Goal: Information Seeking & Learning: Check status

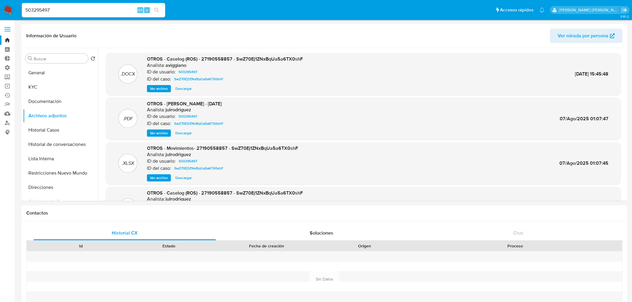
select select "10"
click at [5, 87] on link "Operaciones masivas" at bounding box center [35, 86] width 71 height 9
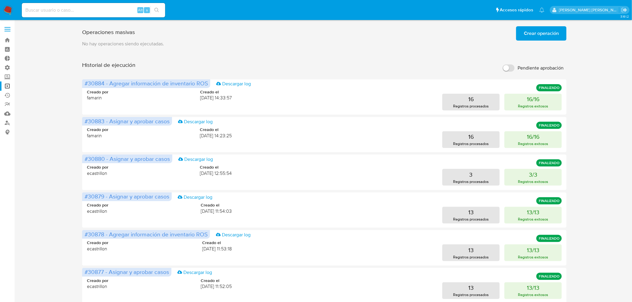
click at [521, 38] on button "Crear operación" at bounding box center [541, 33] width 51 height 14
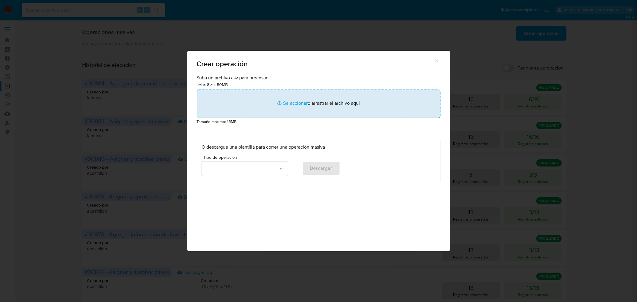
click at [368, 107] on input "file" at bounding box center [319, 104] width 244 height 29
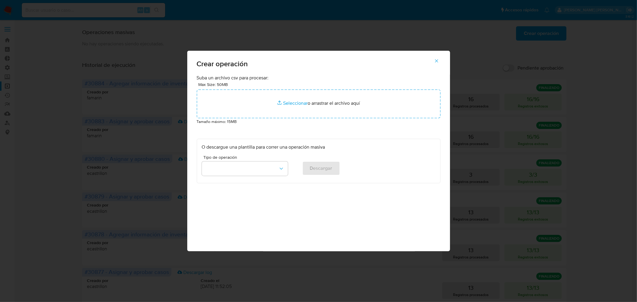
click at [437, 60] on icon "button" at bounding box center [436, 60] width 5 height 5
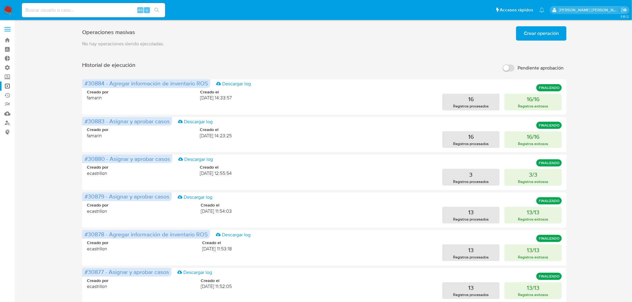
click at [526, 31] on span "Crear operación" at bounding box center [541, 33] width 35 height 13
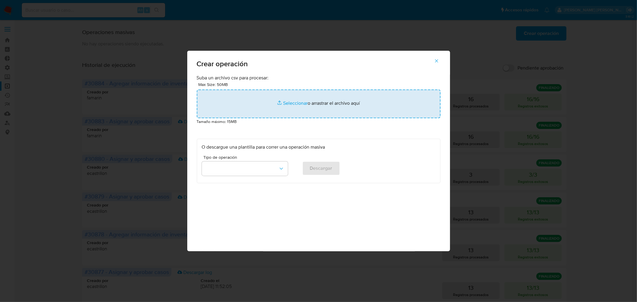
click at [282, 101] on input "file" at bounding box center [319, 104] width 244 height 29
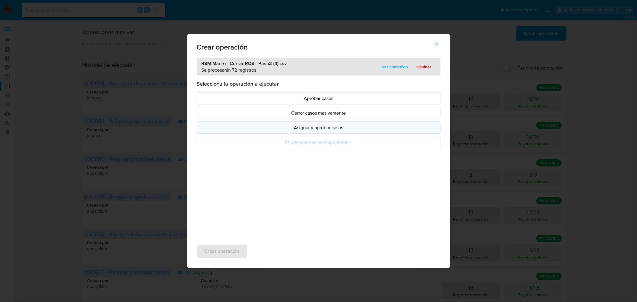
drag, startPoint x: 282, startPoint y: 101, endPoint x: 331, endPoint y: 128, distance: 55.9
click at [331, 128] on p "Asignar y aprobar casos" at bounding box center [319, 127] width 234 height 7
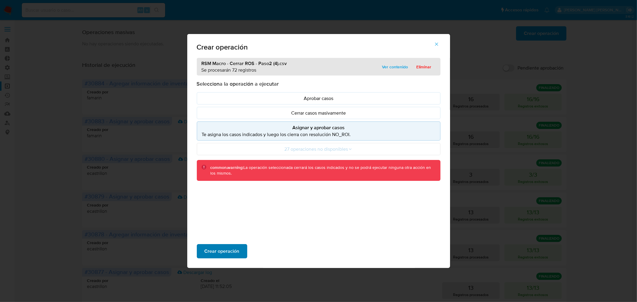
click at [231, 252] on span "Crear operación" at bounding box center [222, 251] width 35 height 13
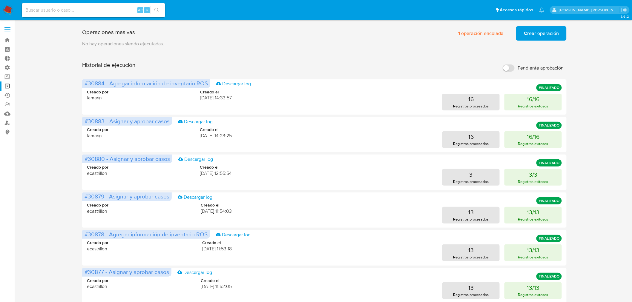
click at [549, 37] on span "Crear operación" at bounding box center [541, 33] width 35 height 13
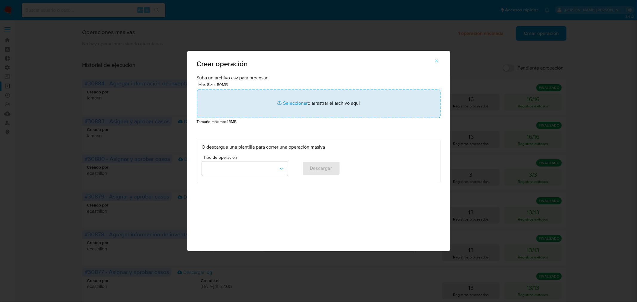
click at [342, 108] on input "file" at bounding box center [319, 104] width 244 height 29
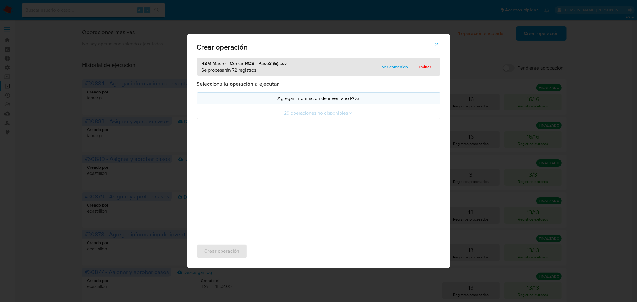
click at [305, 103] on button "Agregar información de inventario ROS" at bounding box center [319, 98] width 244 height 12
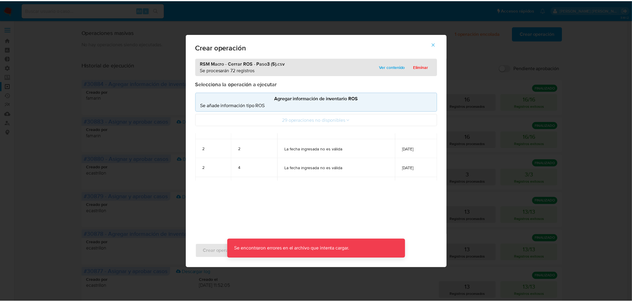
scroll to position [100, 0]
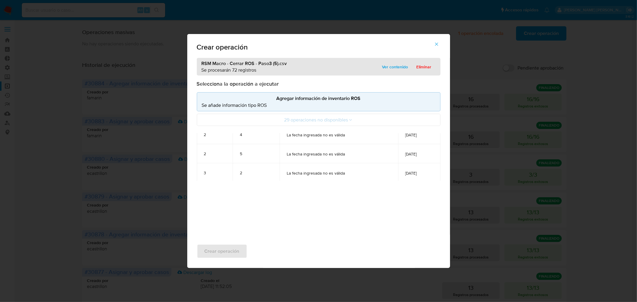
click at [425, 65] on span "Eliminar" at bounding box center [424, 67] width 15 height 8
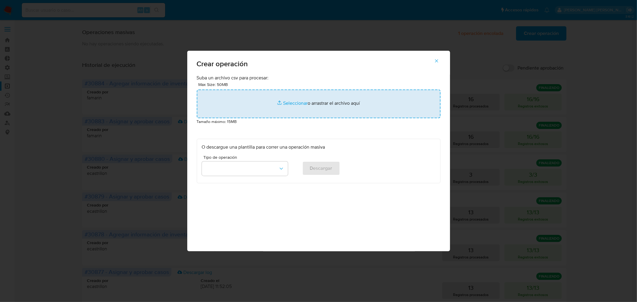
click at [325, 105] on input "file" at bounding box center [319, 104] width 244 height 29
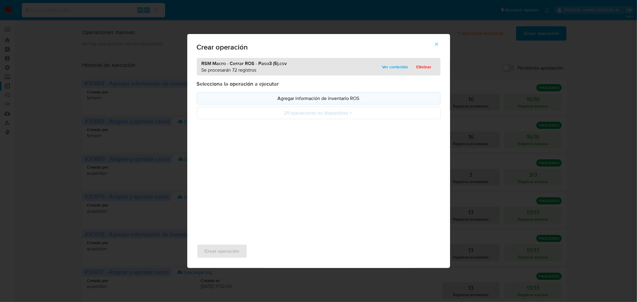
click at [310, 95] on p "Agregar información de inventario ROS" at bounding box center [319, 98] width 234 height 7
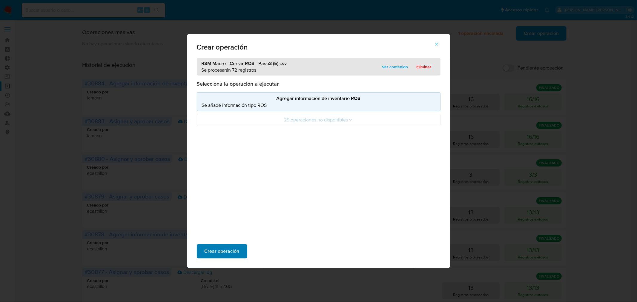
click at [208, 250] on span "Crear operación" at bounding box center [222, 251] width 35 height 13
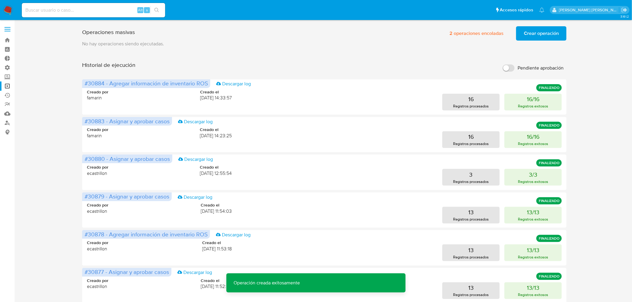
click at [526, 27] on span "Crear operación" at bounding box center [541, 33] width 35 height 13
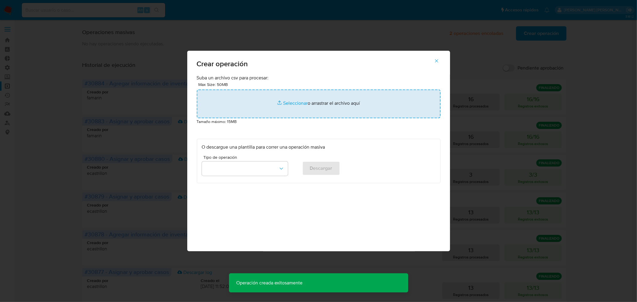
click at [284, 102] on input "file" at bounding box center [319, 104] width 244 height 29
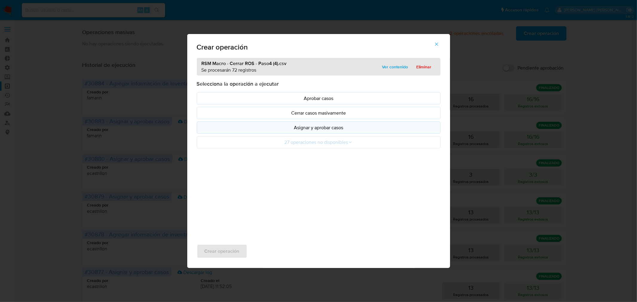
click at [312, 133] on button "Asignar y aprobar casos" at bounding box center [319, 128] width 244 height 12
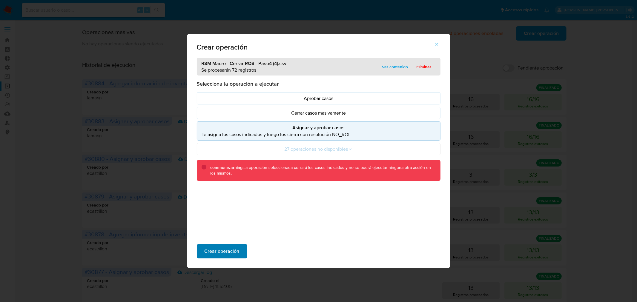
click at [242, 254] on button "Crear operación" at bounding box center [222, 251] width 51 height 14
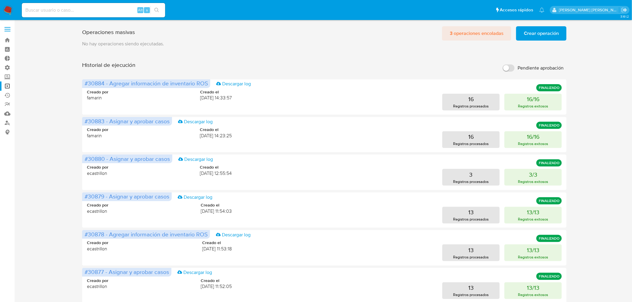
click at [458, 39] on span "3 operaciones encoladas" at bounding box center [477, 33] width 54 height 13
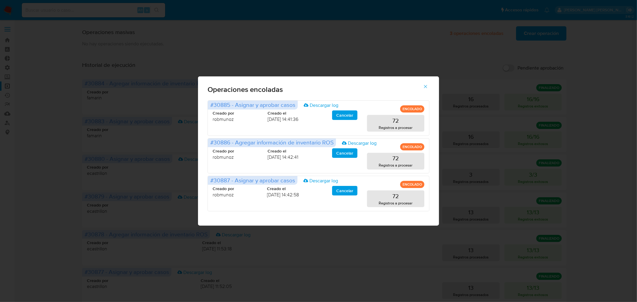
click at [427, 85] on icon "button" at bounding box center [425, 86] width 5 height 5
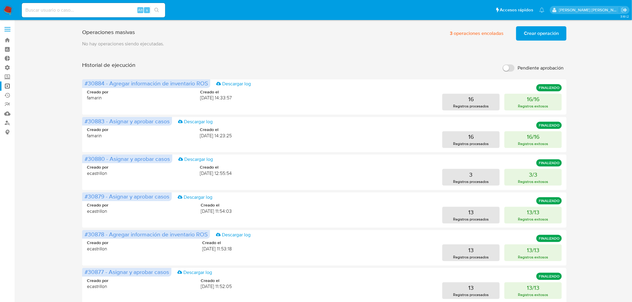
click at [3, 7] on img at bounding box center [8, 10] width 10 height 10
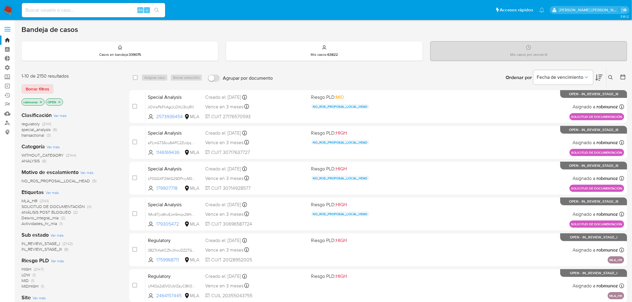
click at [93, 8] on input at bounding box center [93, 10] width 143 height 8
paste input "jZDRzf3sRHmpY5K45pNL6MHK"
type input "jZDRzf3sRHmpY5K45pNL6MHK"
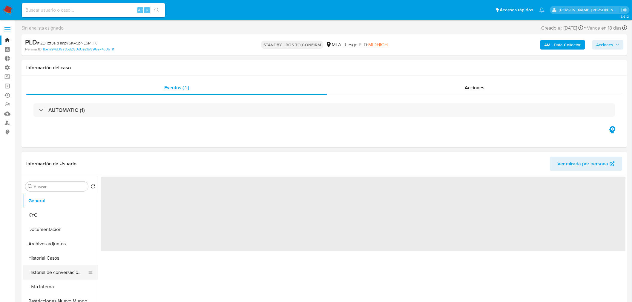
select select "10"
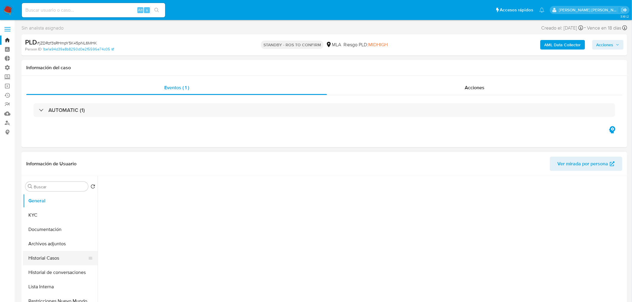
click at [47, 252] on ul "General KYC Documentación Archivos adjuntos Historial Casos Historial de conver…" at bounding box center [60, 261] width 75 height 135
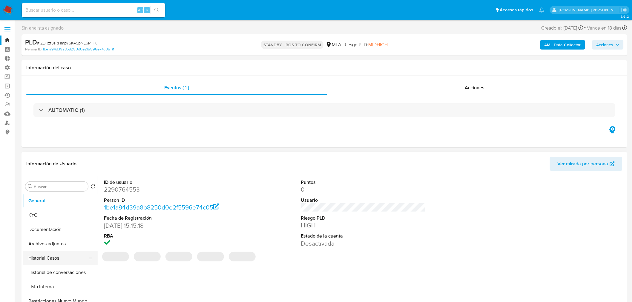
click at [51, 260] on button "Historial Casos" at bounding box center [58, 258] width 70 height 14
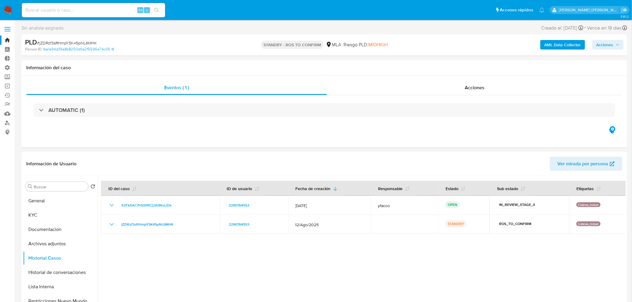
click at [10, 11] on img at bounding box center [8, 10] width 10 height 10
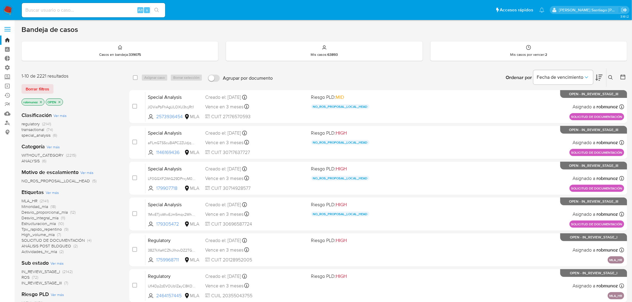
click at [610, 76] on icon at bounding box center [611, 77] width 5 height 5
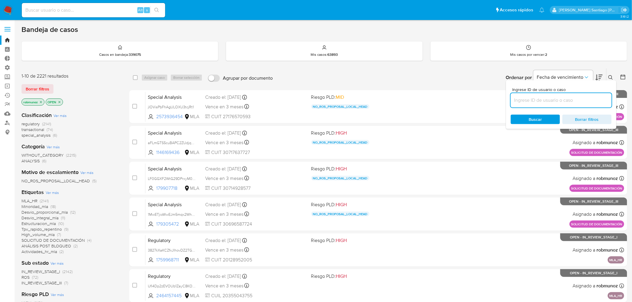
click at [571, 97] on input at bounding box center [561, 101] width 101 height 8
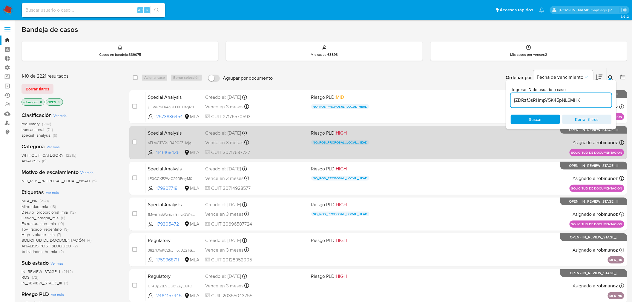
type input "jZDRzf3sRHmpY5K45pNL6MHK"
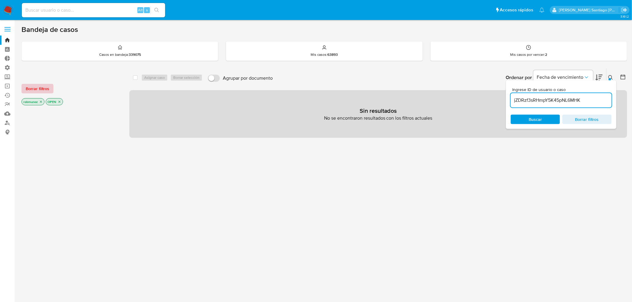
click at [23, 89] on button "Borrar filtros" at bounding box center [38, 89] width 32 height 10
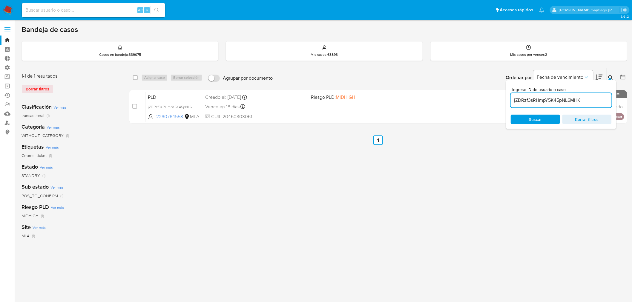
click at [613, 76] on icon at bounding box center [611, 77] width 5 height 5
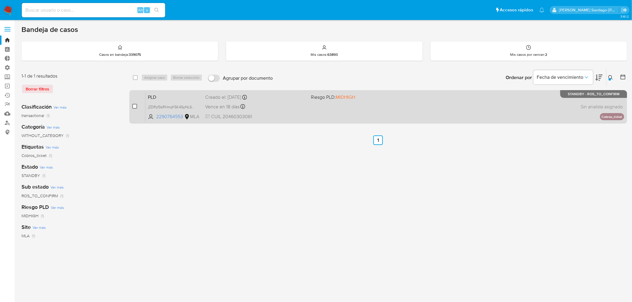
click at [135, 104] on input "checkbox" at bounding box center [134, 106] width 5 height 5
checkbox input "true"
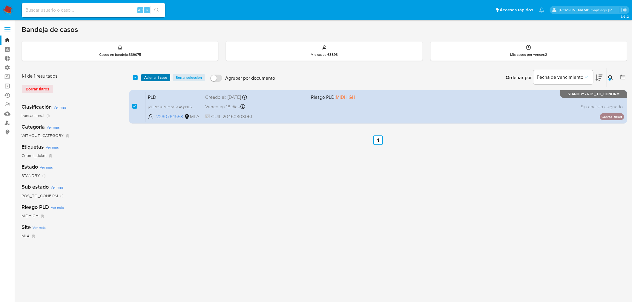
click at [157, 73] on div "select-all-cases-checkbox Asignar 1 caso Borrar selección Agrupar por documento…" at bounding box center [378, 77] width 498 height 19
click at [157, 76] on span "Asignar 1 caso" at bounding box center [155, 78] width 23 height 6
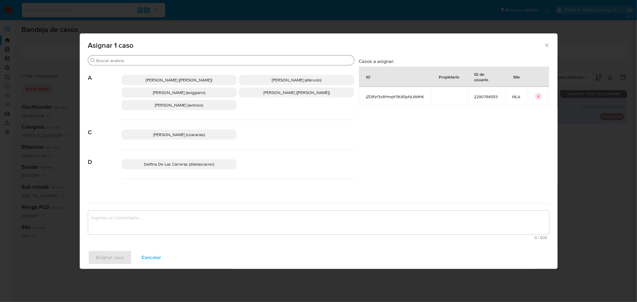
click at [164, 58] on input "Buscar" at bounding box center [224, 60] width 255 height 5
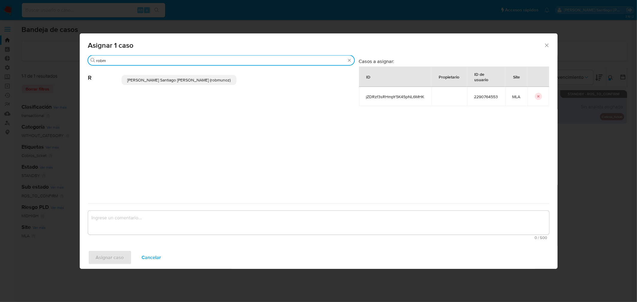
type input "robm"
click at [165, 75] on div "[PERSON_NAME] Santiago [PERSON_NAME] (robmunoz)" at bounding box center [238, 79] width 233 height 29
click at [162, 79] on span "[PERSON_NAME] Santiago [PERSON_NAME] (robmunoz)" at bounding box center [178, 80] width 103 height 6
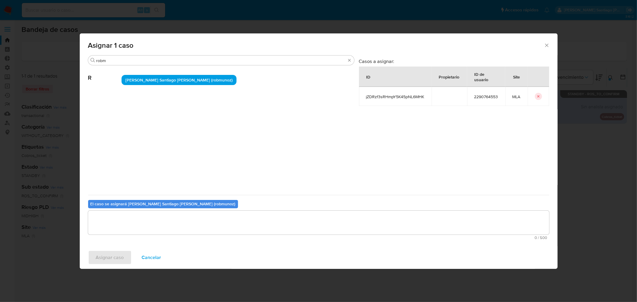
click at [146, 228] on textarea "assign-modal" at bounding box center [318, 223] width 461 height 24
click at [112, 258] on span "Asignar caso" at bounding box center [110, 257] width 28 height 13
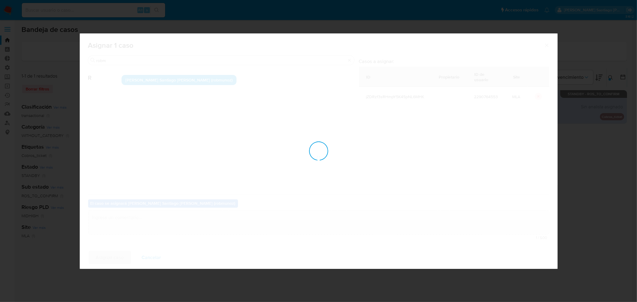
checkbox input "false"
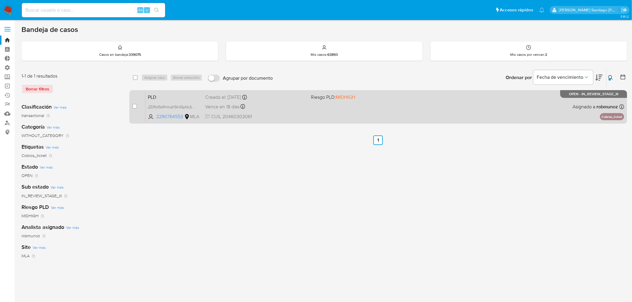
click at [507, 106] on div "PLD jZDRzf3sRHmpY5K45pNL6MHK 2290764553 MLA Riesgo PLD: MIDHIGH Creado el: 12/0…" at bounding box center [385, 107] width 479 height 30
drag, startPoint x: 135, startPoint y: 107, endPoint x: 142, endPoint y: 95, distance: 13.5
click at [135, 106] on input "checkbox" at bounding box center [134, 106] width 5 height 5
checkbox input "true"
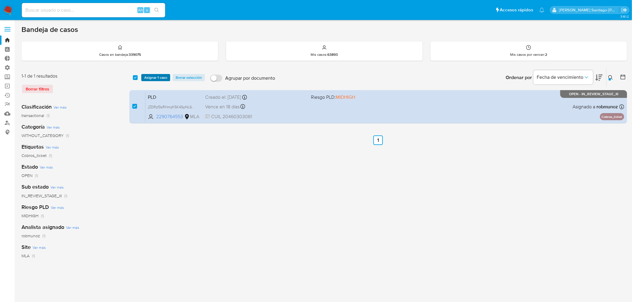
click at [151, 81] on span "Asignar 1 caso" at bounding box center [155, 78] width 23 height 6
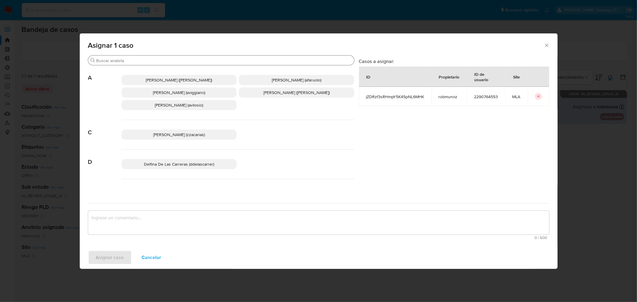
click at [141, 57] on div "Buscar" at bounding box center [221, 61] width 266 height 10
click at [143, 58] on input "Buscar" at bounding box center [224, 60] width 255 height 5
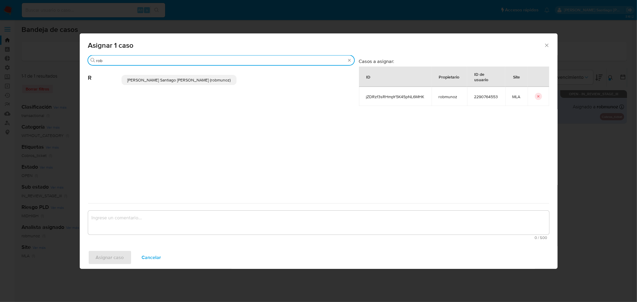
type input "rob"
drag, startPoint x: 157, startPoint y: 73, endPoint x: 156, endPoint y: 77, distance: 3.6
click at [157, 74] on div "Roberto Santiago Munoz (robmunoz)" at bounding box center [238, 79] width 233 height 29
drag, startPoint x: 156, startPoint y: 77, endPoint x: 160, endPoint y: 145, distance: 68.3
click at [156, 79] on span "Roberto Santiago Munoz (robmunoz)" at bounding box center [178, 80] width 103 height 6
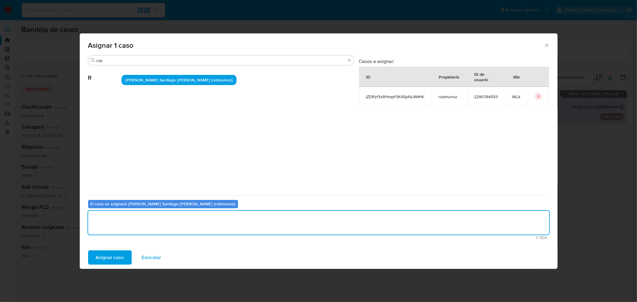
drag, startPoint x: 169, startPoint y: 214, endPoint x: 132, endPoint y: 244, distance: 47.5
click at [167, 217] on textarea "assign-modal" at bounding box center [318, 223] width 461 height 24
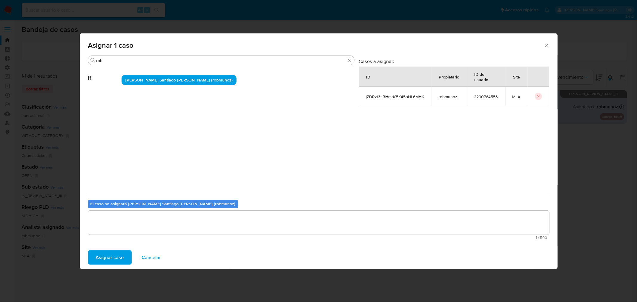
click at [116, 256] on span "Asignar caso" at bounding box center [110, 257] width 28 height 13
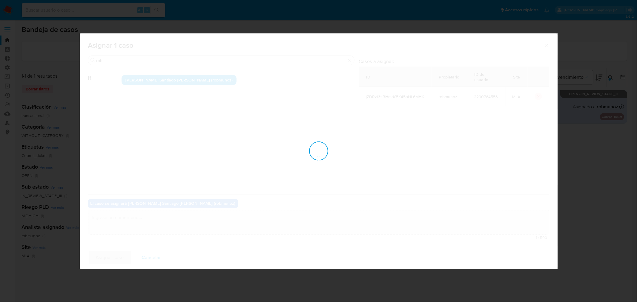
checkbox input "false"
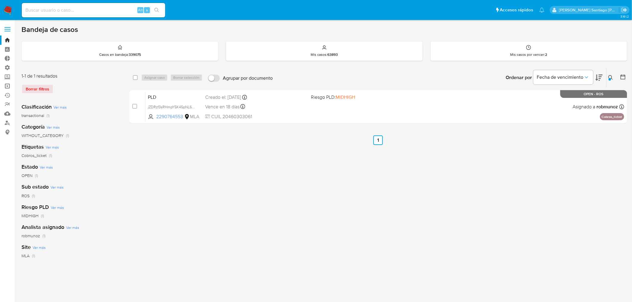
click at [10, 87] on link "Operaciones masivas" at bounding box center [35, 86] width 71 height 9
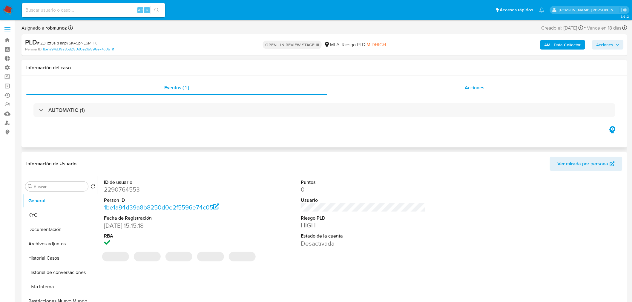
select select "10"
click at [619, 41] on span "Acciones" at bounding box center [608, 45] width 23 height 8
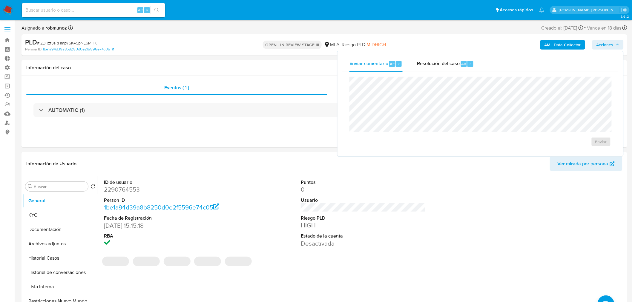
drag, startPoint x: 449, startPoint y: 69, endPoint x: 447, endPoint y: 74, distance: 5.9
click at [449, 69] on div "Resolución del caso Alt r" at bounding box center [445, 64] width 57 height 16
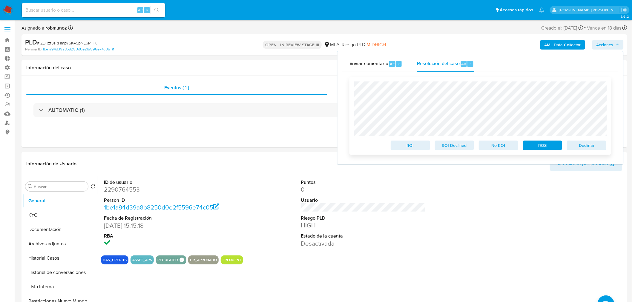
click at [543, 144] on span "ROS" at bounding box center [542, 145] width 31 height 8
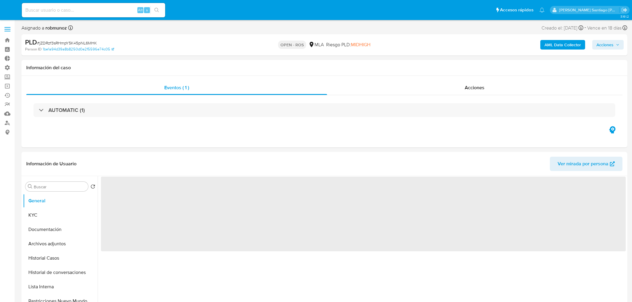
select select "10"
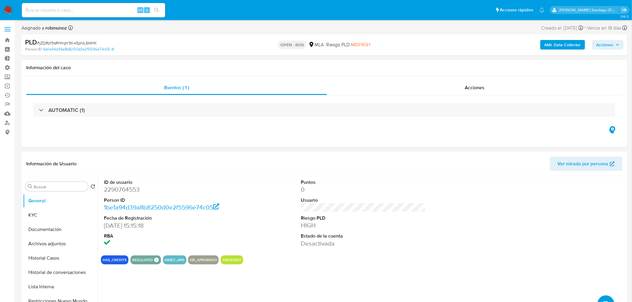
click at [607, 47] on span "Acciones" at bounding box center [605, 45] width 17 height 10
drag, startPoint x: 449, startPoint y: 59, endPoint x: 456, endPoint y: 74, distance: 16.2
click at [449, 60] on div "Resolución del caso Alt r" at bounding box center [445, 64] width 57 height 16
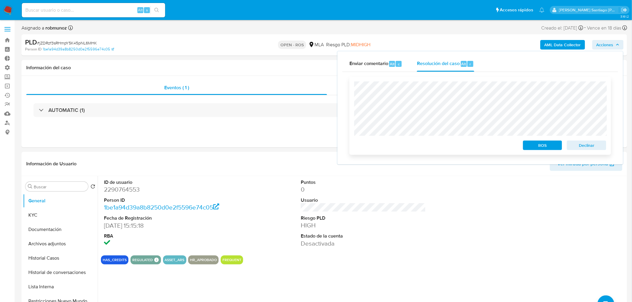
click at [534, 147] on span "ROS" at bounding box center [542, 145] width 31 height 8
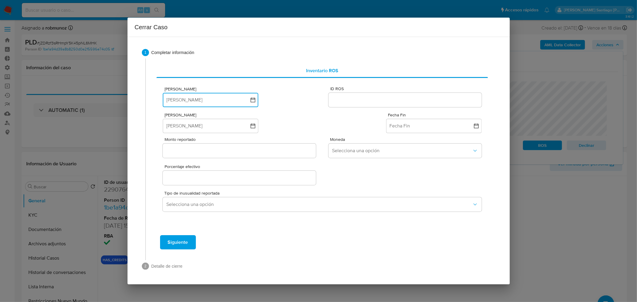
click at [222, 102] on button "Fecha ROS" at bounding box center [211, 100] width 96 height 14
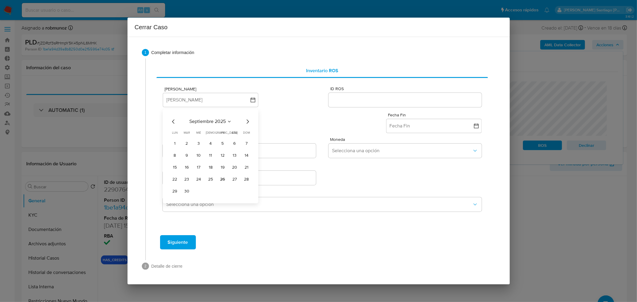
drag, startPoint x: 226, startPoint y: 179, endPoint x: 333, endPoint y: 135, distance: 116.2
click at [226, 179] on button "26" at bounding box center [223, 180] width 10 height 10
click at [375, 101] on input "ID ROS" at bounding box center [405, 100] width 153 height 8
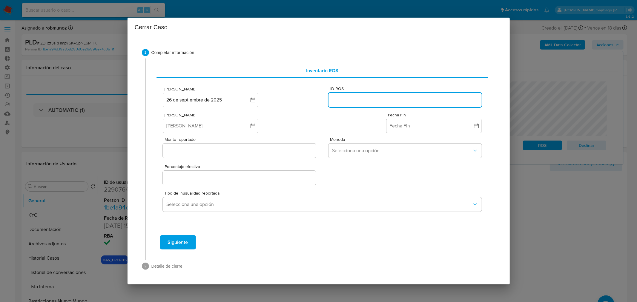
paste input "643653932"
type input "643653932"
click at [255, 128] on icon "button" at bounding box center [253, 126] width 5 height 5
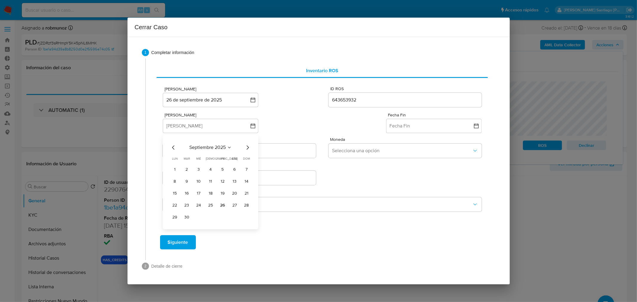
click at [171, 150] on icon "Mes anterior" at bounding box center [173, 147] width 7 height 7
click at [171, 149] on icon "Mes anterior" at bounding box center [173, 147] width 7 height 7
click at [173, 151] on icon "Mes anterior" at bounding box center [173, 147] width 7 height 7
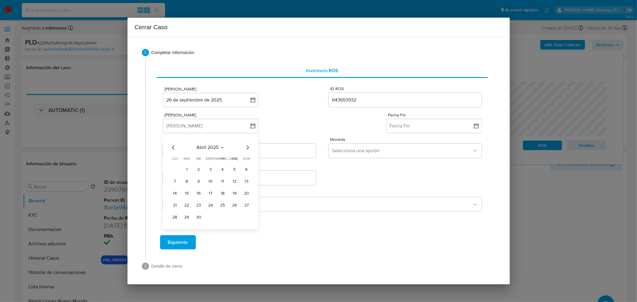
drag, startPoint x: 187, startPoint y: 169, endPoint x: 266, endPoint y: 161, distance: 79.6
click at [187, 168] on button "1" at bounding box center [187, 170] width 10 height 10
click at [430, 129] on button "Fecha Fin" at bounding box center [434, 126] width 96 height 14
click at [395, 147] on icon "Mes anterior" at bounding box center [397, 147] width 7 height 7
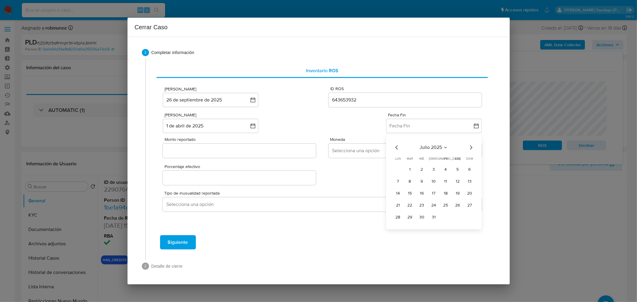
drag, startPoint x: 434, startPoint y: 217, endPoint x: 420, endPoint y: 212, distance: 15.0
click at [434, 216] on button "31" at bounding box center [434, 218] width 10 height 10
click at [244, 148] on input "Monto reportado" at bounding box center [239, 151] width 153 height 8
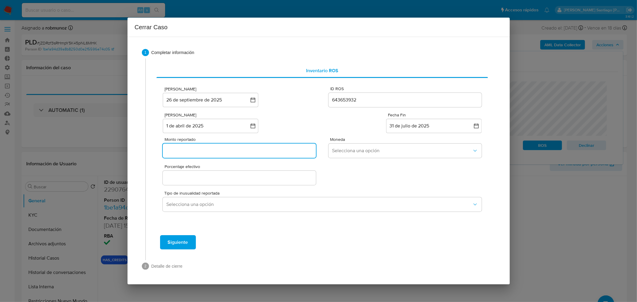
paste input "51882875"
type input "51882875"
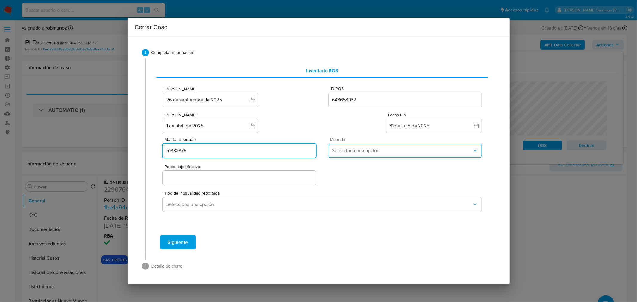
click at [349, 150] on span "Selecciona una opción" at bounding box center [402, 151] width 140 height 6
click at [351, 195] on div "ARS" at bounding box center [406, 197] width 146 height 14
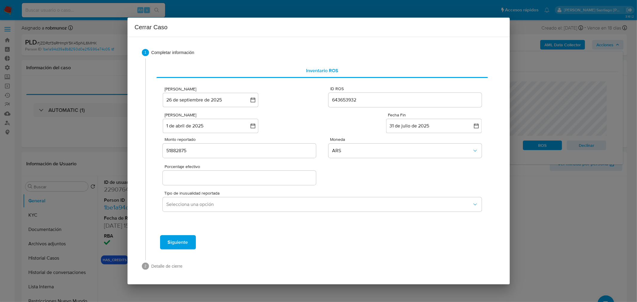
click at [238, 180] on input "Porcentaje efectivo" at bounding box center [239, 178] width 153 height 8
type input "35%"
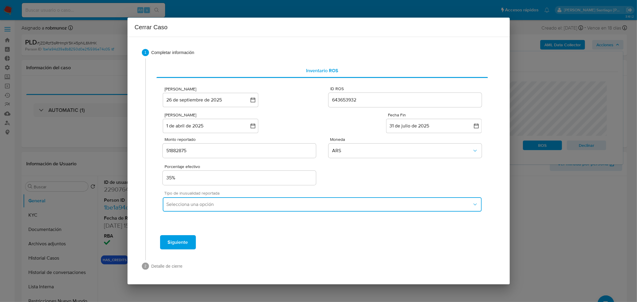
click at [278, 209] on button "Selecciona una opción" at bounding box center [322, 205] width 319 height 14
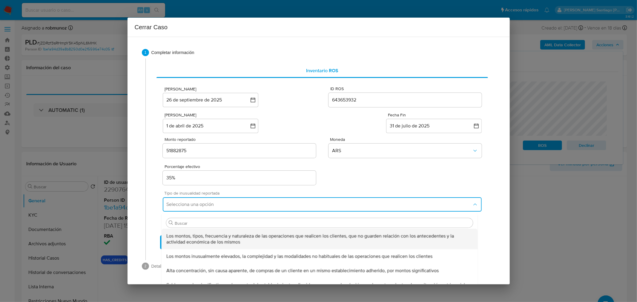
click at [261, 244] on span "Los montos, tipos, frecuencia y naturaleza de las operaciones que realicen los …" at bounding box center [319, 239] width 307 height 12
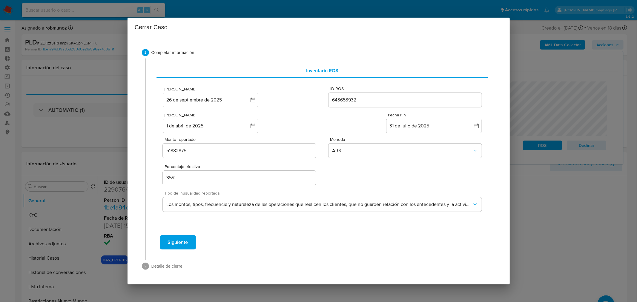
click at [186, 241] on span "Siguiente" at bounding box center [178, 242] width 20 height 13
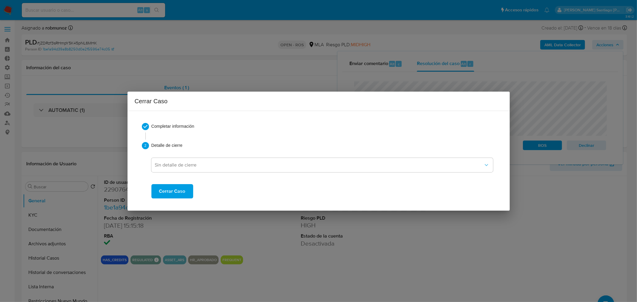
click at [183, 192] on span "Cerrar Caso" at bounding box center [172, 191] width 26 height 13
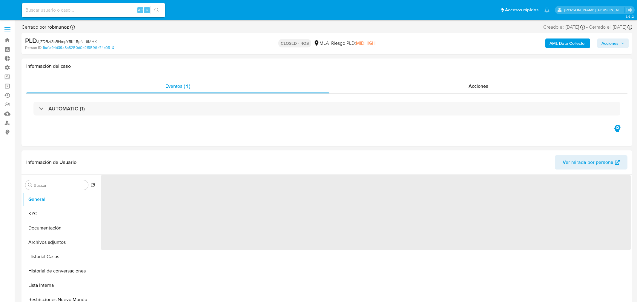
select select "10"
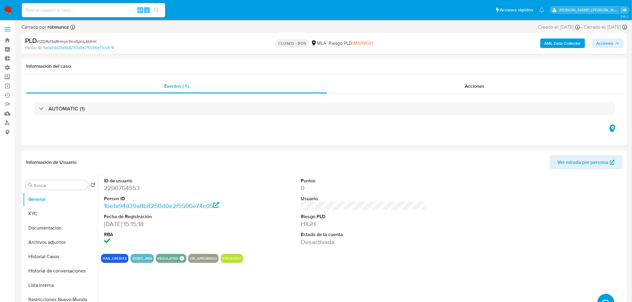
click at [59, 8] on input at bounding box center [93, 10] width 143 height 8
paste input "ZZbVxGQV3HpivGNfwrKc6HJk"
type input "ZZbVxGQV3HpivGNfwrKc6HJk"
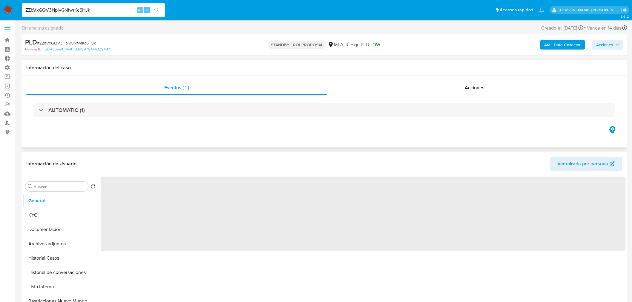
click at [480, 102] on div "AUTOMATIC (1)" at bounding box center [324, 110] width 596 height 30
click at [482, 86] on span "Acciones" at bounding box center [475, 87] width 20 height 7
select select "10"
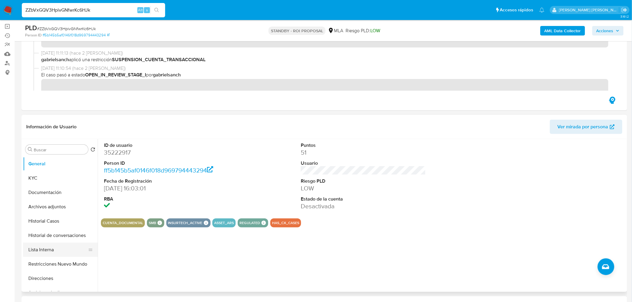
scroll to position [66, 0]
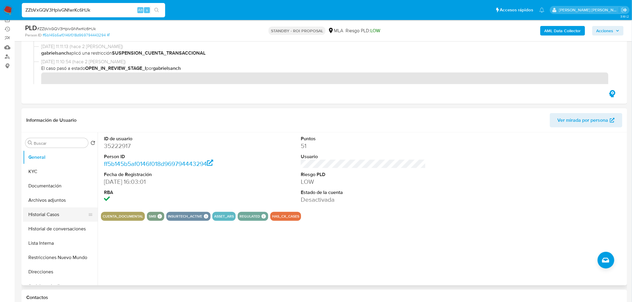
click at [33, 218] on button "Historial Casos" at bounding box center [58, 215] width 70 height 14
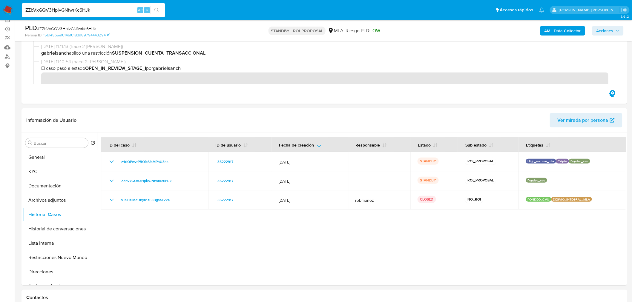
click at [79, 8] on input "ZZbVxGQV3HpivGNfwrKc6HJk" at bounding box center [93, 10] width 143 height 8
paste input "EIcqcyrHa4HQrtUI2n9dVoKA"
type input "EIcqcyrHa4HQrtUI2n9dVoKA"
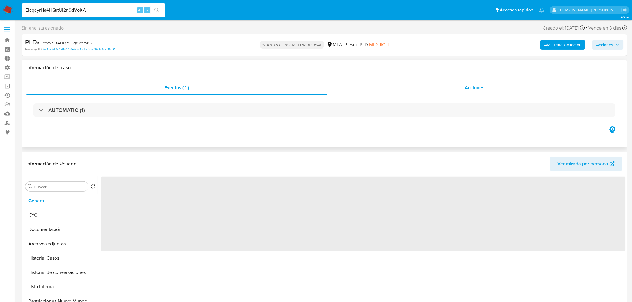
click at [477, 87] on span "Acciones" at bounding box center [475, 87] width 20 height 7
select select "10"
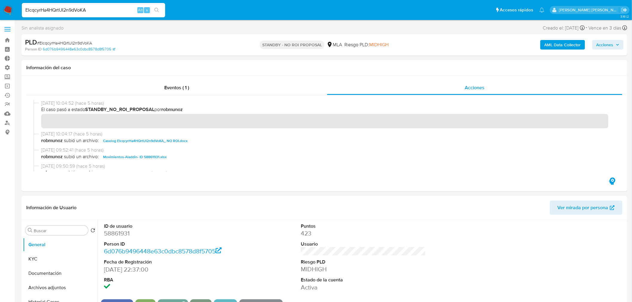
click at [4, 2] on nav "Pausado Ver notificaciones EIcqcyrHa4HQrtUI2n9dVoKA Alt s Accesos rápidos Presi…" at bounding box center [316, 10] width 632 height 20
click at [8, 7] on img at bounding box center [8, 10] width 10 height 10
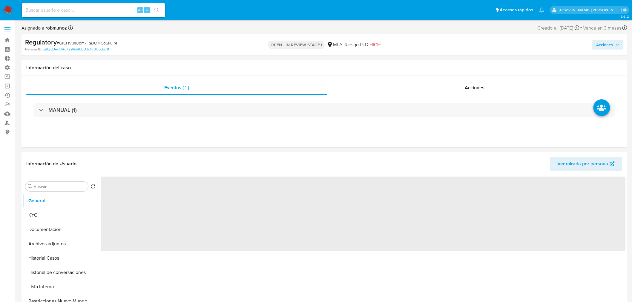
select select "10"
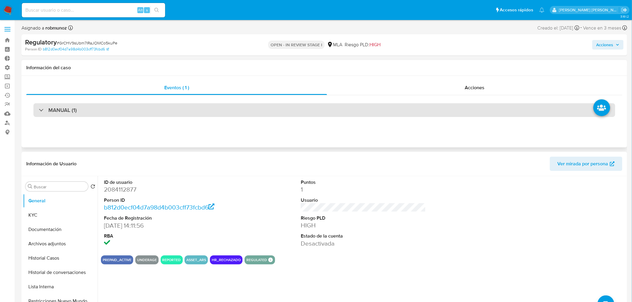
click at [86, 112] on div "MANUAL (1)" at bounding box center [324, 110] width 582 height 14
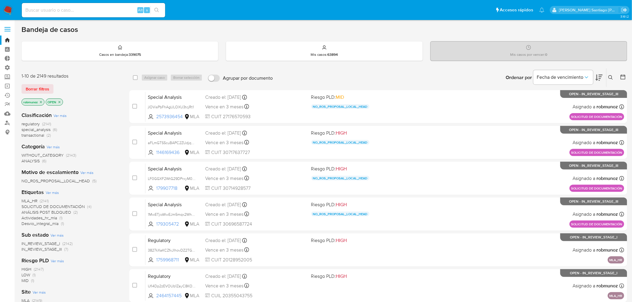
click at [609, 77] on icon at bounding box center [611, 77] width 5 height 5
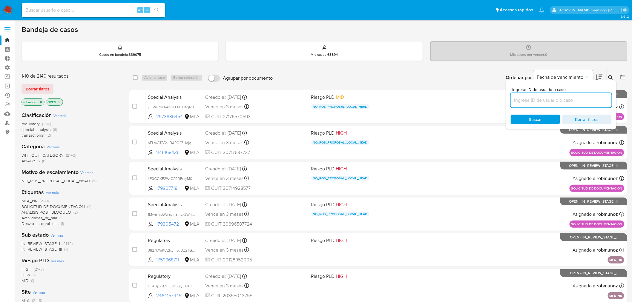
click at [587, 100] on input at bounding box center [561, 101] width 101 height 8
type input "z4rlQPwvrPBQicSfsMPhU3hs"
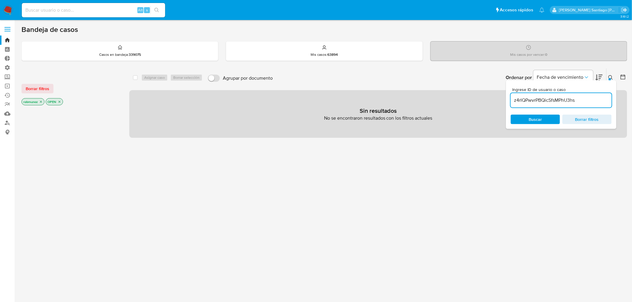
drag, startPoint x: 35, startPoint y: 88, endPoint x: 51, endPoint y: 94, distance: 17.2
click at [35, 89] on span "Borrar filtros" at bounding box center [38, 89] width 24 height 8
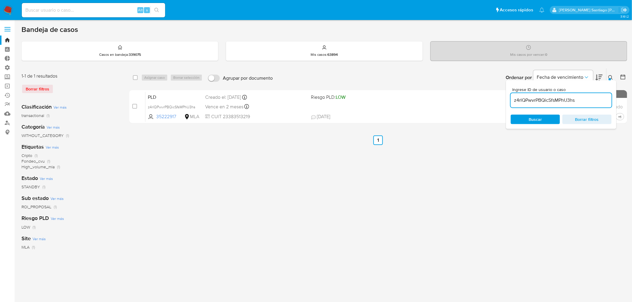
click at [554, 96] on div "z4rlQPwvrPBQicSfsMPhU3hs" at bounding box center [561, 100] width 101 height 14
click at [548, 118] on span "Buscar" at bounding box center [535, 119] width 41 height 8
click at [608, 76] on button at bounding box center [612, 77] width 10 height 7
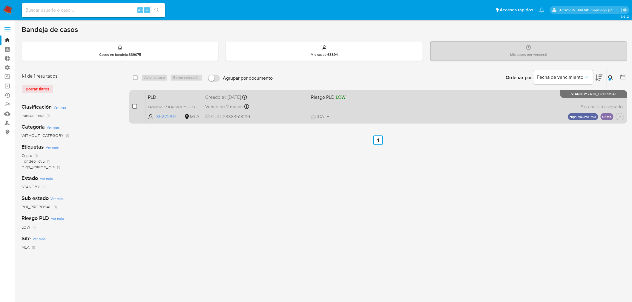
click at [132, 105] on div "case-item-checkbox No es posible asignar el caso PLD z4rlQPwvrPBQicSfsMPhU3hs 3…" at bounding box center [378, 106] width 498 height 33
drag, startPoint x: 132, startPoint y: 106, endPoint x: 139, endPoint y: 93, distance: 14.8
click at [132, 106] on input "checkbox" at bounding box center [134, 106] width 5 height 5
checkbox input "true"
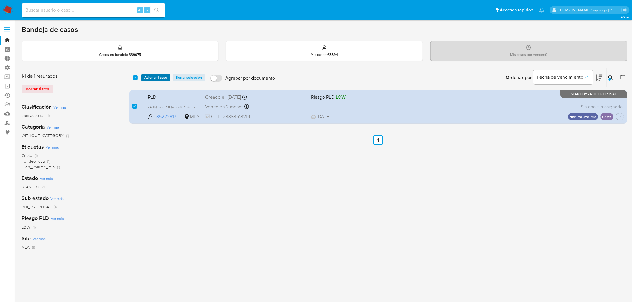
click at [148, 78] on span "Asignar 1 caso" at bounding box center [155, 78] width 23 height 6
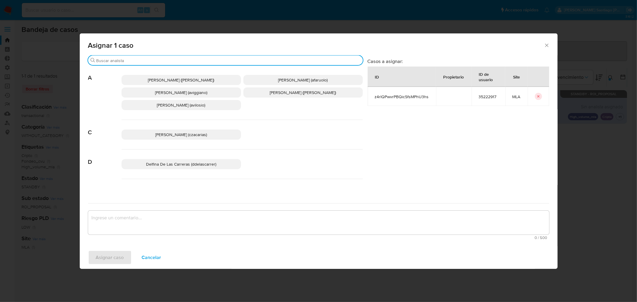
click at [163, 60] on input "Buscar" at bounding box center [229, 60] width 264 height 5
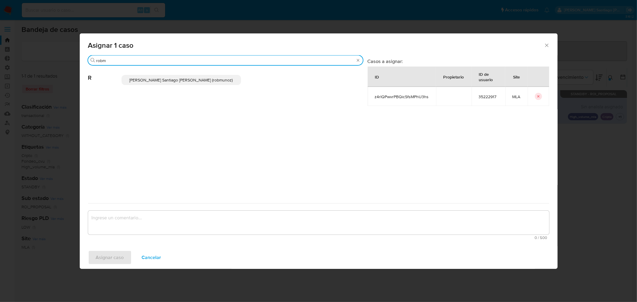
type input "robm"
click at [163, 85] on div "[PERSON_NAME] Santiago [PERSON_NAME] (robmunoz)" at bounding box center [242, 79] width 241 height 29
click at [171, 82] on span "[PERSON_NAME] Santiago [PERSON_NAME] (robmunoz)" at bounding box center [181, 80] width 103 height 6
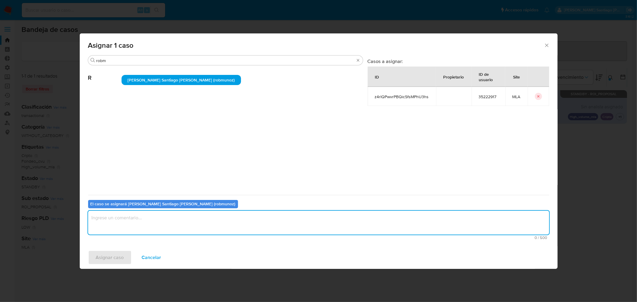
click at [169, 225] on textarea "assign-modal" at bounding box center [318, 223] width 461 height 24
click at [111, 258] on span "Asignar caso" at bounding box center [110, 257] width 28 height 13
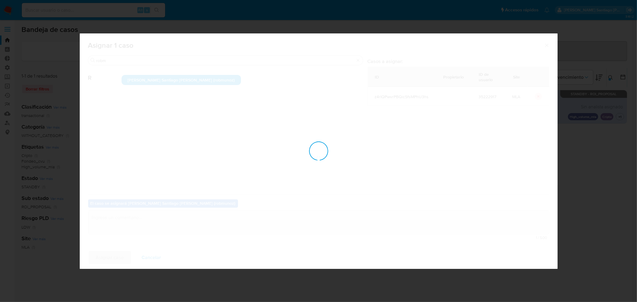
checkbox input "false"
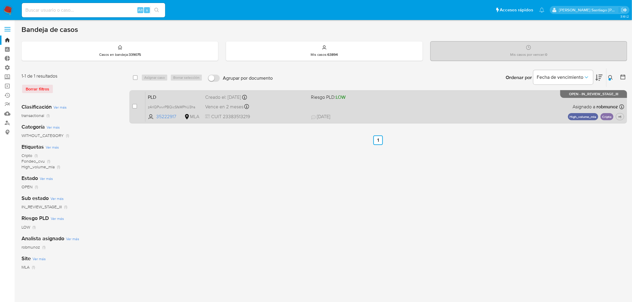
click at [432, 111] on div "PLD z4rlQPwvrPBQicSfsMPhU3hs 35222917 MLA Riesgo PLD: LOW Creado el: [DATE] Cre…" at bounding box center [385, 107] width 479 height 30
click at [133, 105] on input "checkbox" at bounding box center [134, 106] width 5 height 5
checkbox input "true"
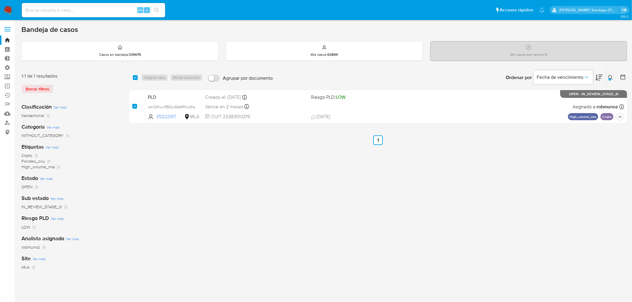
checkbox input "true"
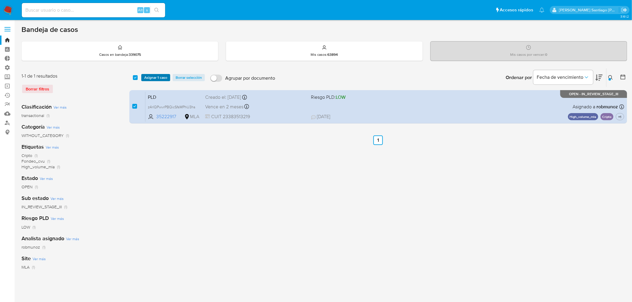
click at [154, 78] on span "Asignar 1 caso" at bounding box center [155, 78] width 23 height 6
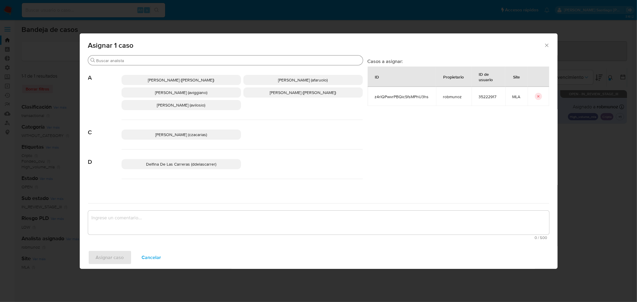
click at [142, 62] on input "Buscar" at bounding box center [229, 60] width 264 height 5
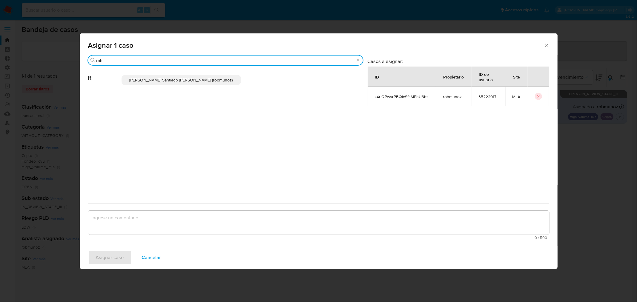
type input "rob"
click at [155, 80] on span "[PERSON_NAME] Santiago [PERSON_NAME] (robmunoz)" at bounding box center [181, 80] width 103 height 6
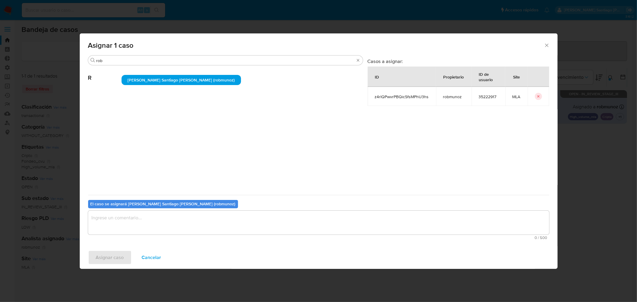
click at [159, 223] on textarea "assign-modal" at bounding box center [318, 223] width 461 height 24
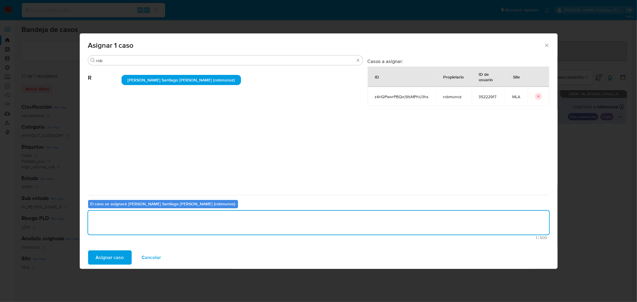
click at [118, 258] on span "Asignar caso" at bounding box center [110, 257] width 28 height 13
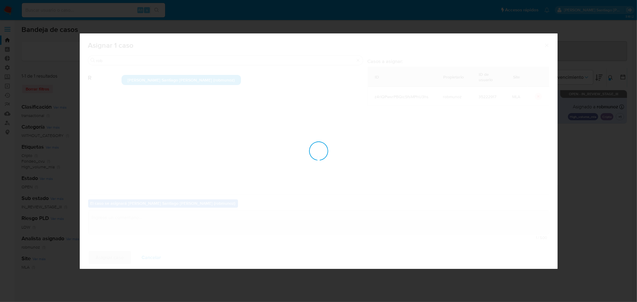
checkbox input "false"
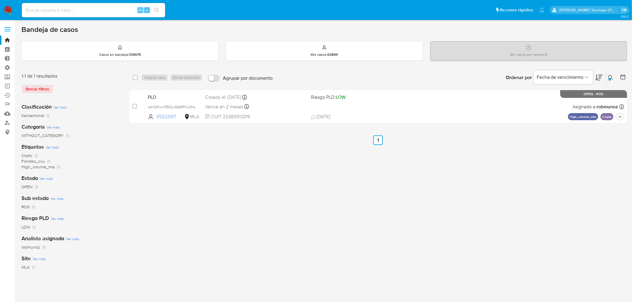
click at [339, 187] on div "select-all-cases-checkbox Asignar caso Borrar selección Agrupar por documento O…" at bounding box center [378, 199] width 498 height 262
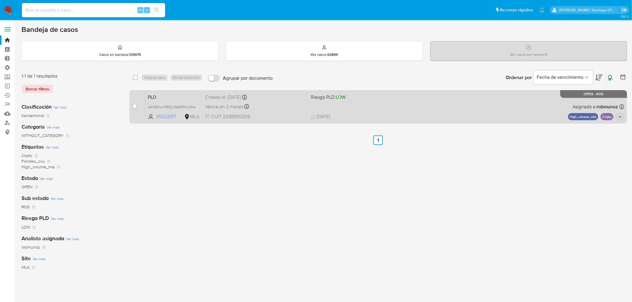
click at [482, 108] on div "PLD z4rlQPwvrPBQicSfsMPhU3hs 35222917 MLA Riesgo PLD: LOW Creado el: 12/09/2025…" at bounding box center [385, 107] width 479 height 30
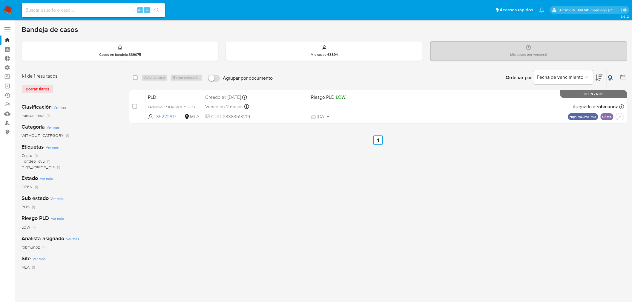
click at [610, 81] on button at bounding box center [612, 77] width 10 height 7
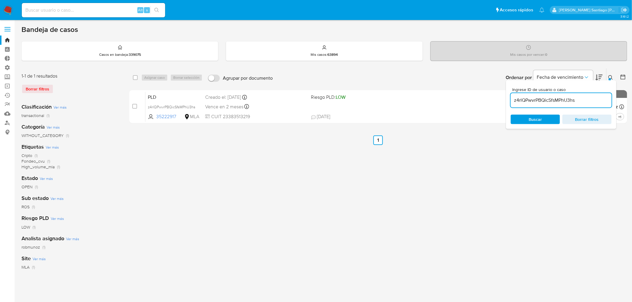
click at [557, 96] on div "z4rlQPwvrPBQicSfsMPhU3hs" at bounding box center [561, 100] width 101 height 14
click at [557, 100] on input "z4rlQPwvrPBQicSfsMPhU3hs" at bounding box center [561, 101] width 101 height 8
paste input "ZZbVxGQV3HpivGNfwrKc6HJk"
type input "ZZbVxGQV3HpivGNfwrKc6HJk"
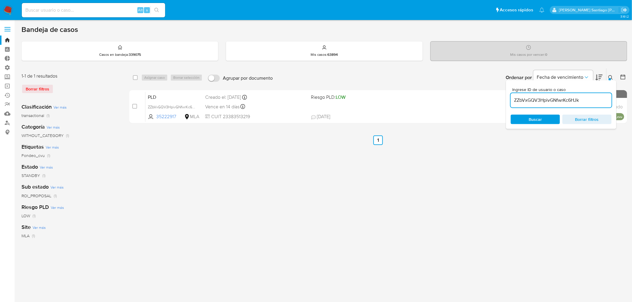
click at [611, 77] on icon at bounding box center [611, 77] width 5 height 5
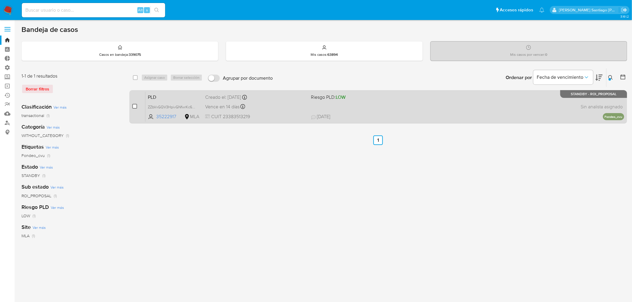
click at [134, 106] on input "checkbox" at bounding box center [134, 106] width 5 height 5
checkbox input "true"
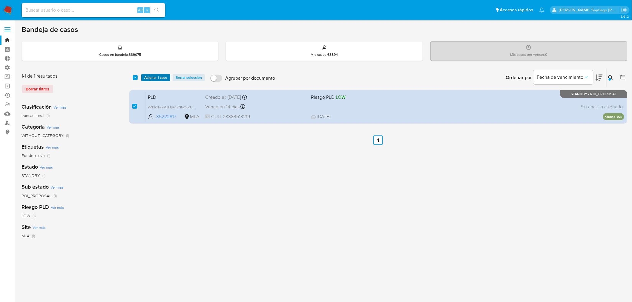
click at [157, 78] on span "Asignar 1 caso" at bounding box center [155, 78] width 23 height 6
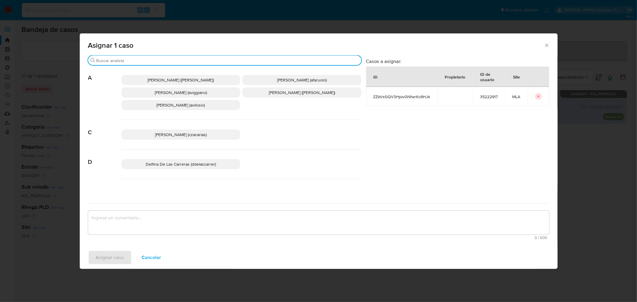
click at [148, 62] on input "Buscar" at bounding box center [228, 60] width 263 height 5
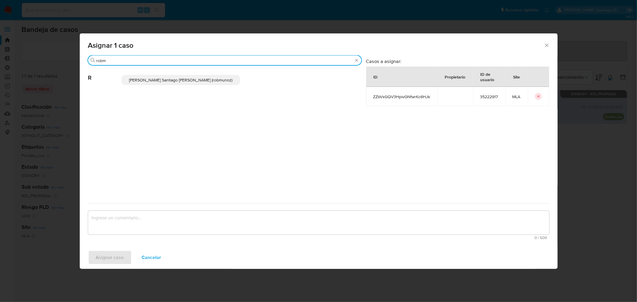
type input "robm"
click at [159, 80] on span "Roberto Santiago Munoz (robmunoz)" at bounding box center [180, 80] width 103 height 6
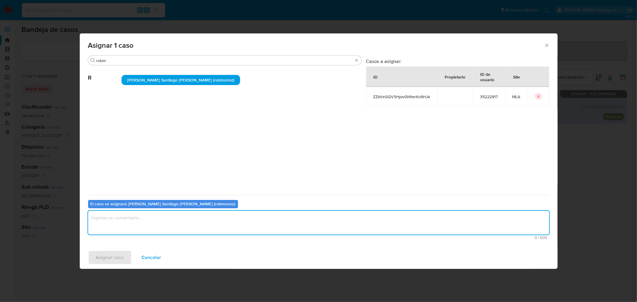
click at [153, 221] on textarea "assign-modal" at bounding box center [318, 223] width 461 height 24
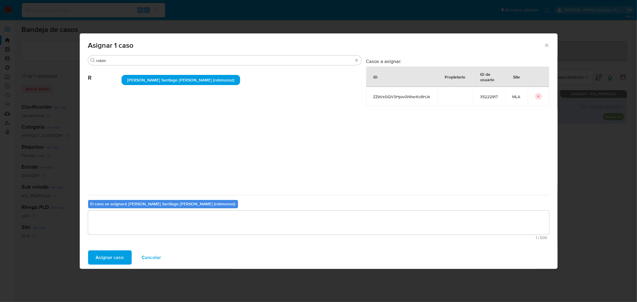
click at [117, 256] on span "Asignar caso" at bounding box center [110, 257] width 28 height 13
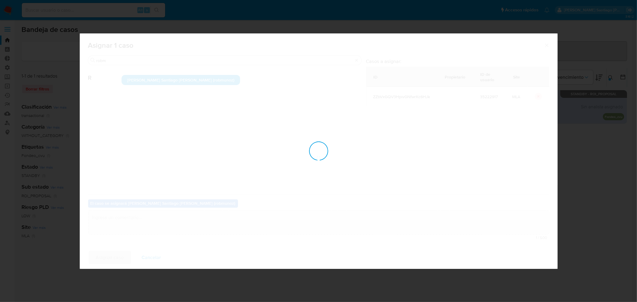
checkbox input "false"
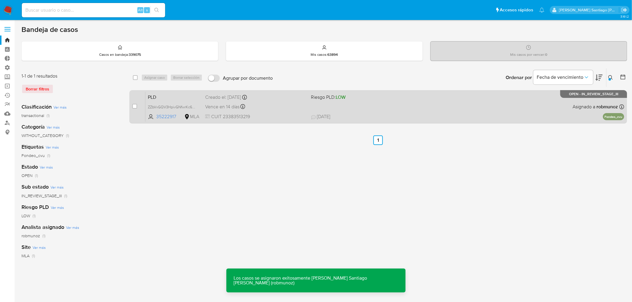
click at [537, 117] on div "PLD ZZbVxGQV3HpivGNfwrKc6HJk 35222917 MLA Riesgo PLD: LOW Creado el: 12/07/2025…" at bounding box center [385, 107] width 479 height 30
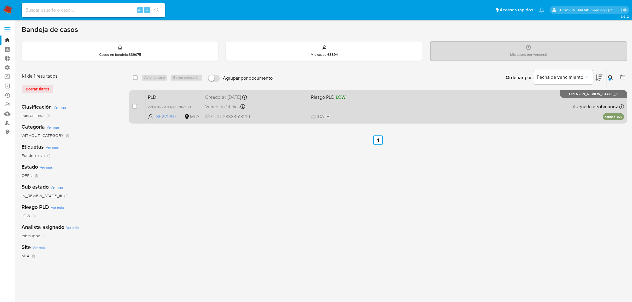
drag, startPoint x: 134, startPoint y: 107, endPoint x: 137, endPoint y: 103, distance: 4.7
click at [134, 107] on input "checkbox" at bounding box center [134, 106] width 5 height 5
checkbox input "true"
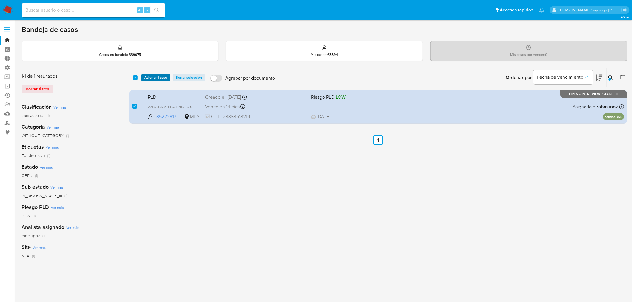
click at [157, 76] on span "Asignar 1 caso" at bounding box center [155, 78] width 23 height 6
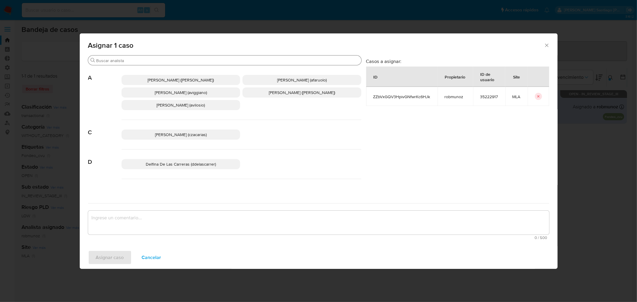
click at [123, 60] on input "Buscar" at bounding box center [228, 60] width 263 height 5
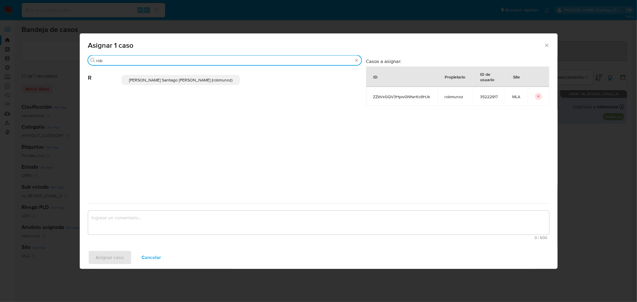
type input "rob"
click at [163, 81] on span "Roberto Santiago Munoz (robmunoz)" at bounding box center [180, 80] width 103 height 6
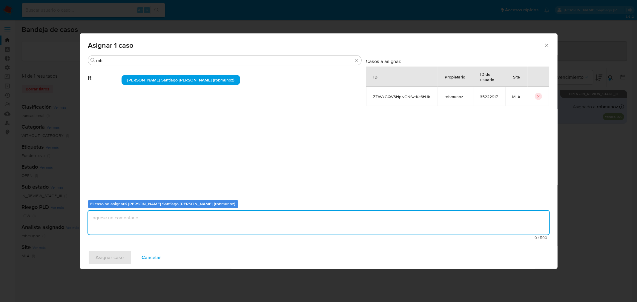
click at [155, 220] on textarea "assign-modal" at bounding box center [318, 223] width 461 height 24
click at [112, 263] on span "Asignar caso" at bounding box center [110, 257] width 28 height 13
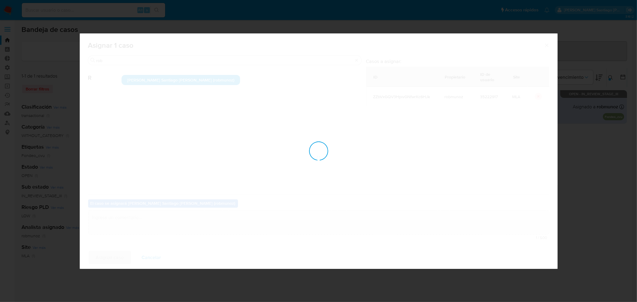
checkbox input "false"
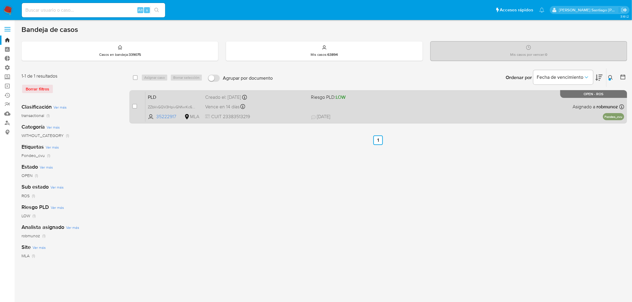
drag, startPoint x: 458, startPoint y: 108, endPoint x: 453, endPoint y: 108, distance: 5.1
click at [455, 108] on div "PLD ZZbVxGQV3HpivGNfwrKc6HJk 35222917 MLA Riesgo PLD: LOW Creado el: 12/07/2025…" at bounding box center [385, 107] width 479 height 30
click at [165, 115] on span "35222917" at bounding box center [169, 117] width 27 height 7
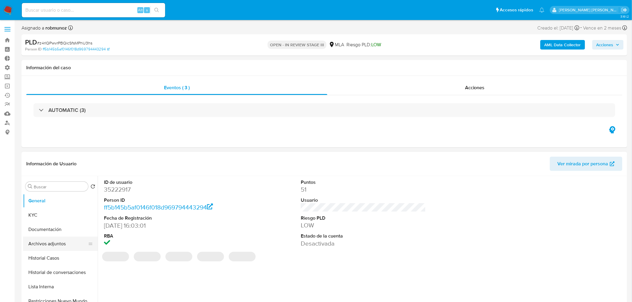
select select "10"
click at [55, 243] on button "Archivos adjuntos" at bounding box center [58, 244] width 70 height 14
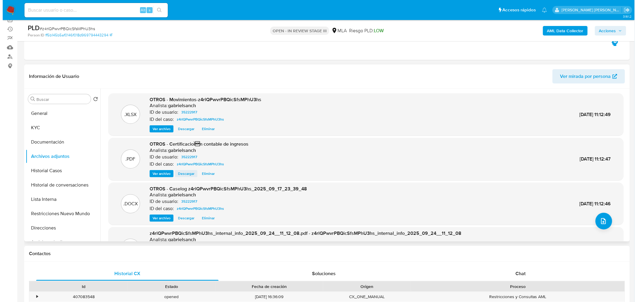
scroll to position [33, 0]
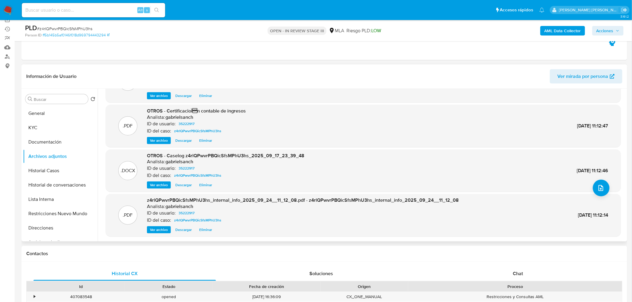
click at [165, 186] on span "Ver archivo" at bounding box center [159, 185] width 18 height 6
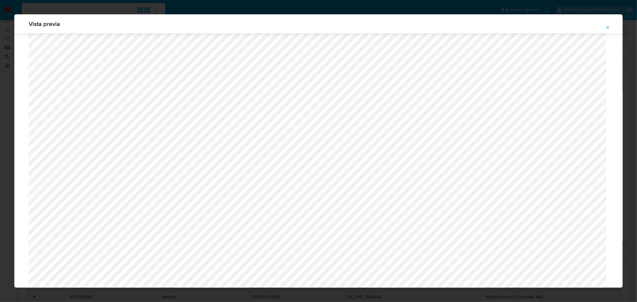
scroll to position [187, 0]
click at [609, 25] on icon "Attachment preview" at bounding box center [608, 27] width 5 height 5
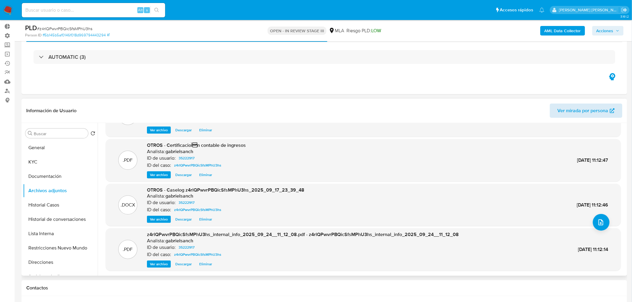
scroll to position [0, 0]
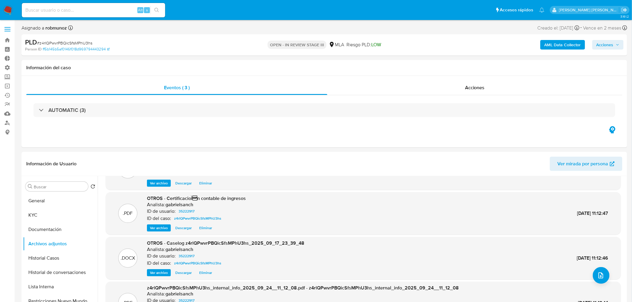
drag, startPoint x: 599, startPoint y: 41, endPoint x: 595, endPoint y: 45, distance: 6.1
click at [599, 41] on span "Acciones" at bounding box center [605, 45] width 17 height 10
drag, startPoint x: 413, startPoint y: 68, endPoint x: 413, endPoint y: 74, distance: 5.7
click at [413, 68] on button "Resolución del caso Alt r" at bounding box center [445, 64] width 71 height 16
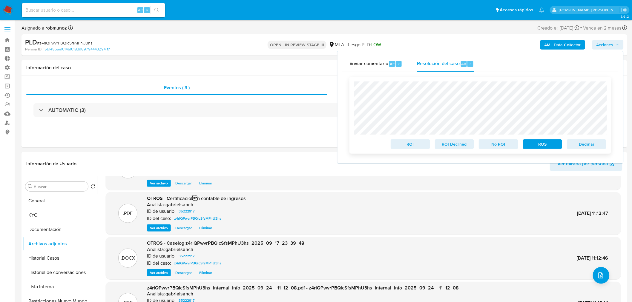
drag, startPoint x: 553, startPoint y: 147, endPoint x: 535, endPoint y: 140, distance: 19.2
click at [552, 147] on span "ROS" at bounding box center [542, 144] width 31 height 8
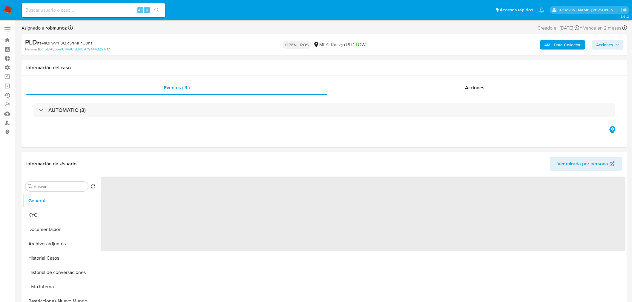
select select "10"
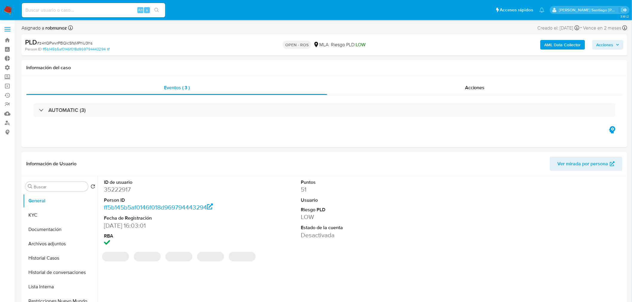
click at [613, 43] on span "Acciones" at bounding box center [605, 45] width 17 height 10
select select "10"
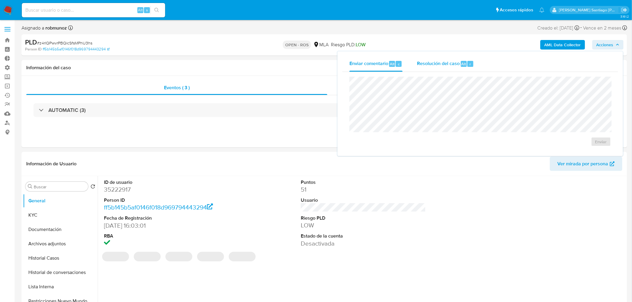
drag, startPoint x: 465, startPoint y: 56, endPoint x: 461, endPoint y: 63, distance: 7.6
click at [465, 56] on div "Resolución del caso Alt r" at bounding box center [445, 64] width 57 height 16
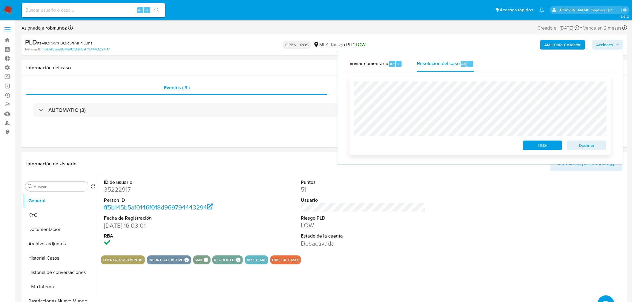
click at [532, 149] on span "ROS" at bounding box center [542, 145] width 31 height 8
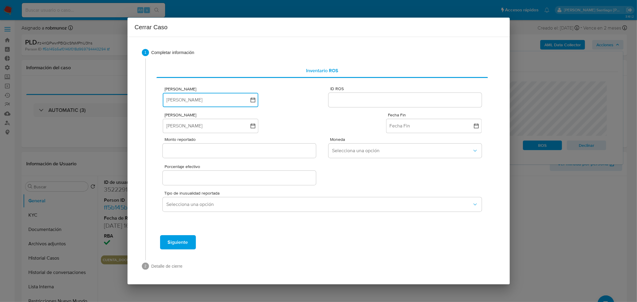
click at [249, 99] on button "[PERSON_NAME]" at bounding box center [211, 100] width 96 height 14
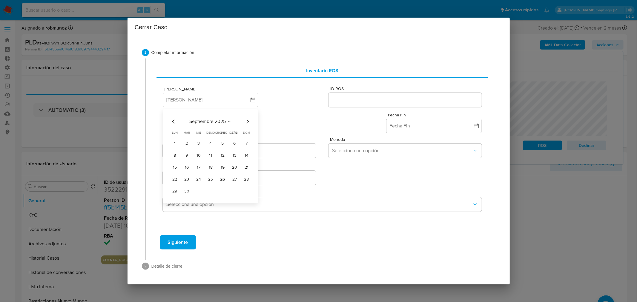
drag, startPoint x: 221, startPoint y: 178, endPoint x: 235, endPoint y: 175, distance: 14.7
click at [221, 178] on button "26" at bounding box center [223, 180] width 10 height 10
click at [382, 102] on input "ID ROS" at bounding box center [405, 100] width 153 height 8
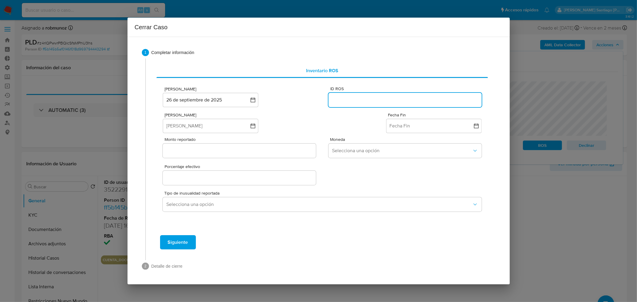
paste input "643654867"
type input "643654867"
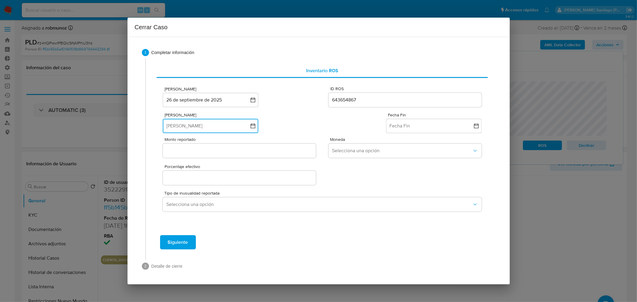
click at [225, 126] on button "[PERSON_NAME]" at bounding box center [211, 126] width 96 height 14
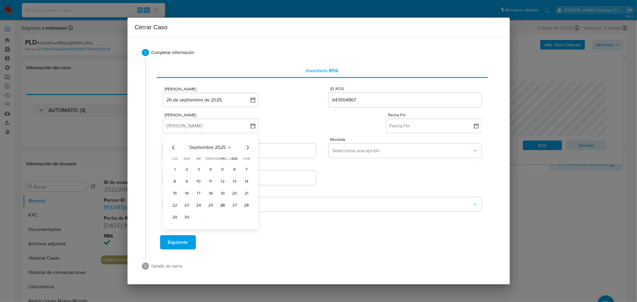
click at [172, 147] on icon "Mes anterior" at bounding box center [173, 147] width 7 height 7
click at [174, 148] on icon "Mes anterior" at bounding box center [173, 147] width 7 height 7
click at [212, 166] on button "1" at bounding box center [211, 170] width 10 height 10
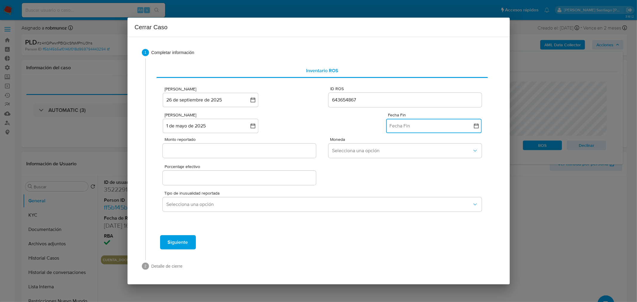
drag, startPoint x: 426, startPoint y: 126, endPoint x: 424, endPoint y: 134, distance: 7.7
click at [426, 128] on button "Fecha Fin" at bounding box center [434, 126] width 96 height 14
click at [396, 148] on icon "Mes anterior" at bounding box center [397, 147] width 7 height 7
drag, startPoint x: 458, startPoint y: 220, endPoint x: 443, endPoint y: 213, distance: 16.8
click at [458, 220] on button "30" at bounding box center [458, 218] width 10 height 10
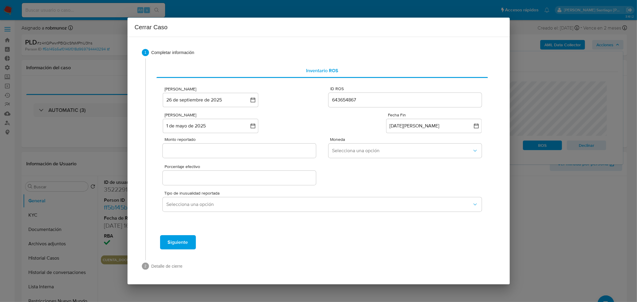
click at [232, 152] on input "Monto reportado" at bounding box center [239, 151] width 153 height 8
paste input "669754437"
type input "669754437"
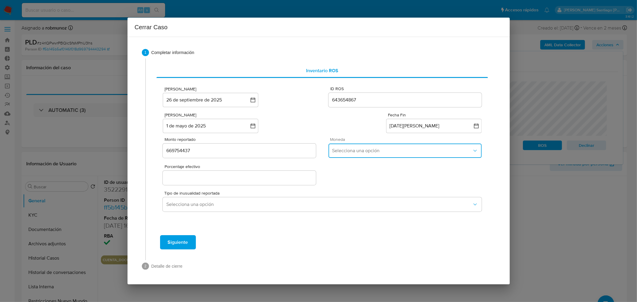
click at [351, 156] on button "Selecciona una opción" at bounding box center [405, 151] width 153 height 14
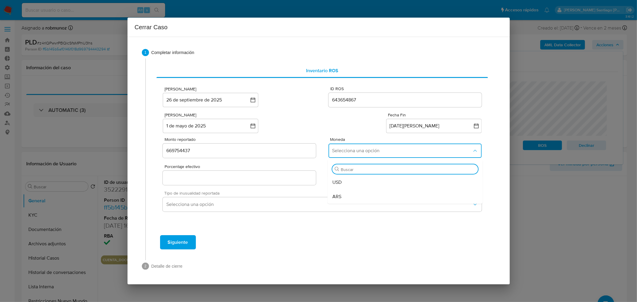
drag, startPoint x: 352, startPoint y: 195, endPoint x: 339, endPoint y: 192, distance: 13.6
click at [351, 195] on div "ARS" at bounding box center [406, 197] width 146 height 14
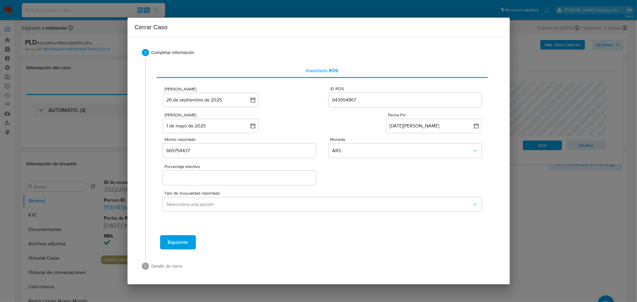
click at [303, 181] on div at bounding box center [239, 178] width 153 height 14
click at [302, 180] on input "Porcentaje efectivo" at bounding box center [239, 178] width 153 height 8
click at [284, 181] on input "Porcentaje efectivo" at bounding box center [239, 178] width 153 height 8
type input "0%"
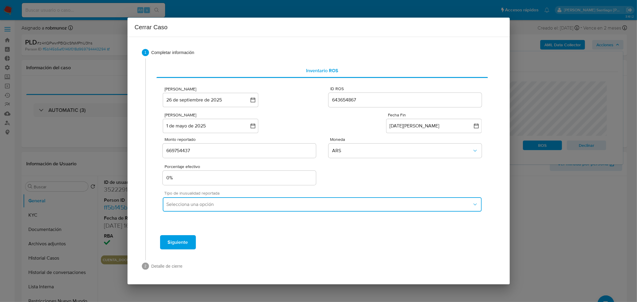
click at [264, 205] on span "Selecciona una opción" at bounding box center [319, 205] width 306 height 6
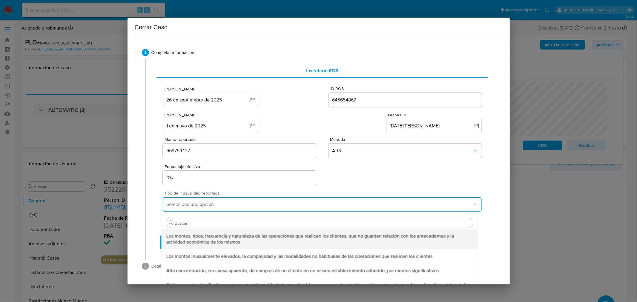
click at [256, 237] on span "Los montos, tipos, frecuencia y naturaleza de las operaciones que realicen los …" at bounding box center [319, 239] width 307 height 12
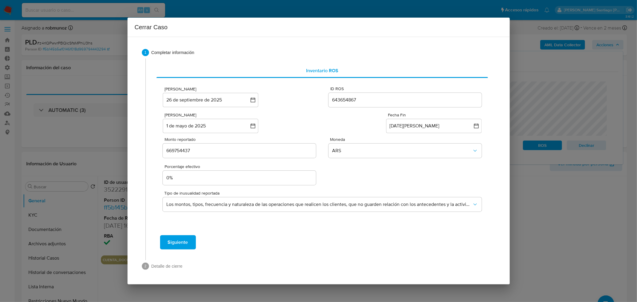
click at [191, 243] on button "Siguiente" at bounding box center [178, 242] width 36 height 14
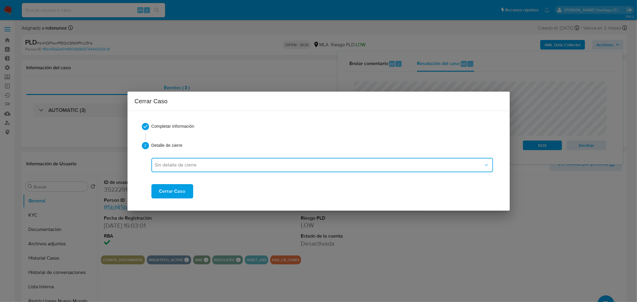
click at [184, 166] on span "Sin detalle de cierre" at bounding box center [319, 165] width 329 height 6
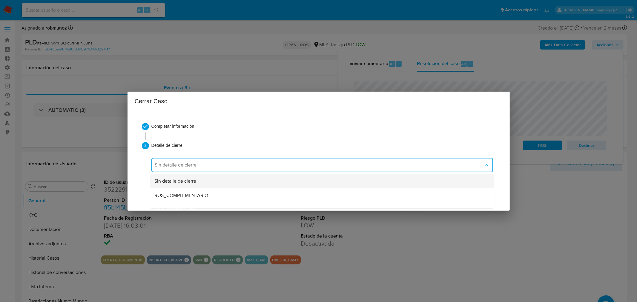
click at [190, 181] on span "Sin detalle de cierre" at bounding box center [176, 181] width 42 height 6
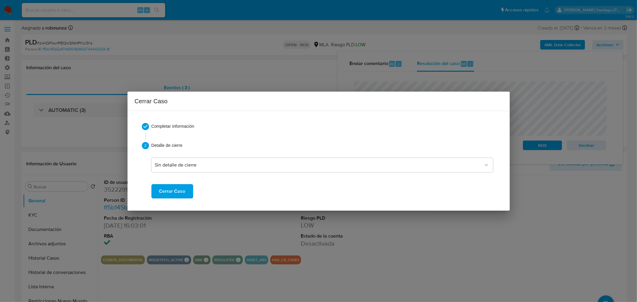
click at [178, 189] on span "Cerrar Caso" at bounding box center [172, 191] width 26 height 13
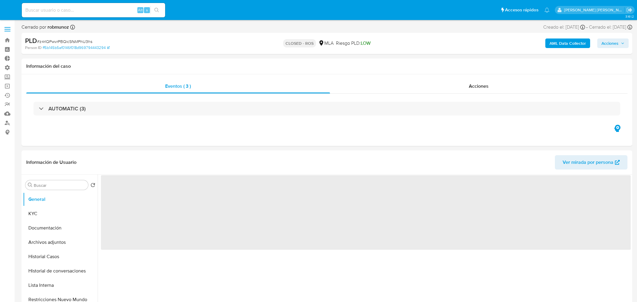
select select "10"
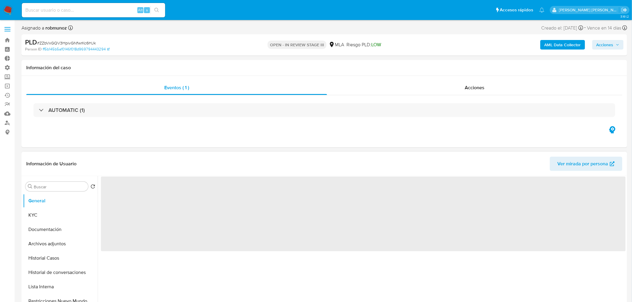
select select "10"
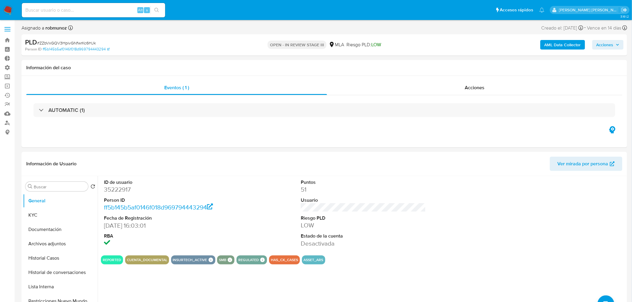
click at [608, 47] on span "Acciones" at bounding box center [605, 45] width 17 height 10
drag, startPoint x: 466, startPoint y: 59, endPoint x: 465, endPoint y: 73, distance: 14.1
click at [466, 61] on div "Resolución del caso Alt r" at bounding box center [445, 64] width 57 height 16
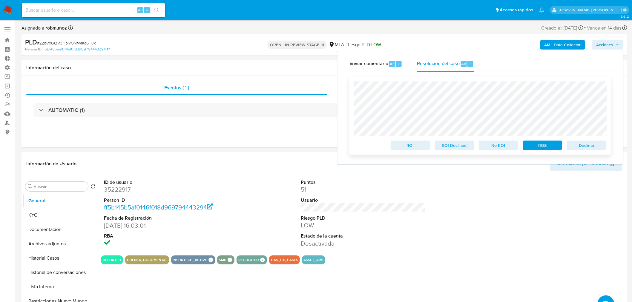
click at [552, 146] on span "ROS" at bounding box center [542, 145] width 31 height 8
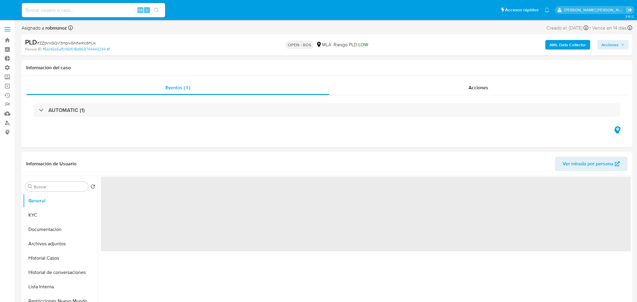
select select "10"
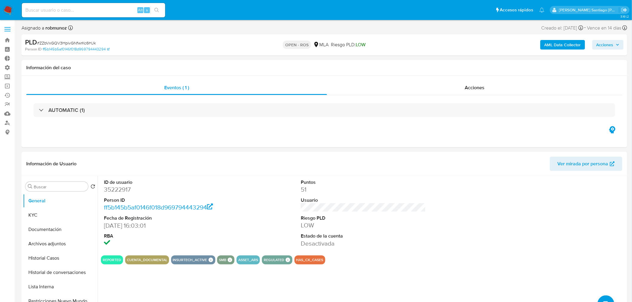
click at [606, 48] on span "Acciones" at bounding box center [605, 45] width 17 height 10
drag, startPoint x: 460, startPoint y: 55, endPoint x: 464, endPoint y: 65, distance: 10.7
click at [460, 55] on div "Enviar comentario Alt c Resolución del caso Alt r Enviar" at bounding box center [481, 103] width 286 height 105
click at [464, 65] on span "Alt" at bounding box center [464, 64] width 5 height 6
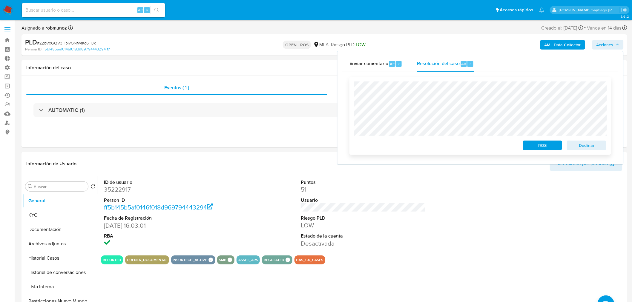
click at [543, 145] on span "ROS" at bounding box center [542, 145] width 31 height 8
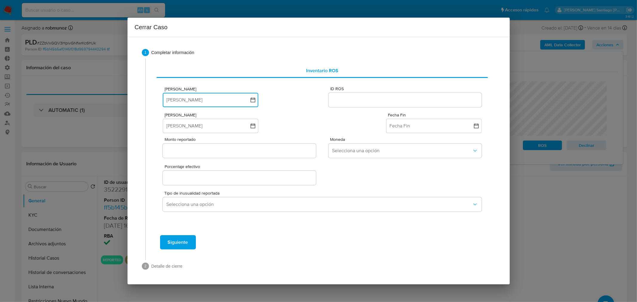
click at [253, 100] on icon "button" at bounding box center [253, 100] width 6 height 6
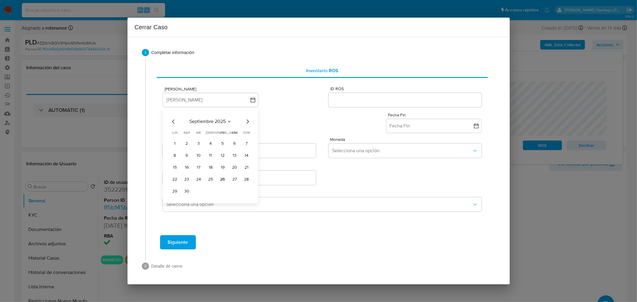
click at [224, 178] on button "26" at bounding box center [223, 180] width 10 height 10
click at [350, 99] on input "ID ROS" at bounding box center [405, 100] width 153 height 8
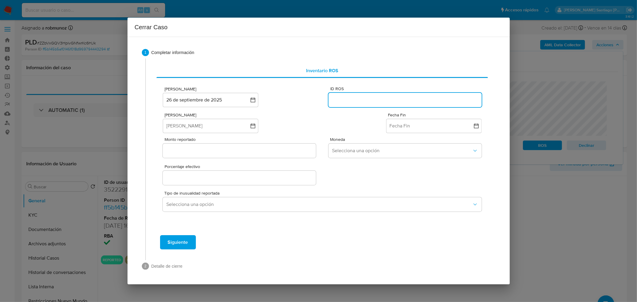
paste input "643654867"
type input "643654867"
click at [215, 129] on button "[PERSON_NAME]" at bounding box center [211, 126] width 96 height 14
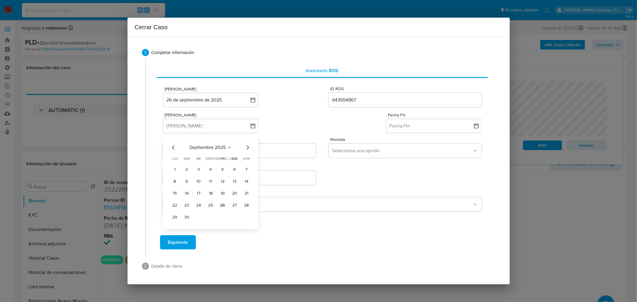
click at [174, 147] on icon "Mes anterior" at bounding box center [173, 147] width 7 height 7
click at [174, 146] on icon "Mes anterior" at bounding box center [173, 148] width 2 height 4
click at [173, 146] on icon "Mes anterior" at bounding box center [173, 147] width 7 height 7
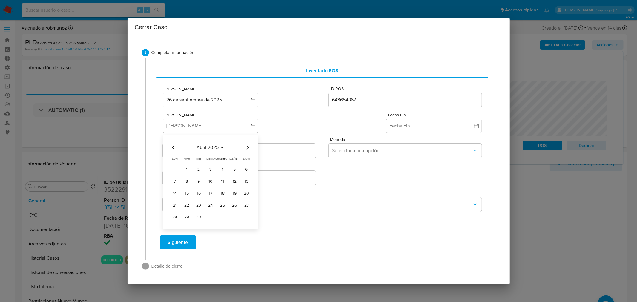
click at [250, 148] on icon "Mes siguiente" at bounding box center [247, 147] width 7 height 7
drag, startPoint x: 211, startPoint y: 170, endPoint x: 278, endPoint y: 160, distance: 67.9
click at [211, 169] on button "1" at bounding box center [211, 170] width 10 height 10
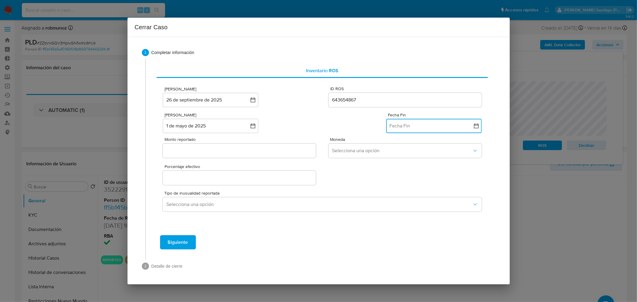
drag, startPoint x: 413, startPoint y: 124, endPoint x: 406, endPoint y: 126, distance: 7.3
click at [412, 124] on button "Fecha Fin" at bounding box center [434, 126] width 96 height 14
click at [396, 147] on icon "Mes anterior" at bounding box center [397, 147] width 7 height 7
drag, startPoint x: 467, startPoint y: 216, endPoint x: 461, endPoint y: 214, distance: 6.2
click at [466, 216] on button "31" at bounding box center [470, 218] width 10 height 10
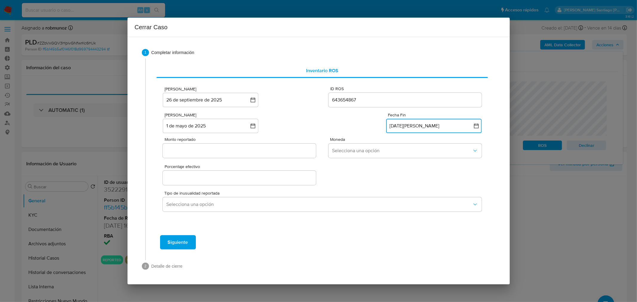
drag, startPoint x: 429, startPoint y: 127, endPoint x: 427, endPoint y: 129, distance: 3.2
click at [428, 127] on button "31 de agosto de 2025" at bounding box center [434, 126] width 96 height 14
drag, startPoint x: 458, startPoint y: 214, endPoint x: 452, endPoint y: 210, distance: 7.5
click at [458, 215] on button "30" at bounding box center [458, 218] width 10 height 10
click at [216, 147] on input "Monto reportado" at bounding box center [239, 151] width 153 height 8
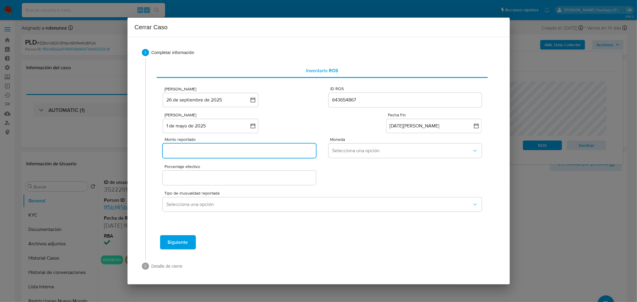
paste input "669754437"
type input "669754437"
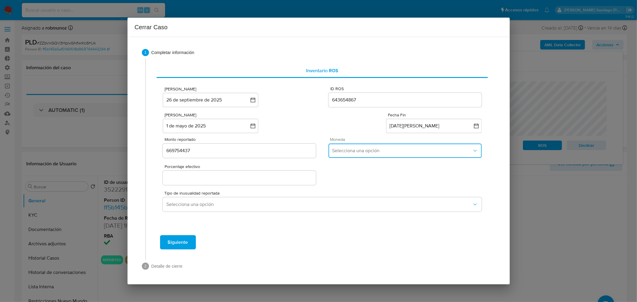
click at [368, 150] on span "Selecciona una opción" at bounding box center [402, 151] width 140 height 6
click at [352, 196] on div "ARS" at bounding box center [406, 197] width 146 height 14
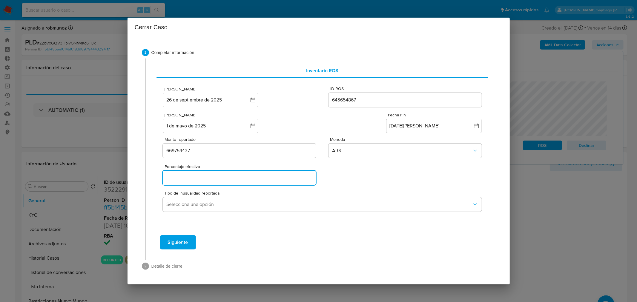
click at [279, 179] on input "Porcentaje efectivo" at bounding box center [239, 178] width 153 height 8
type input "0%"
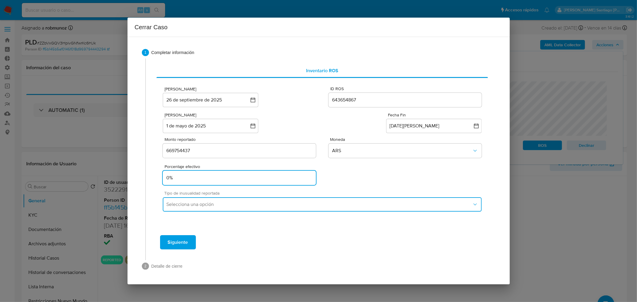
click at [356, 206] on span "Selecciona una opción" at bounding box center [319, 205] width 306 height 6
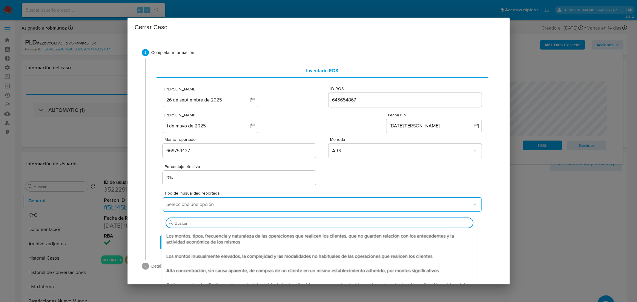
drag, startPoint x: 312, startPoint y: 236, endPoint x: 288, endPoint y: 235, distance: 24.0
click at [311, 236] on span "Los montos, tipos, frecuencia y naturaleza de las operaciones que realicen los …" at bounding box center [319, 239] width 307 height 12
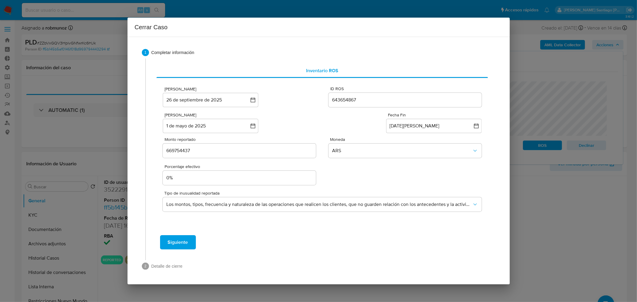
click at [193, 240] on button "Siguiente" at bounding box center [178, 242] width 36 height 14
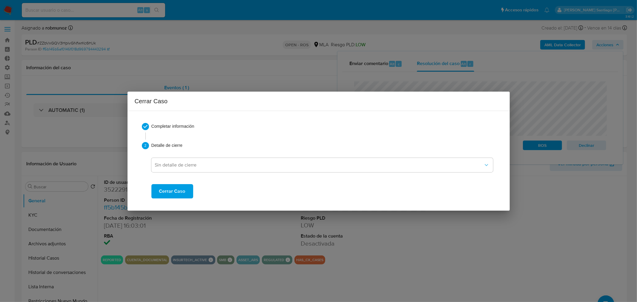
click at [183, 192] on span "Cerrar Caso" at bounding box center [172, 191] width 26 height 13
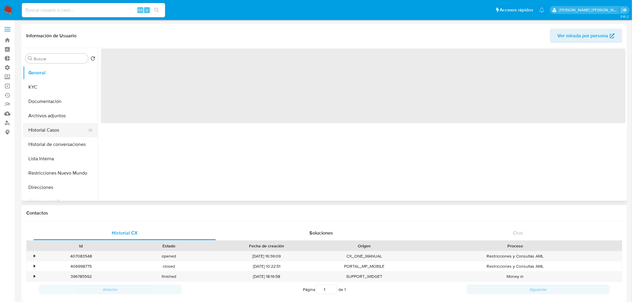
select select "10"
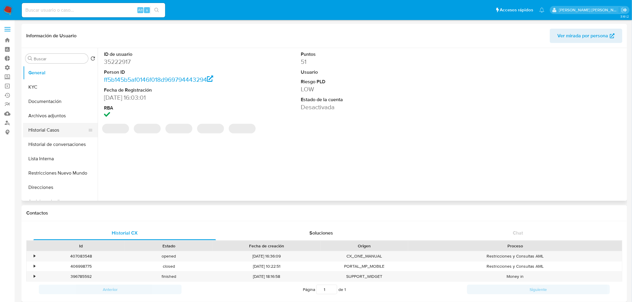
click at [49, 125] on button "Historial Casos" at bounding box center [58, 130] width 70 height 14
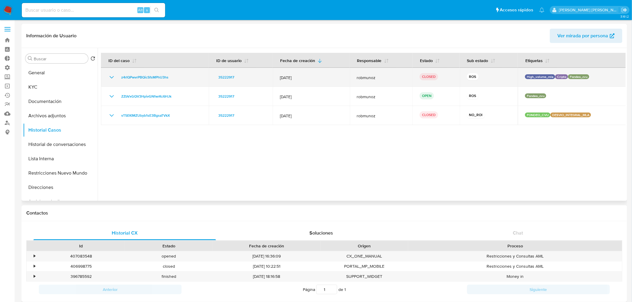
click at [111, 79] on icon "Mostrar/Ocultar" at bounding box center [111, 77] width 7 height 7
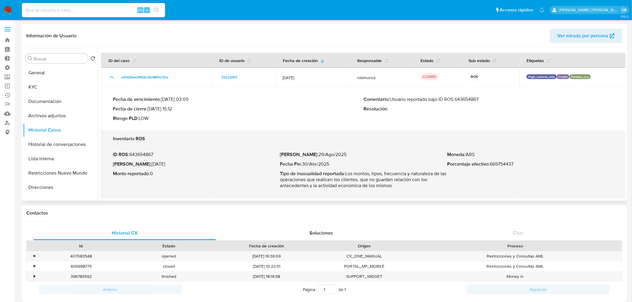
click at [508, 166] on p "Porcentaje efectivo : 669754437" at bounding box center [530, 164] width 167 height 6
drag, startPoint x: 53, startPoint y: 113, endPoint x: 65, endPoint y: 120, distance: 13.8
click at [53, 114] on button "Archivos adjuntos" at bounding box center [58, 116] width 70 height 14
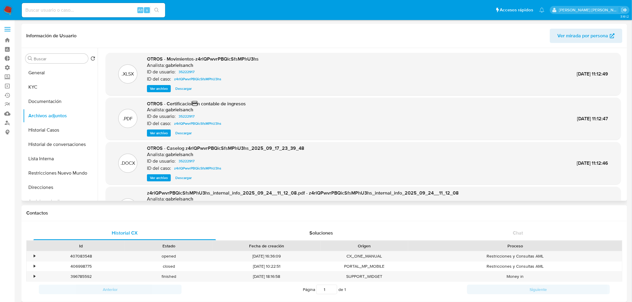
click at [156, 176] on span "Ver archivo" at bounding box center [159, 178] width 18 height 6
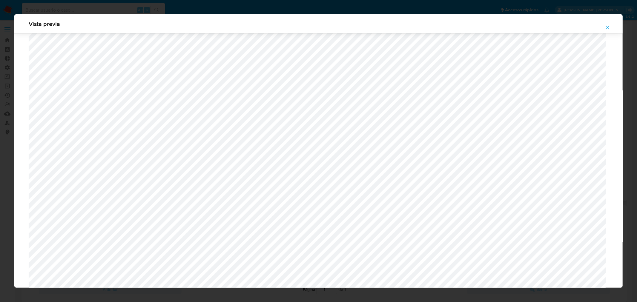
scroll to position [121, 0]
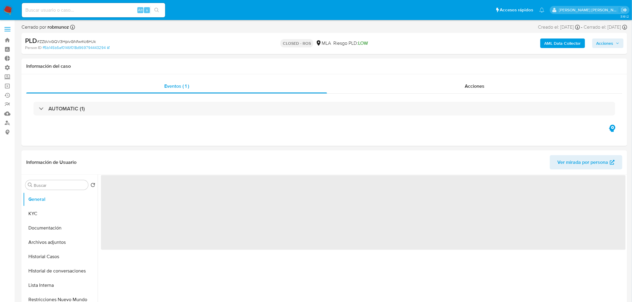
select select "10"
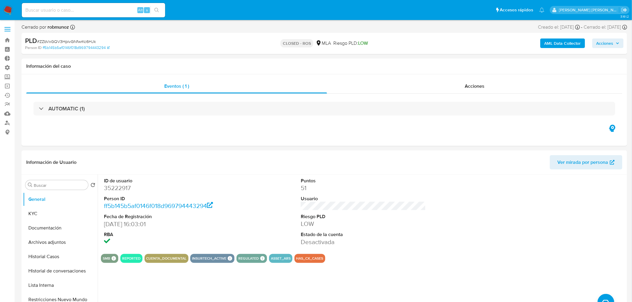
click at [125, 13] on input at bounding box center [93, 10] width 143 height 8
paste input "sVfoCrLFUmYGtnvpp2cEWuVx"
type input "sVfoCrLFUmYGtnvpp2cEWuVx"
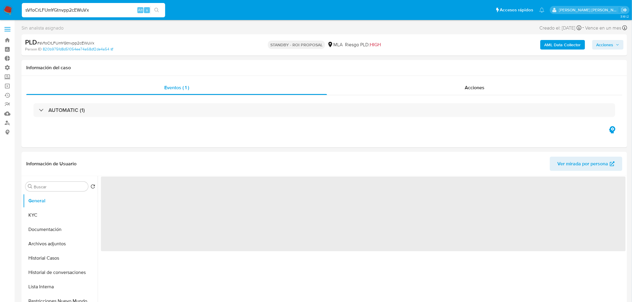
select select "10"
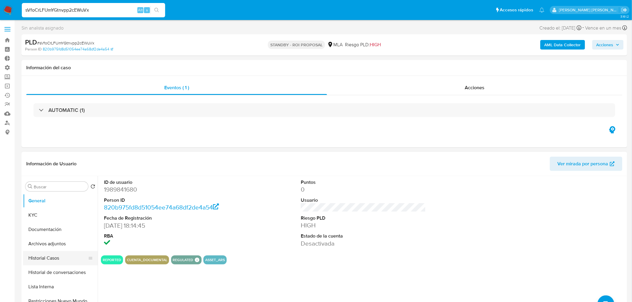
click at [48, 263] on button "Historial Casos" at bounding box center [58, 258] width 70 height 14
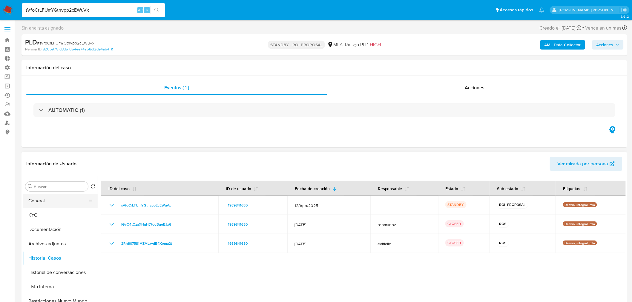
click at [49, 199] on button "General" at bounding box center [58, 201] width 70 height 14
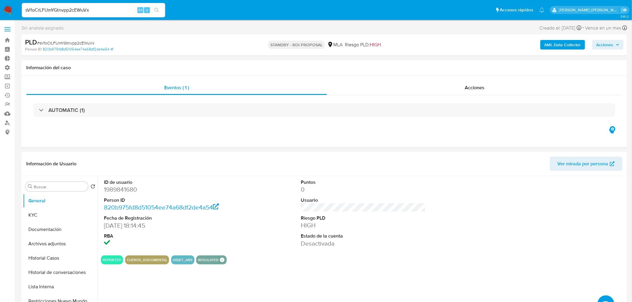
click at [89, 11] on input "sVfoCrLFUmYGtnvpp2cEWuVx" at bounding box center [93, 10] width 143 height 8
click at [89, 10] on input "sVfoCrLFUmYGtnvpp2cEWuVx" at bounding box center [93, 10] width 143 height 8
paste input "1wtzFHs0otb6CkQxQL3av9Sb"
type input "1wtzFHs0otb6CkQxQL3av9Sb"
click at [159, 8] on icon "search-icon" at bounding box center [156, 10] width 5 height 5
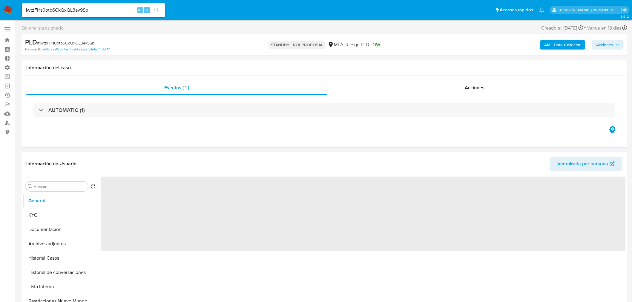
select select "10"
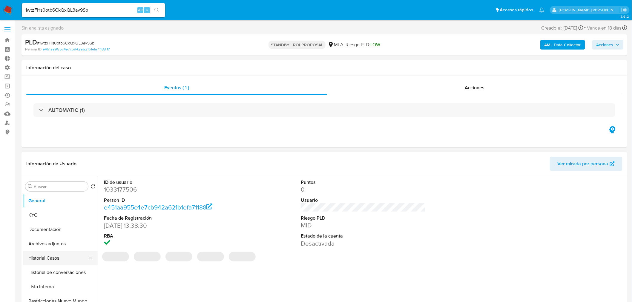
click at [69, 261] on button "Historial Casos" at bounding box center [58, 258] width 70 height 14
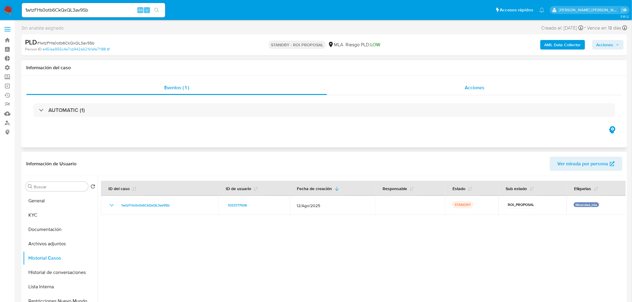
click at [503, 85] on div "Acciones" at bounding box center [475, 88] width 296 height 14
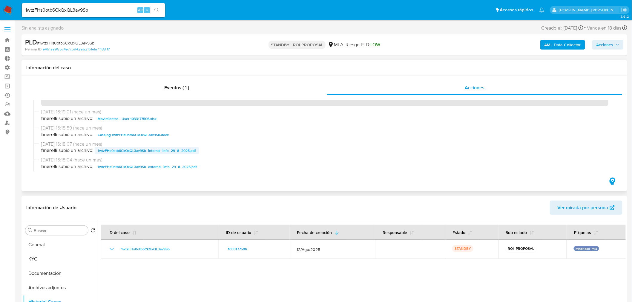
scroll to position [33, 0]
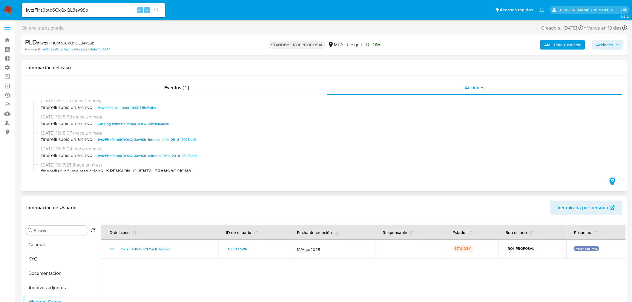
click at [150, 121] on span "Caselog 1wtzFHs0otb6CkQxQL3av9Sb.docx" at bounding box center [133, 123] width 71 height 7
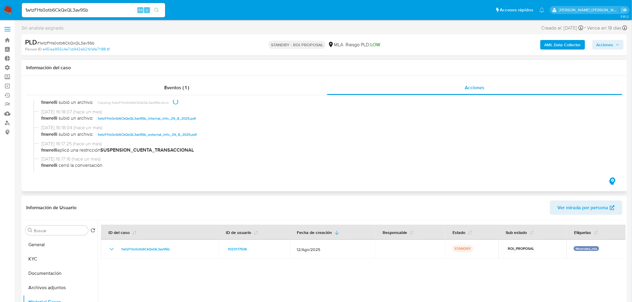
scroll to position [66, 0]
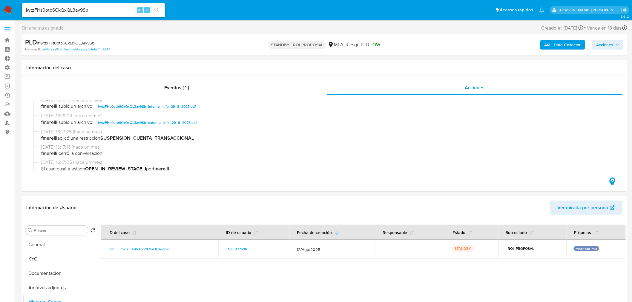
click at [103, 13] on input "1wtzFHs0otb6CkQxQL3av9Sb" at bounding box center [93, 10] width 143 height 8
paste input "WThoq6zrq7bESTEfeQnZLWdP"
click at [163, 9] on input "WThoq6zrq7bESTEfeQnZLWdP" at bounding box center [93, 10] width 143 height 8
type input "WThoq6zrq7bESTEfeQnZLWdP"
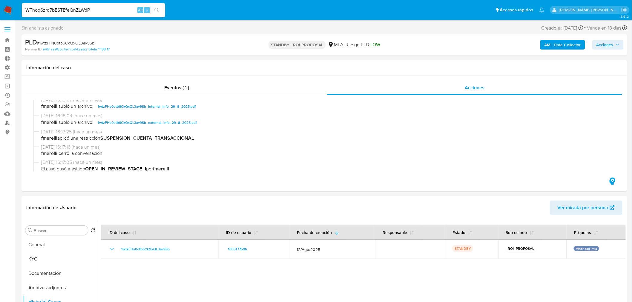
click at [160, 11] on button "search-icon" at bounding box center [157, 10] width 12 height 8
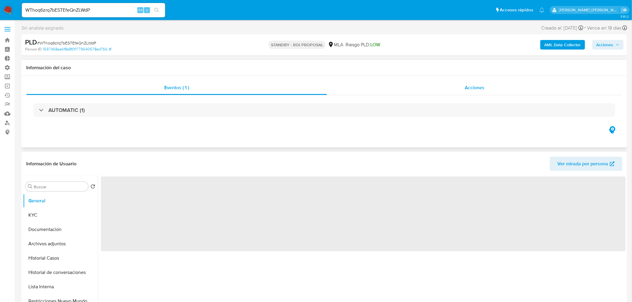
click at [481, 87] on span "Acciones" at bounding box center [475, 87] width 20 height 7
select select "10"
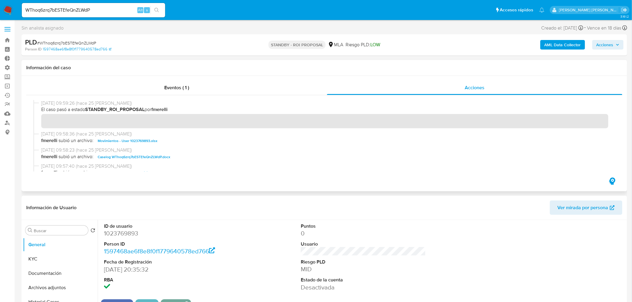
scroll to position [33, 0]
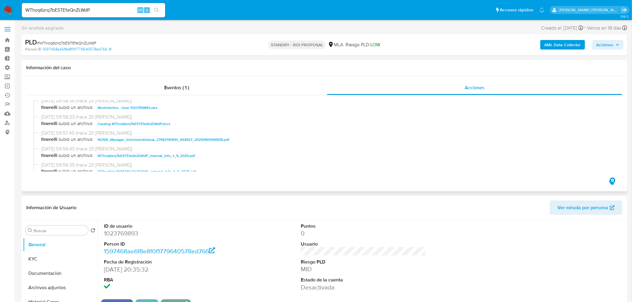
click at [154, 124] on span "Caselog WThoq6zrq7bESTEfeQnZLWdP.docx" at bounding box center [134, 123] width 73 height 7
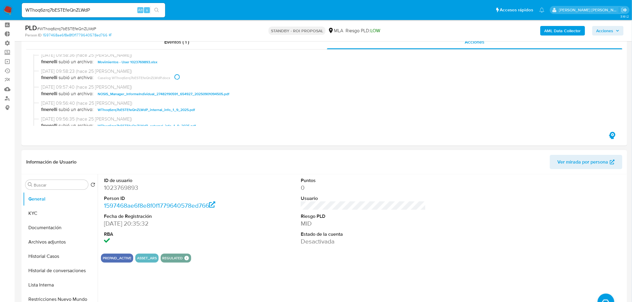
scroll to position [66, 0]
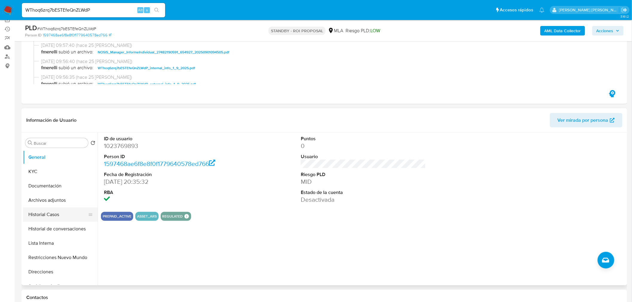
click at [37, 214] on button "Historial Casos" at bounding box center [58, 215] width 70 height 14
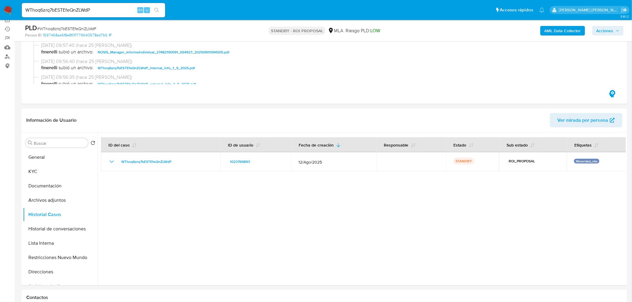
click at [123, 9] on input "WThoq6zrq7bESTEfeQnZLWdP" at bounding box center [93, 10] width 143 height 8
click at [123, 8] on input "WThoq6zrq7bESTEfeQnZLWdP" at bounding box center [93, 10] width 143 height 8
paste input "lAQqwgmQlabyhG1thdPRQ4ZS"
type input "lAQqwgmQlabyhG1thdPRQ4ZS"
click at [159, 10] on icon "search-icon" at bounding box center [156, 10] width 5 height 5
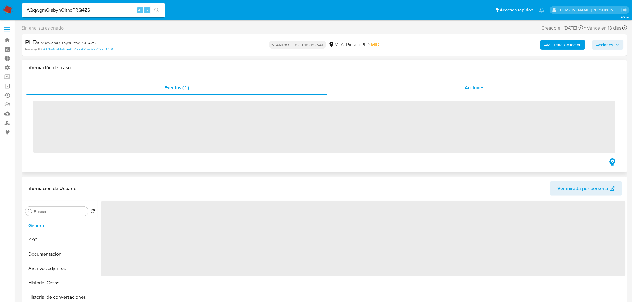
click at [502, 86] on div "Acciones" at bounding box center [475, 88] width 296 height 14
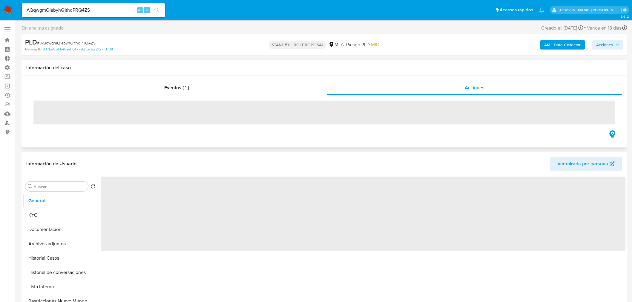
select select "10"
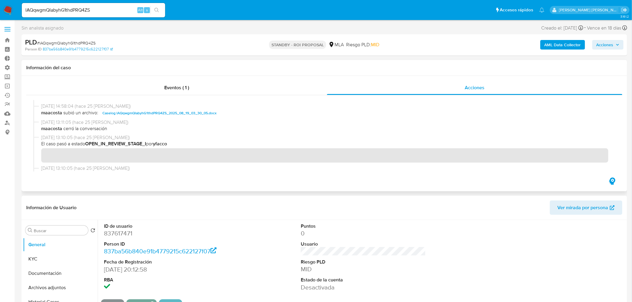
scroll to position [66, 0]
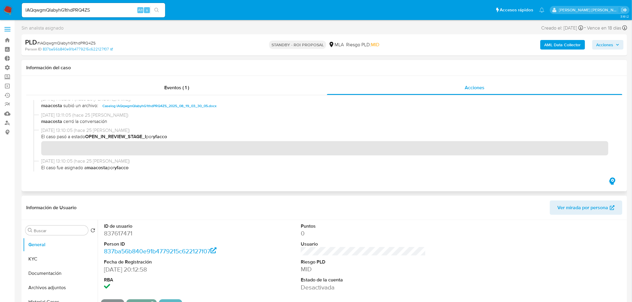
drag, startPoint x: 183, startPoint y: 105, endPoint x: 183, endPoint y: 109, distance: 4.5
click at [183, 105] on span "Caselog lAQqwgmQlabyhG1thdPRQ4ZS_2025_08_19_03_30_05.docx" at bounding box center [159, 105] width 114 height 7
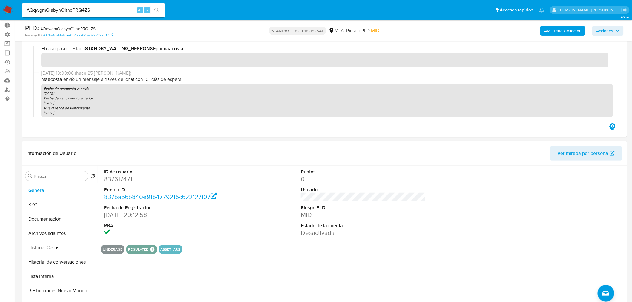
scroll to position [199, 0]
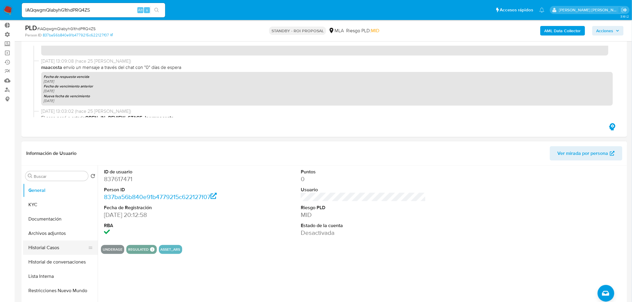
click at [55, 249] on button "Historial Casos" at bounding box center [58, 248] width 70 height 14
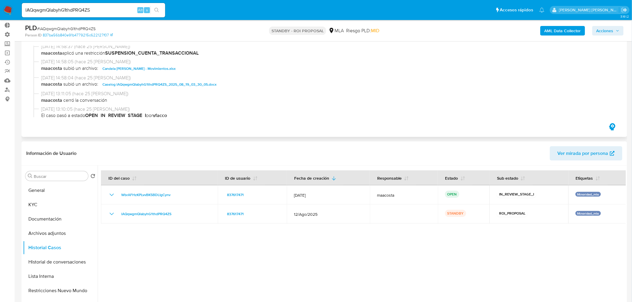
scroll to position [0, 0]
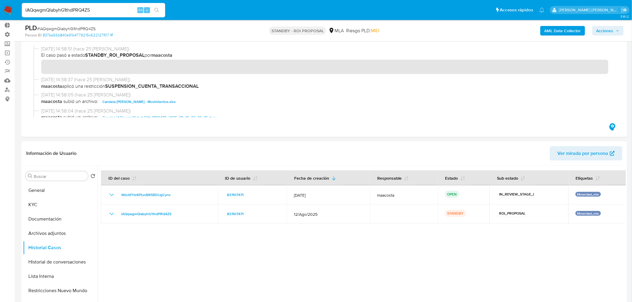
click at [77, 7] on input "lAQqwgmQlabyhG1thdPRQ4ZS" at bounding box center [93, 10] width 143 height 8
paste input "1LdkbWHXbD7lXEXyT40Kxi2U"
type input "1LdkbWHXbD7lXEXyT40Kxi2U"
click at [159, 10] on icon "search-icon" at bounding box center [156, 10] width 5 height 5
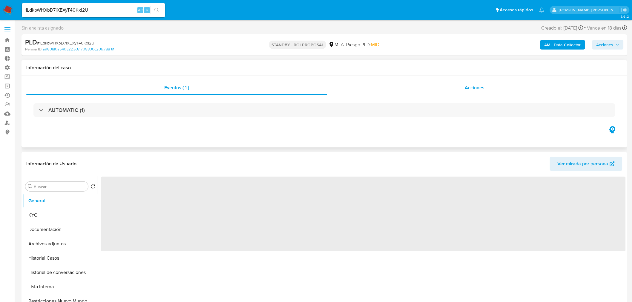
click at [498, 89] on div "Acciones" at bounding box center [475, 88] width 296 height 14
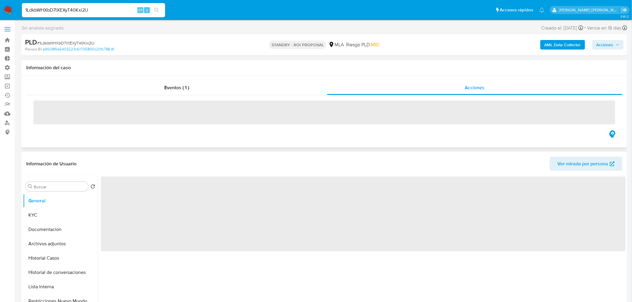
select select "10"
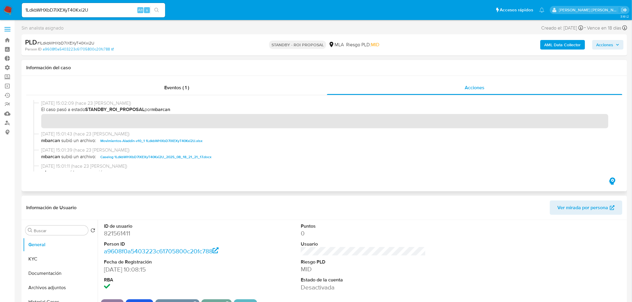
scroll to position [33, 0]
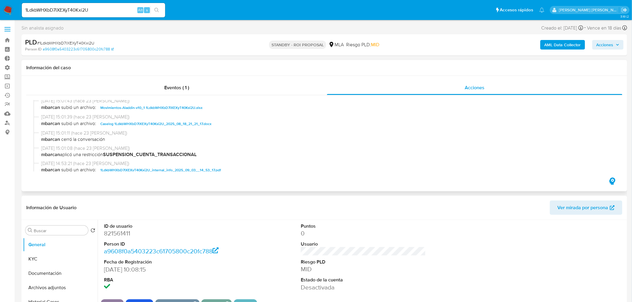
click at [182, 126] on span "Caselog 1LdkbWHXbD7lXEXyT40Kxi2U_2025_08_18_21_21_17.docx" at bounding box center [155, 123] width 111 height 7
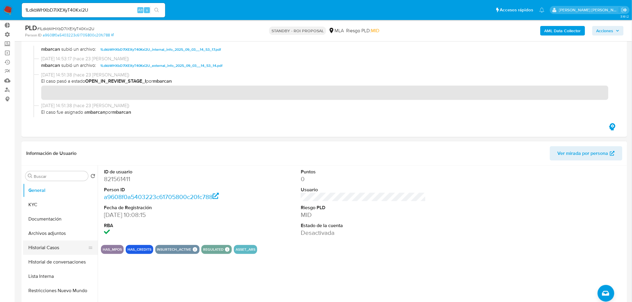
click at [65, 248] on button "Historial Casos" at bounding box center [58, 248] width 70 height 14
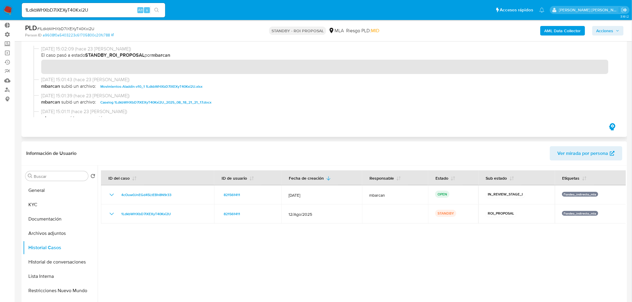
scroll to position [0, 0]
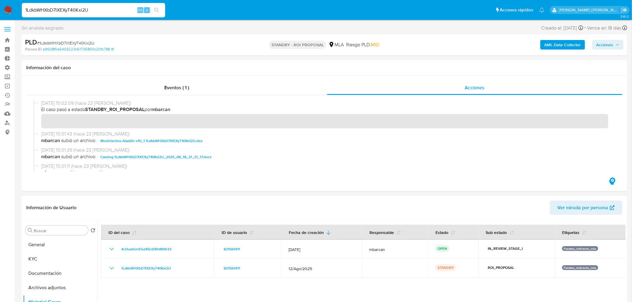
click at [60, 10] on input "1LdkbWHXbD7lXEXyT40Kxi2U" at bounding box center [93, 10] width 143 height 8
paste input "YZA0ps3V19XzUfv9ZTiwyU8I"
type input "YZA0ps3V19XzUfv9ZTiwyU8I"
click at [155, 10] on icon "search-icon" at bounding box center [156, 10] width 5 height 5
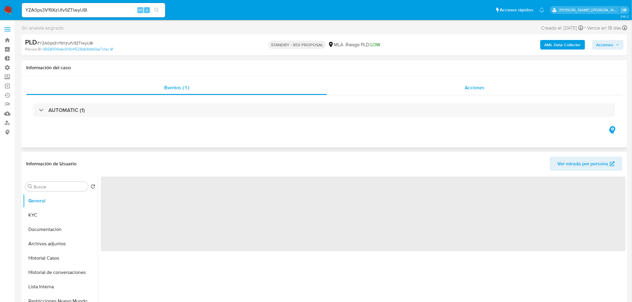
click at [477, 82] on div "Acciones" at bounding box center [475, 88] width 296 height 14
select select "10"
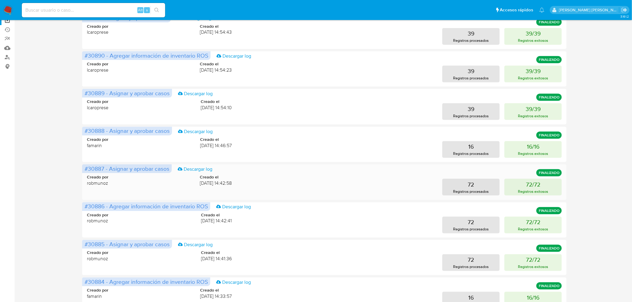
scroll to position [66, 0]
click at [11, 9] on img at bounding box center [8, 10] width 10 height 10
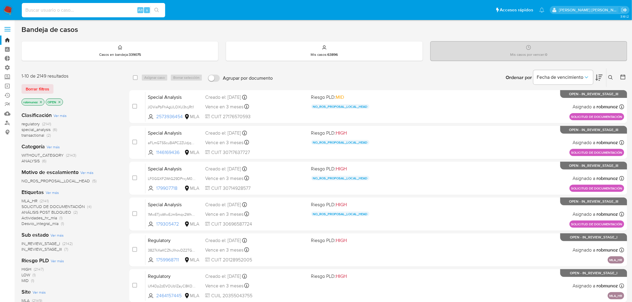
click at [47, 6] on input at bounding box center [93, 10] width 143 height 8
paste input "1607427017"
type input "1607427017"
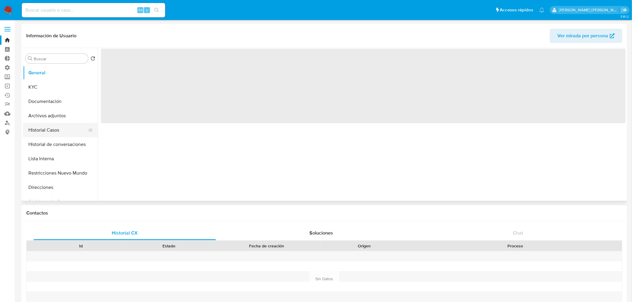
select select "10"
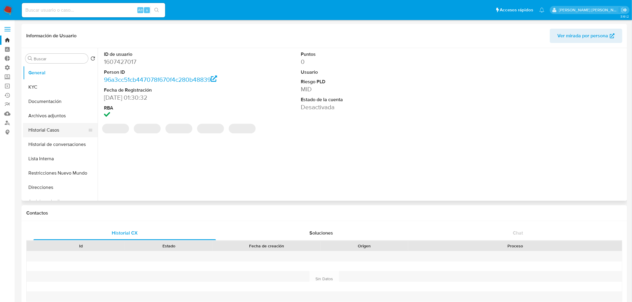
click at [67, 131] on button "Historial Casos" at bounding box center [58, 130] width 70 height 14
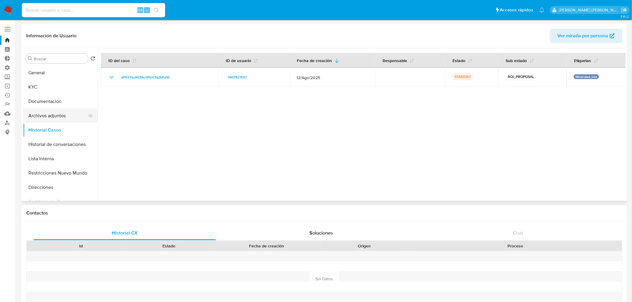
click at [60, 117] on button "Archivos adjuntos" at bounding box center [58, 116] width 70 height 14
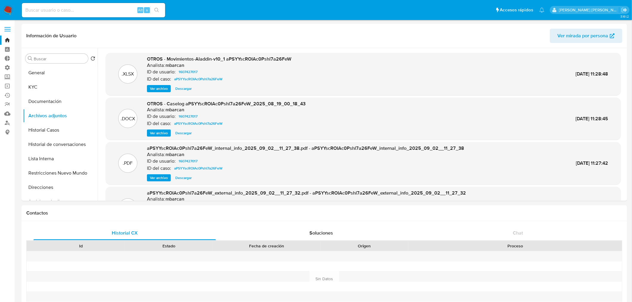
click at [54, 12] on input at bounding box center [93, 10] width 143 height 8
paste input "86617346"
type input "86617346"
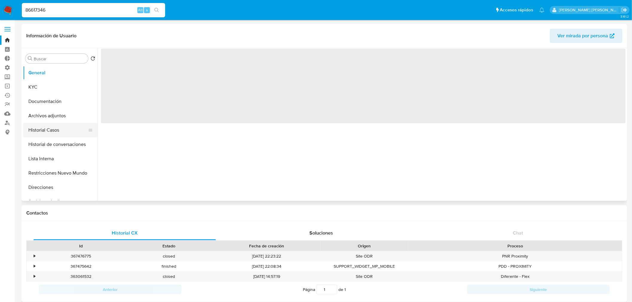
click at [41, 127] on button "Historial Casos" at bounding box center [58, 130] width 70 height 14
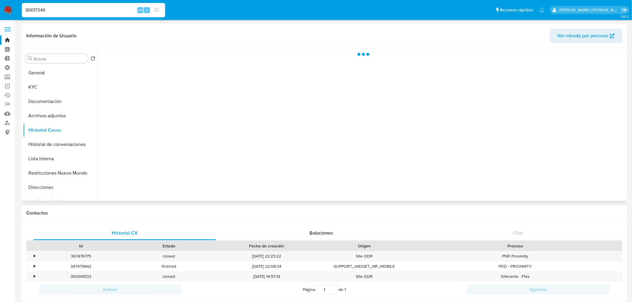
select select "10"
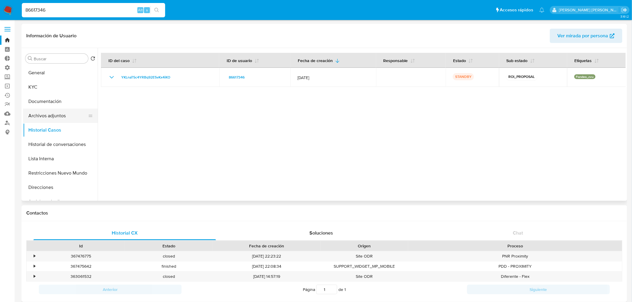
click at [57, 115] on button "Archivos adjuntos" at bounding box center [58, 116] width 70 height 14
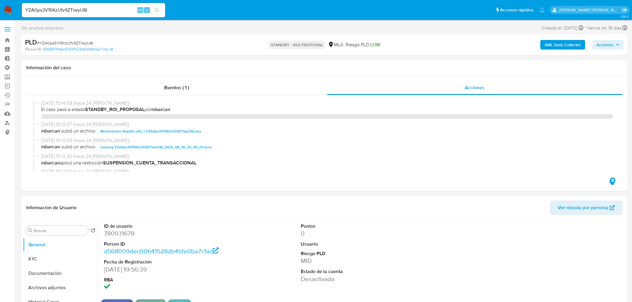
select select "10"
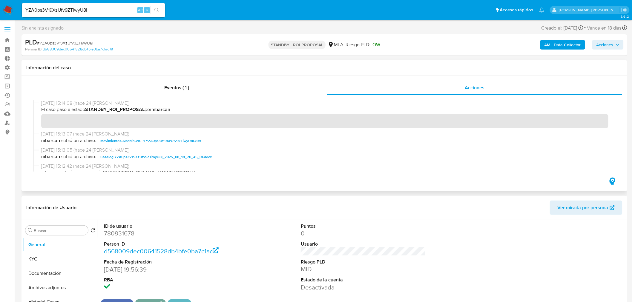
click at [177, 154] on span "Caselog YZA0ps3V19XzUfv9ZTiwyU8I_2025_08_18_20_45_01.docx" at bounding box center [155, 157] width 111 height 7
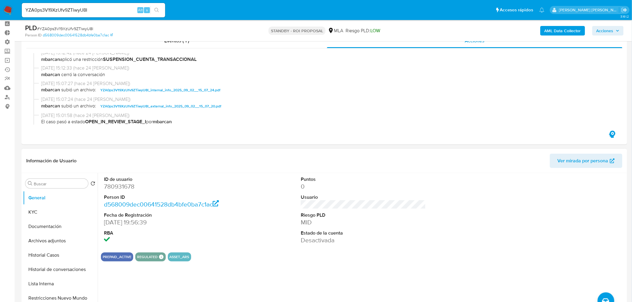
scroll to position [33, 0]
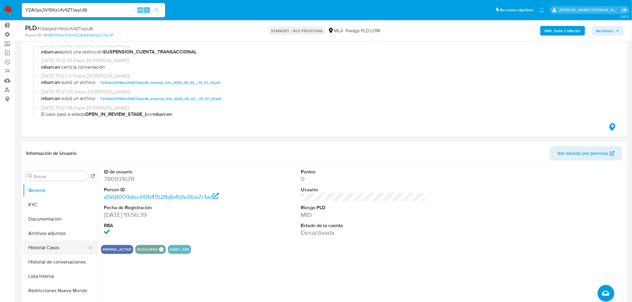
click at [59, 252] on button "Historial Casos" at bounding box center [58, 248] width 70 height 14
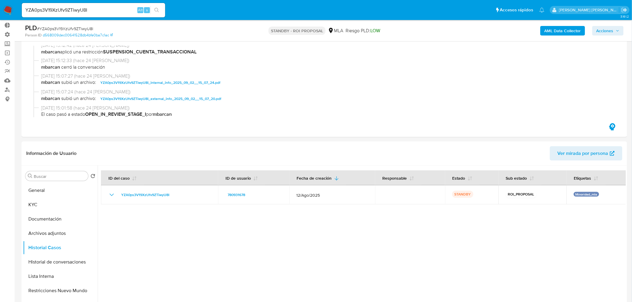
click at [100, 7] on input "YZA0ps3V19XzUfv9ZTiwyU8I" at bounding box center [93, 10] width 143 height 8
click at [100, 6] on input "YZA0ps3V19XzUfv9ZTiwyU8I" at bounding box center [93, 10] width 143 height 8
paste input "Xs1lYkIFWVCnM9ymmEdsMaAG"
type input "Xs1lYkIFWVCnM9ymmEdsMaAG"
click at [156, 10] on icon "search-icon" at bounding box center [156, 10] width 5 height 5
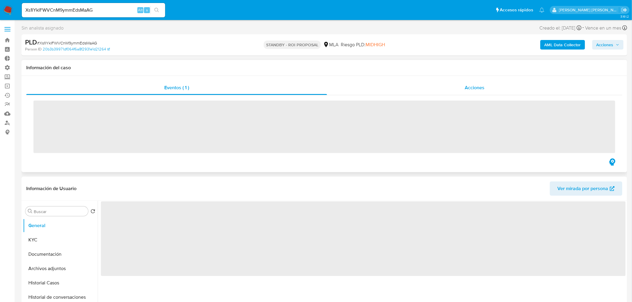
click at [421, 85] on div "Acciones" at bounding box center [475, 88] width 296 height 14
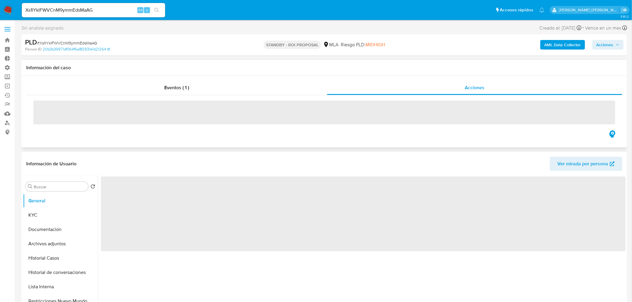
select select "10"
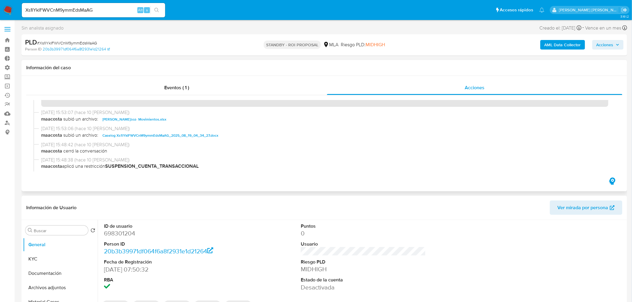
scroll to position [33, 0]
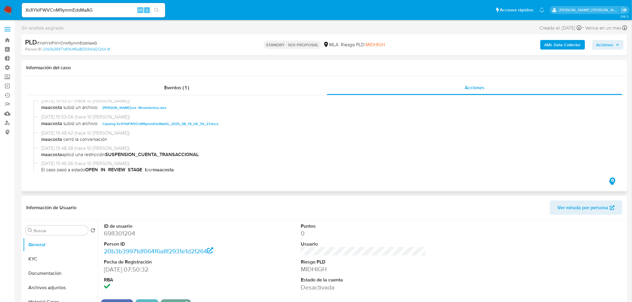
click at [198, 126] on span "Caselog Xs1lYkIFWVCnM9ymmEdsMaAG_2025_08_19_04_34_27.docx" at bounding box center [160, 123] width 116 height 7
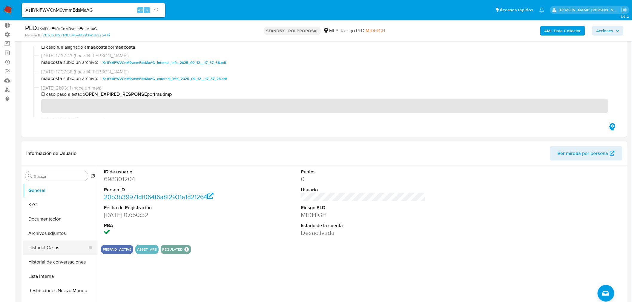
click at [24, 247] on button "Historial Casos" at bounding box center [58, 248] width 70 height 14
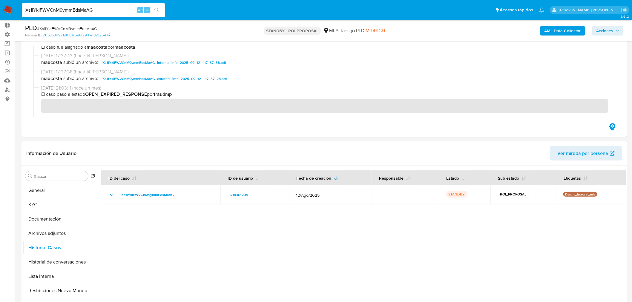
click at [105, 8] on input "Xs1lYkIFWVCnM9ymmEdsMaAG" at bounding box center [93, 10] width 143 height 8
paste input "h91qFUbrQNGGhdqTfoAZKQLE"
type input "h91qFUbrQNGGhdqTfoAZKQLE"
click at [154, 8] on button "search-icon" at bounding box center [157, 10] width 12 height 8
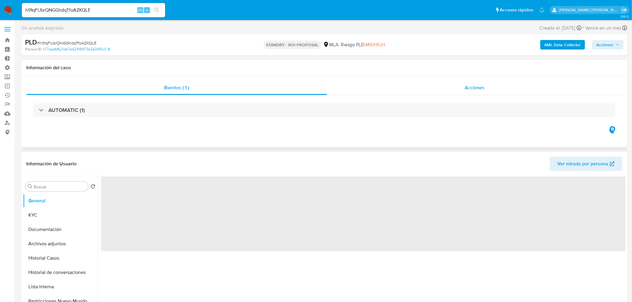
select select "10"
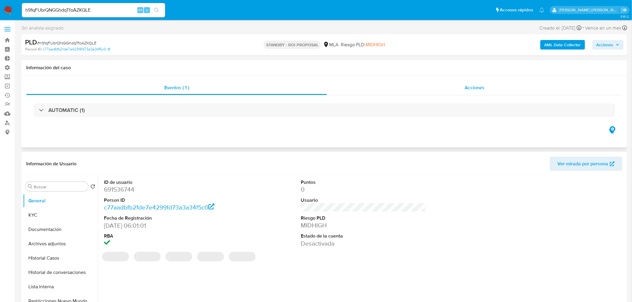
click at [446, 88] on div "Acciones" at bounding box center [475, 88] width 296 height 14
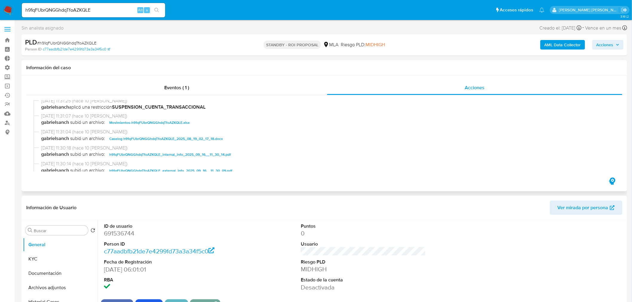
scroll to position [66, 0]
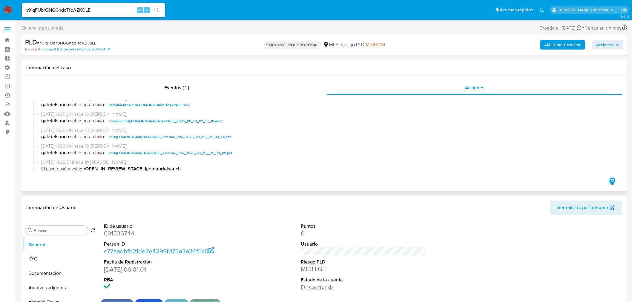
click at [161, 119] on span "Caselog h91qFUbrQNGGhdqTfoAZKQLE_2025_08_19_02_17_18.docx" at bounding box center [166, 121] width 114 height 7
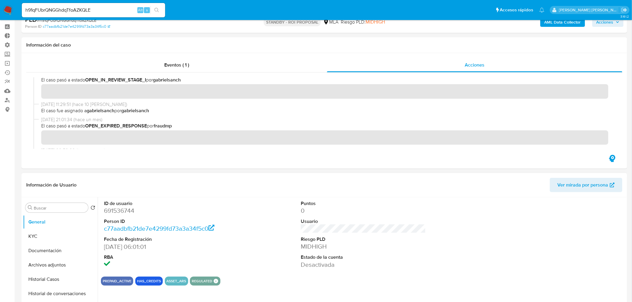
scroll to position [33, 0]
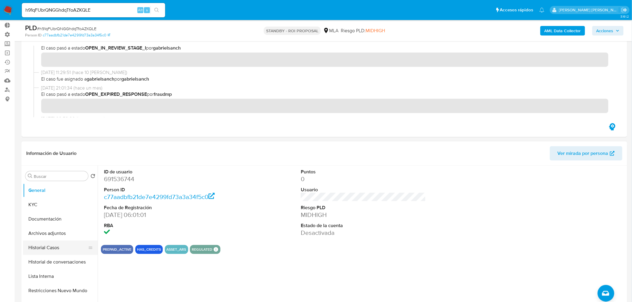
click at [56, 251] on button "Historial Casos" at bounding box center [58, 248] width 70 height 14
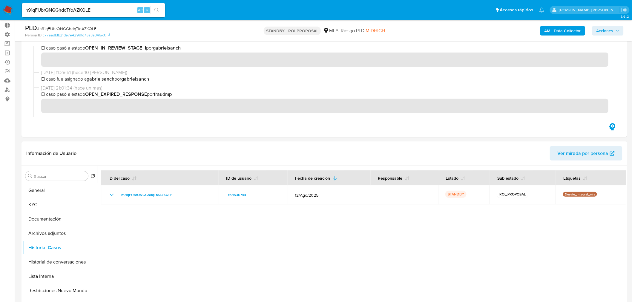
click at [116, 5] on div "h91qFUbrQNGGhdqTfoAZKQLE Alt s" at bounding box center [93, 10] width 143 height 14
click at [114, 7] on input "h91qFUbrQNGGhdqTfoAZKQLE" at bounding box center [93, 10] width 143 height 8
drag, startPoint x: 114, startPoint y: 7, endPoint x: 127, endPoint y: 10, distance: 12.9
click at [114, 7] on input "h91qFUbrQNGGhdqTfoAZKQLE" at bounding box center [93, 10] width 143 height 8
paste input "lY3d4witqu2phT9wLVVmEVDV"
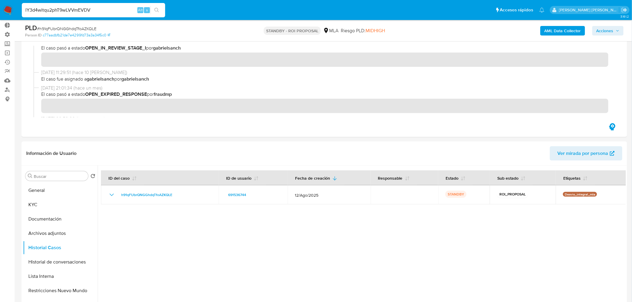
type input "lY3d4witqu2phT9wLVVmEVDV"
click at [160, 12] on button "search-icon" at bounding box center [157, 10] width 12 height 8
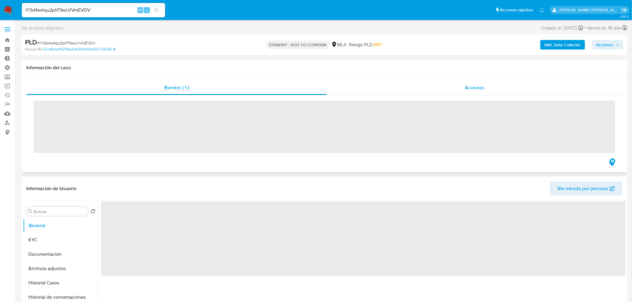
click at [471, 88] on span "Acciones" at bounding box center [475, 87] width 20 height 7
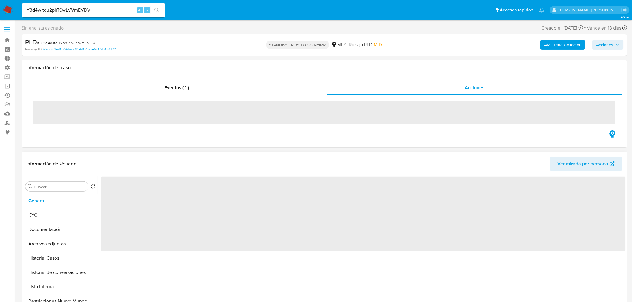
select select "10"
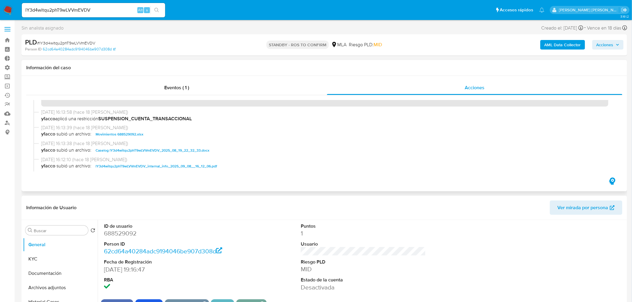
scroll to position [33, 0]
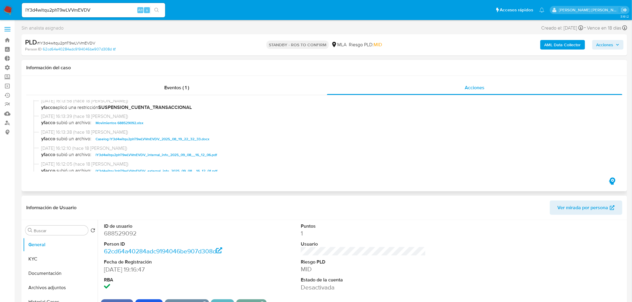
click at [133, 141] on span "Caselog lY3d4witqu2phT9wLVVmEVDV_2025_08_19_22_32_33.docx" at bounding box center [153, 139] width 114 height 7
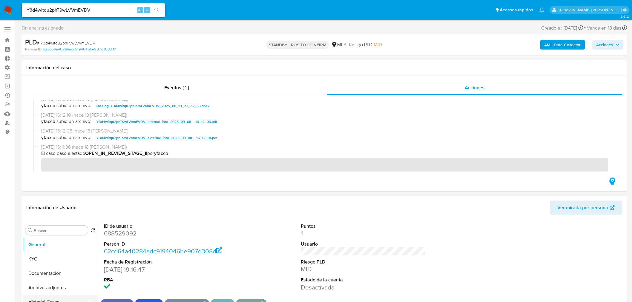
click at [61, 296] on button "Historial Casos" at bounding box center [58, 302] width 70 height 14
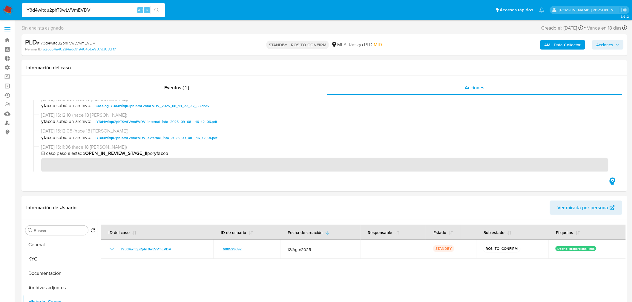
click at [52, 13] on input "lY3d4witqu2phT9wLVVmEVDV" at bounding box center [93, 10] width 143 height 8
paste input "arAJkIihDG06B4ANynjAJ2u7"
type input "arAJkIihDG06B4ANynjAJ2u7"
click at [157, 10] on icon "search-icon" at bounding box center [156, 10] width 5 height 5
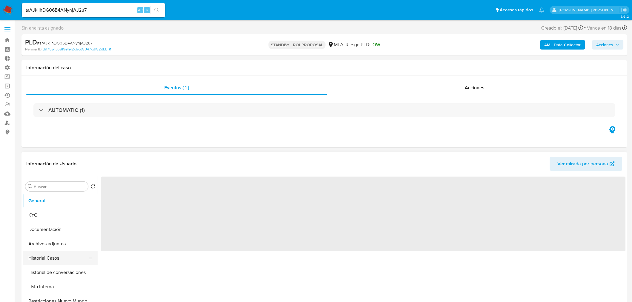
select select "10"
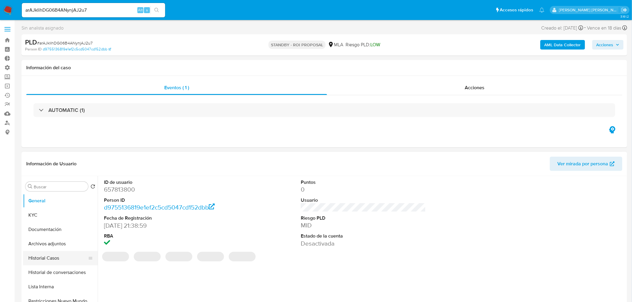
click at [51, 260] on button "Historial Casos" at bounding box center [58, 258] width 70 height 14
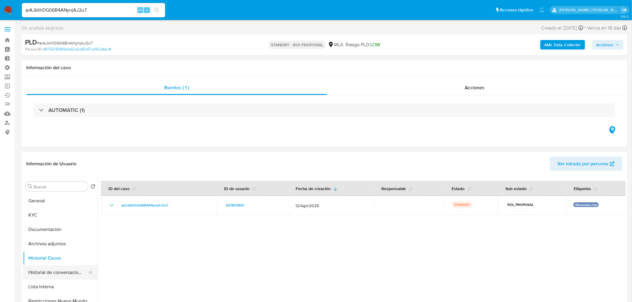
click at [65, 274] on button "Historial de conversaciones" at bounding box center [58, 273] width 70 height 14
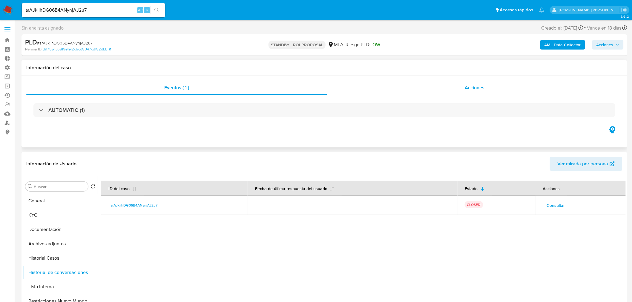
click at [491, 88] on div "Acciones" at bounding box center [475, 88] width 296 height 14
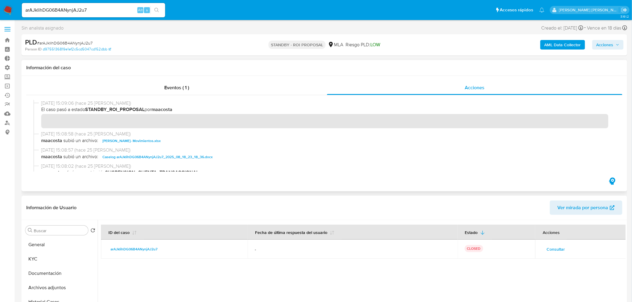
click at [152, 156] on span "Caselog arAJkIihDG06B4ANynjAJ2u7_2025_08_18_23_18_36.docx" at bounding box center [157, 157] width 110 height 7
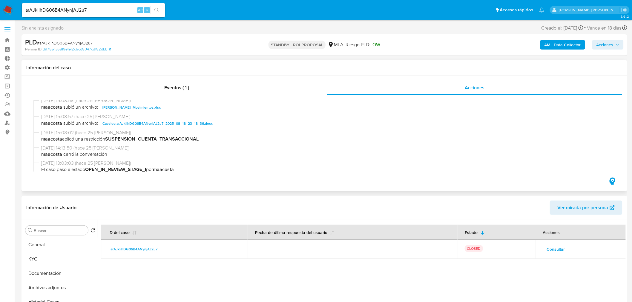
scroll to position [33, 0]
click at [77, 5] on div "arAJkIihDG06B4ANynjAJ2u7 Alt s" at bounding box center [93, 10] width 143 height 14
click at [77, 11] on input "arAJkIihDG06B4ANynjAJ2u7" at bounding box center [93, 10] width 143 height 8
paste input "jbTPLyYvmbyNkFVO2IPjiVYz"
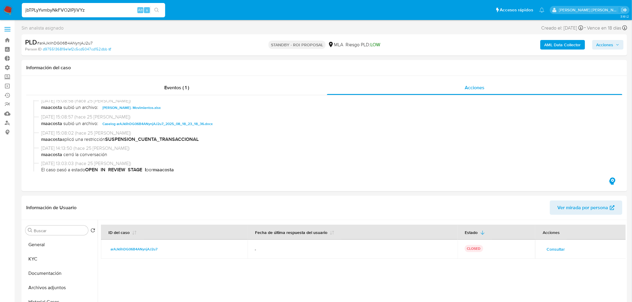
type input "jbTPLyYvmbyNkFVO2IPjiVYz"
click at [159, 6] on button "search-icon" at bounding box center [157, 10] width 12 height 8
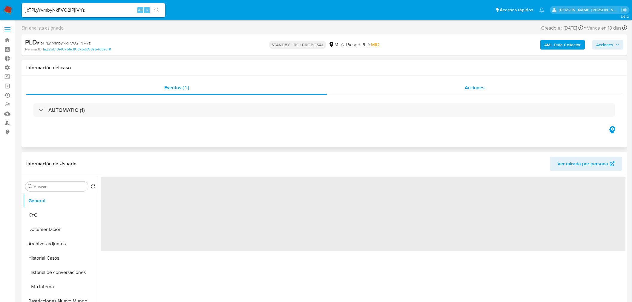
click at [482, 90] on span "Acciones" at bounding box center [475, 87] width 20 height 7
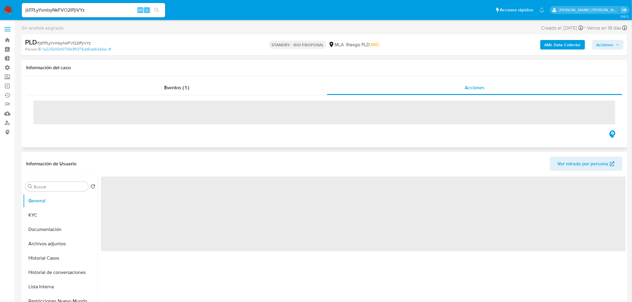
select select "10"
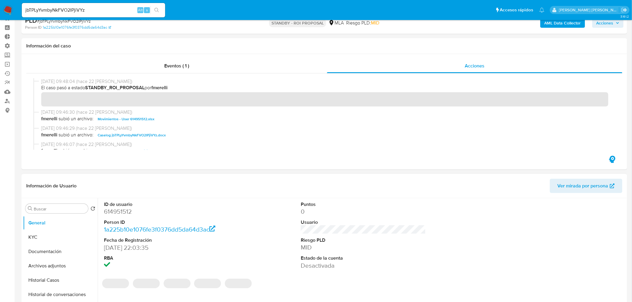
scroll to position [33, 0]
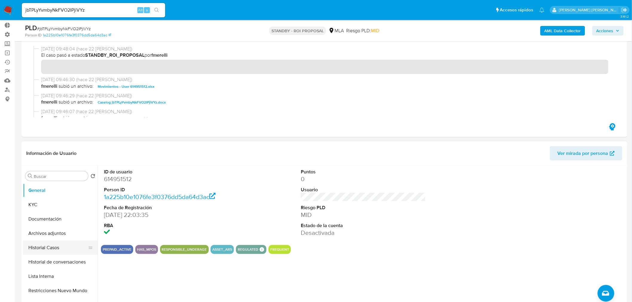
click at [36, 250] on button "Historial Casos" at bounding box center [58, 248] width 70 height 14
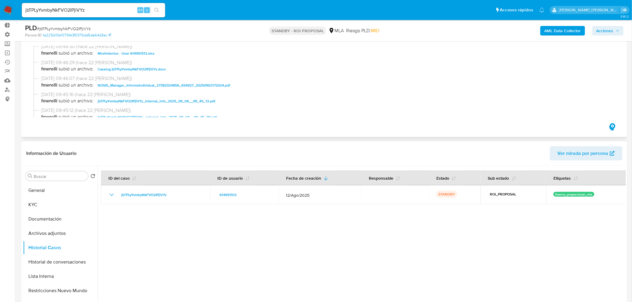
click at [153, 71] on span "Caselog jbTPLyYvmbyNkFVO2IPjiVYz.docx" at bounding box center [132, 69] width 68 height 7
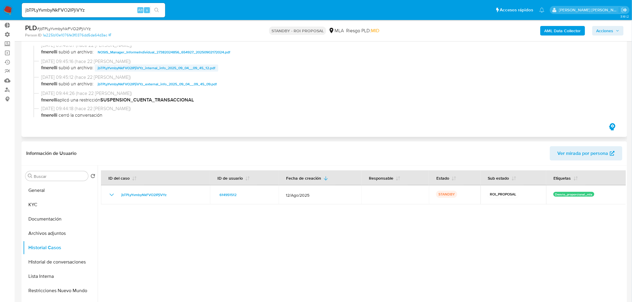
scroll to position [100, 0]
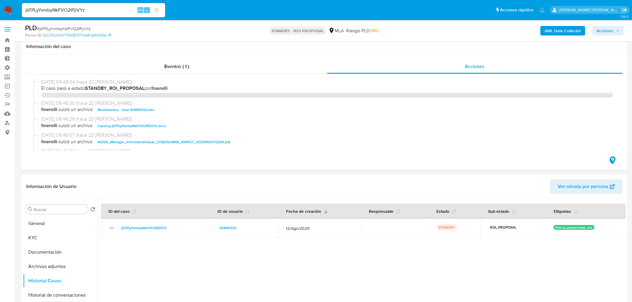
select select "10"
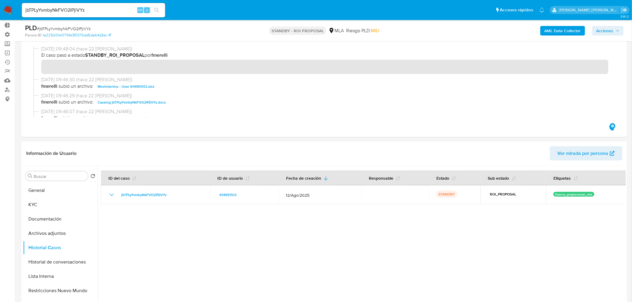
scroll to position [100, 0]
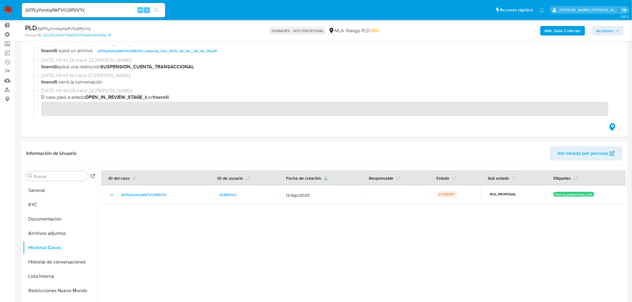
click at [79, 9] on input "jbTPLyYvmbyNkFVO2IPjiVYz" at bounding box center [93, 10] width 143 height 8
click at [79, 8] on input "jbTPLyYvmbyNkFVO2IPjiVYz" at bounding box center [93, 10] width 143 height 8
paste input "Po48BipxWerSXvJEbSOnTpDq"
type input "Po48BipxWerSXvJEbSOnTpDq"
click at [161, 9] on button "search-icon" at bounding box center [157, 10] width 12 height 8
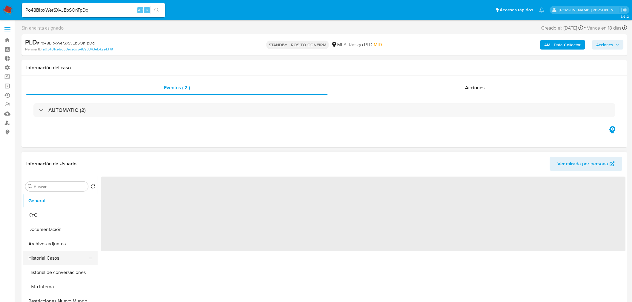
select select "10"
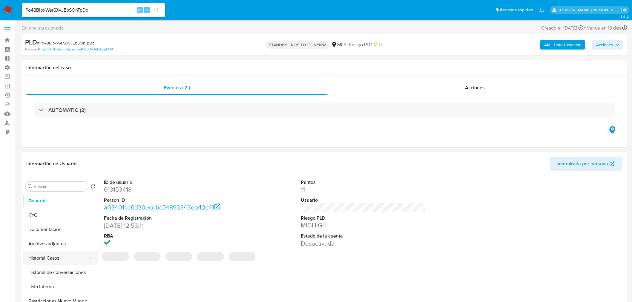
click at [50, 264] on button "Historial Casos" at bounding box center [58, 258] width 70 height 14
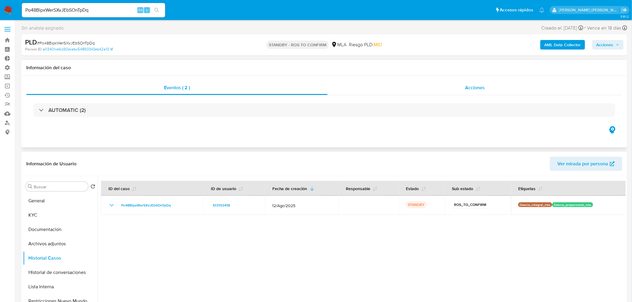
click at [449, 84] on div "Acciones" at bounding box center [475, 88] width 295 height 14
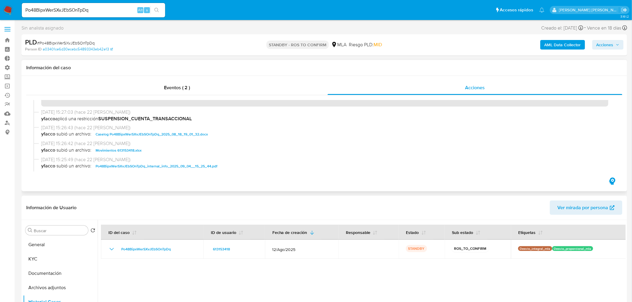
scroll to position [33, 0]
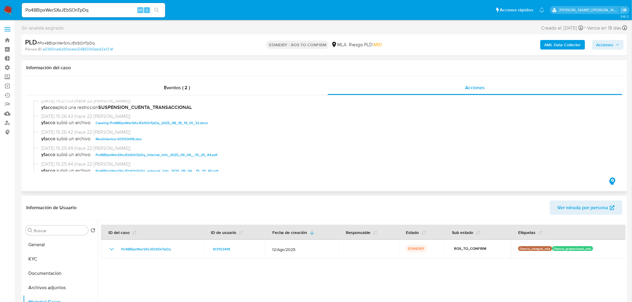
click at [205, 125] on span "Caselog Po48BipxWerSXvJEbSOnTpDq_2025_08_18_19_01_32.docx" at bounding box center [152, 123] width 112 height 7
click at [93, 7] on input "Po48BipxWerSXvJEbSOnTpDq" at bounding box center [93, 10] width 143 height 8
paste input "tUSFKYnBjaxoVLTfA0onnw6m"
click at [163, 7] on input "tUSFKYnBjaxoVLTfA0onnw6m" at bounding box center [93, 10] width 143 height 8
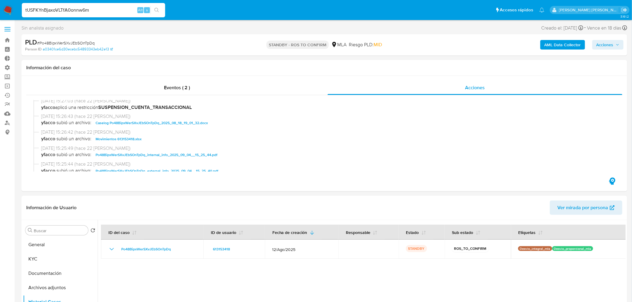
type input "tUSFKYnBjaxoVLTfA0onnw6m"
click at [157, 9] on icon "search-icon" at bounding box center [156, 10] width 5 height 5
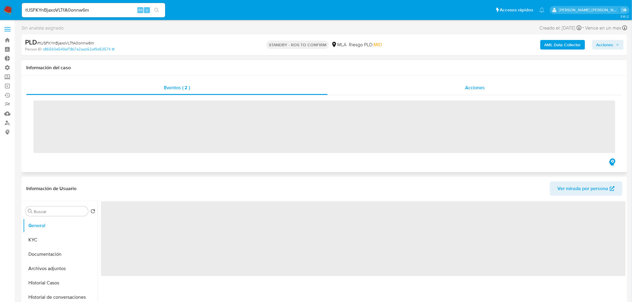
click at [443, 90] on div "Acciones" at bounding box center [475, 88] width 295 height 14
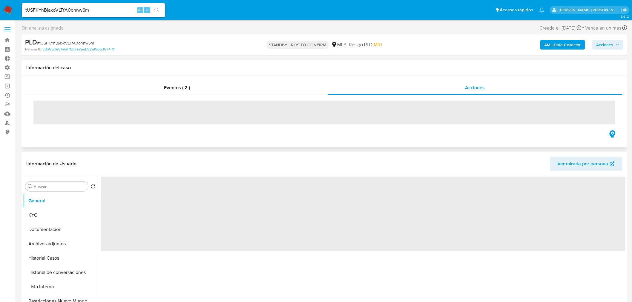
select select "10"
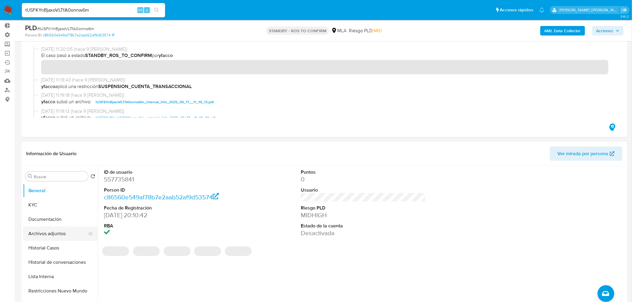
scroll to position [33, 0]
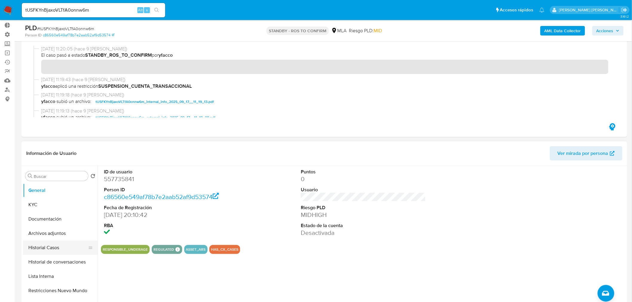
click at [62, 247] on button "Historial Casos" at bounding box center [58, 248] width 70 height 14
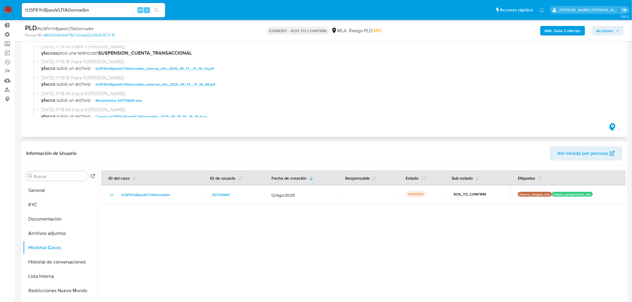
click at [189, 115] on span "Caselog tUSFKYnBjaxoVLTfA0onnw6m_2025_08_18_19_26_01.docx" at bounding box center [151, 116] width 111 height 7
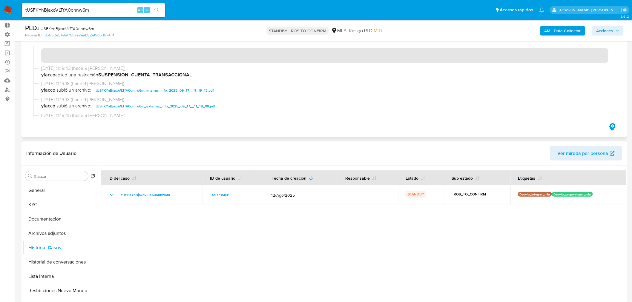
scroll to position [0, 0]
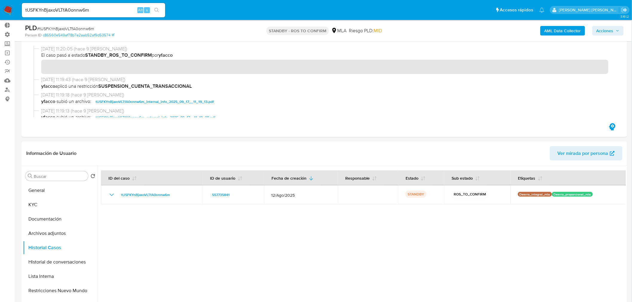
click at [94, 10] on input "tUSFKYnBjaxoVLTfA0onnw6m" at bounding box center [93, 10] width 143 height 8
paste input "aVjtJuzGND3jpeCEggLJd3vs"
type input "aVjtJuzGND3jpeCEggLJd3vs"
click at [153, 10] on button "search-icon" at bounding box center [157, 10] width 12 height 8
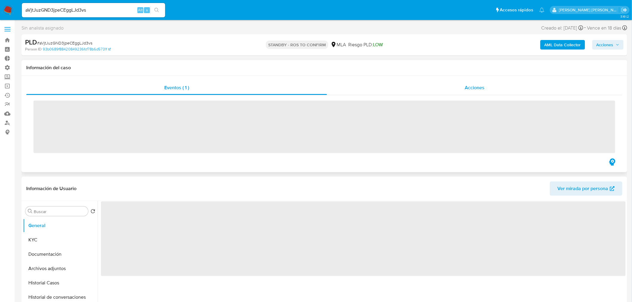
click at [465, 86] on span "Acciones" at bounding box center [475, 87] width 20 height 7
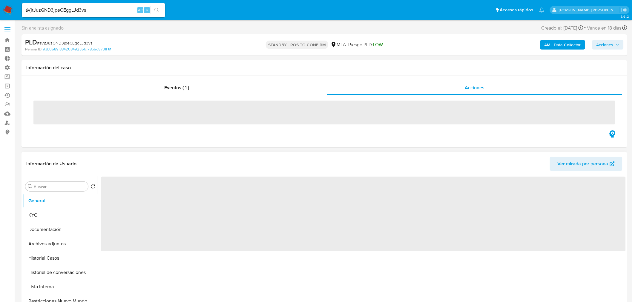
select select "10"
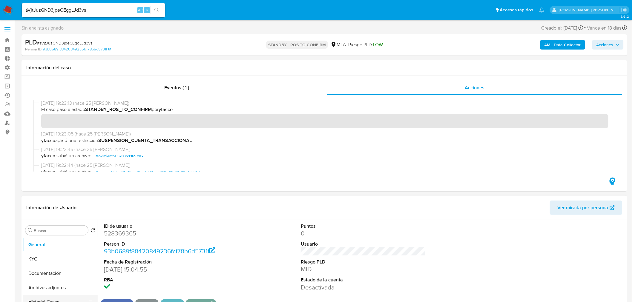
click at [62, 300] on button "Historial Casos" at bounding box center [58, 302] width 70 height 14
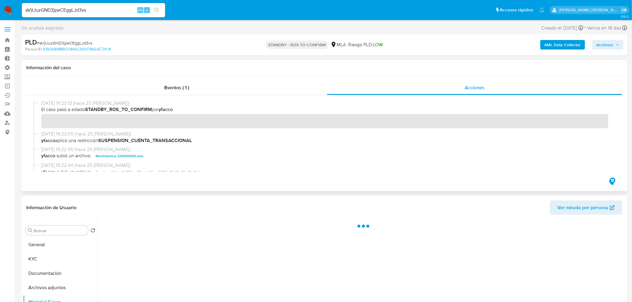
scroll to position [33, 0]
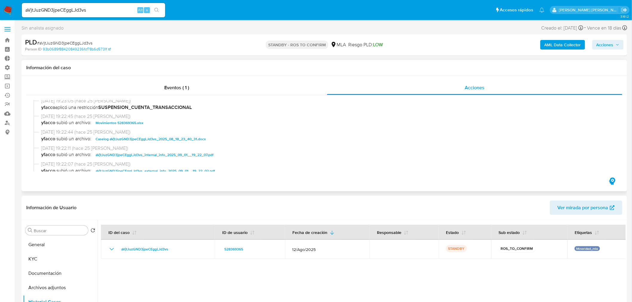
click at [180, 138] on span "Caselog aVjtJuzGND3jpeCEggLJd3vs_2025_08_18_23_40_31.docx" at bounding box center [151, 139] width 110 height 7
click at [95, 8] on input "aVjtJuzGND3jpeCEggLJd3vs" at bounding box center [93, 10] width 143 height 8
click at [95, 7] on input "aVjtJuzGND3jpeCEggLJd3vs" at bounding box center [93, 10] width 143 height 8
paste input "FevsRYnAbsGLETEcRjEs3YY0"
type input "FevsRYnAbsGLETEcRjEs3YY0"
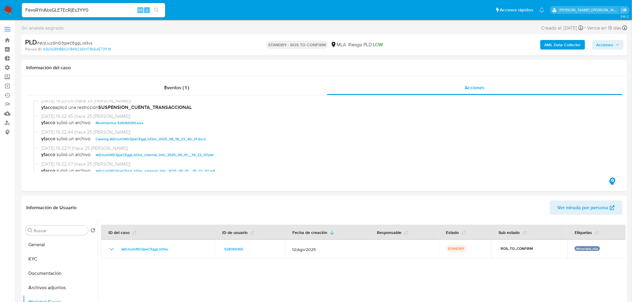
click at [155, 10] on icon "search-icon" at bounding box center [156, 10] width 4 height 4
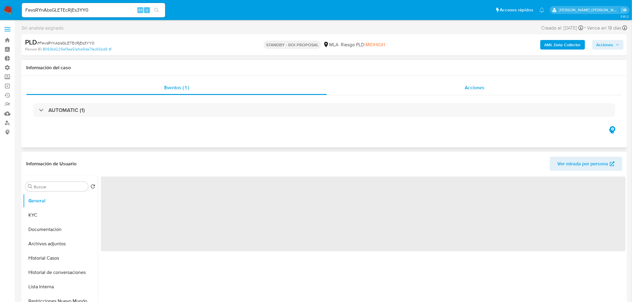
click at [483, 84] on span "Acciones" at bounding box center [475, 87] width 20 height 7
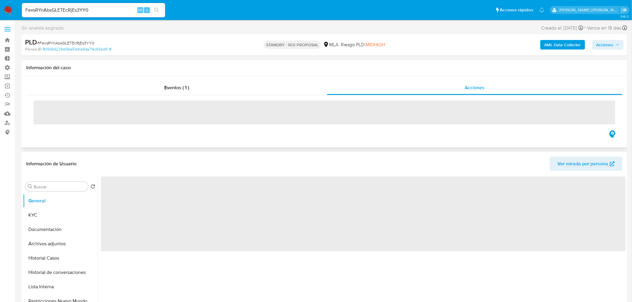
select select "10"
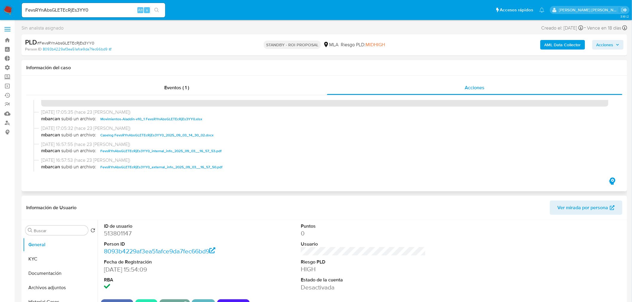
scroll to position [33, 0]
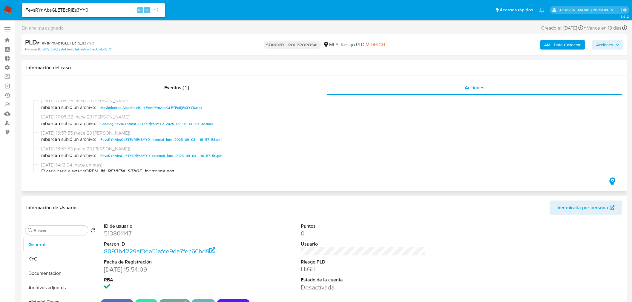
click at [176, 125] on span "Caselog FevsRYnAbsGLETEcRjEs3YY0_2025_09_03_14_30_02.docx" at bounding box center [156, 123] width 113 height 7
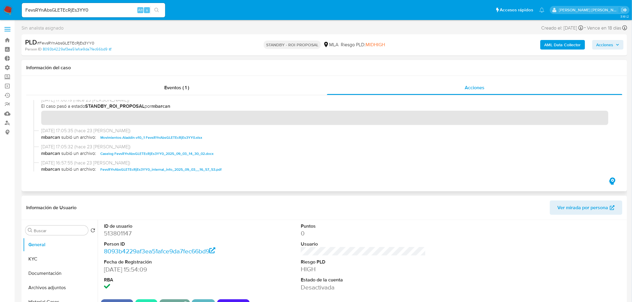
scroll to position [0, 0]
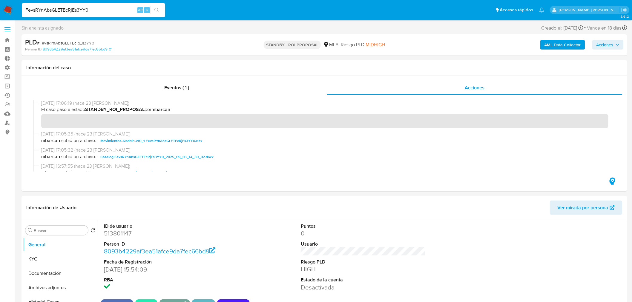
click at [106, 9] on input "FevsRYnAbsGLETEcRjEs3YY0" at bounding box center [93, 10] width 143 height 8
paste input "r067pNKeEgQPaM4Xoq2N3AfG"
type input "r067pNKeEgQPaM4Xoq2N3AfG"
click at [160, 10] on button "search-icon" at bounding box center [157, 10] width 12 height 8
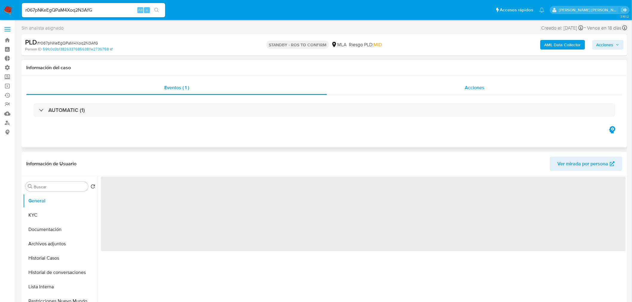
click at [460, 84] on div "Acciones" at bounding box center [475, 88] width 296 height 14
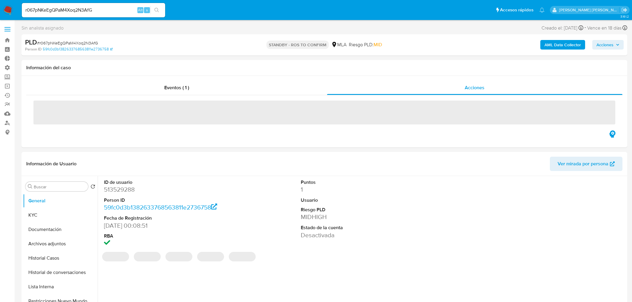
select select "10"
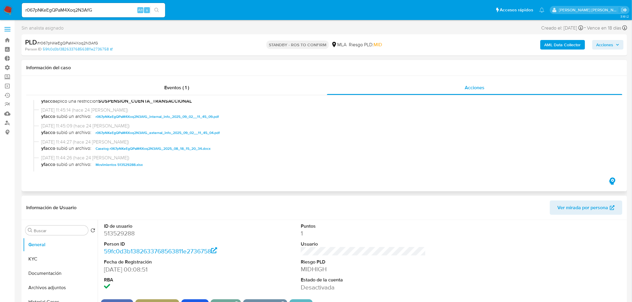
scroll to position [66, 0]
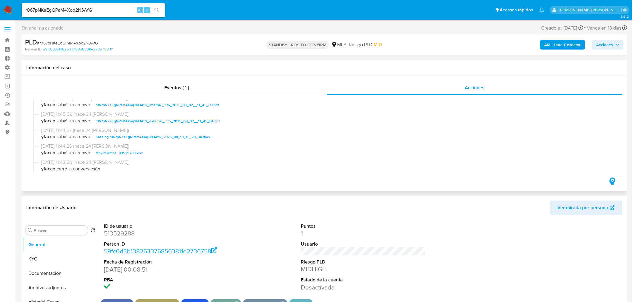
click at [199, 139] on span "Caselog r067pNKeEgQPaM4Xoq2N3AfG_2025_08_18_15_20_34.docx" at bounding box center [153, 137] width 115 height 7
click at [66, 300] on button "Historial Casos" at bounding box center [58, 302] width 70 height 14
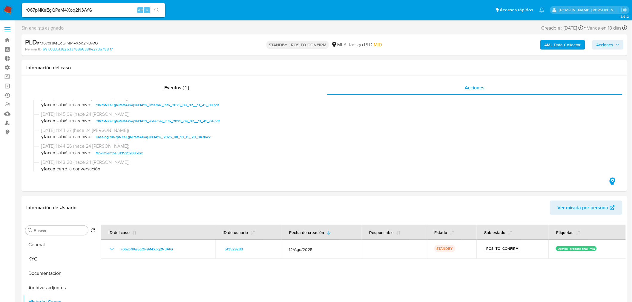
click at [101, 7] on input "r067pNKeEgQPaM4Xoq2N3AfG" at bounding box center [93, 10] width 143 height 8
paste input "24vwiHAqZYivyo49GqFFu58Q"
type input "24vwiHAqZYivyo49GqFFu58Q"
click at [153, 12] on button "search-icon" at bounding box center [157, 10] width 12 height 8
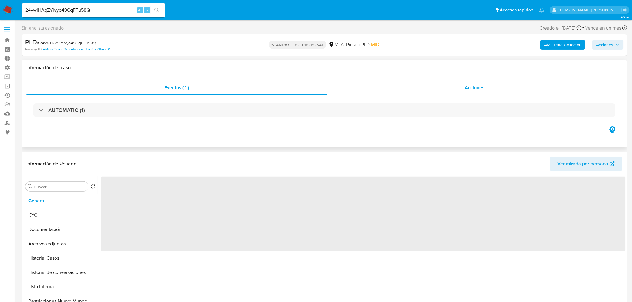
select select "10"
click at [478, 87] on span "Acciones" at bounding box center [475, 87] width 20 height 7
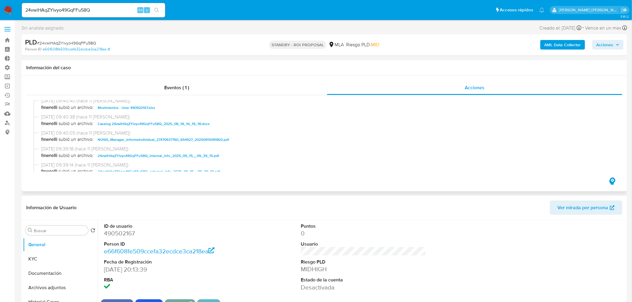
click at [199, 126] on span "Caselog 24vwiHAqZYivyo49GqFFu58Q_2025_08_18_16_19_18.docx" at bounding box center [154, 123] width 112 height 7
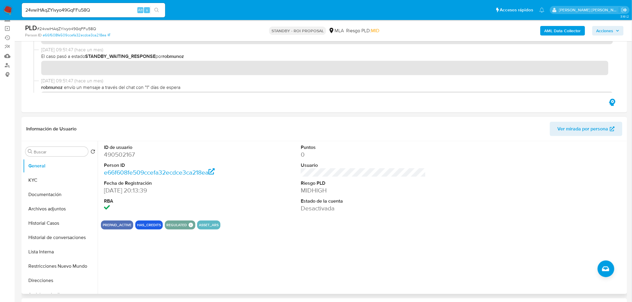
scroll to position [66, 0]
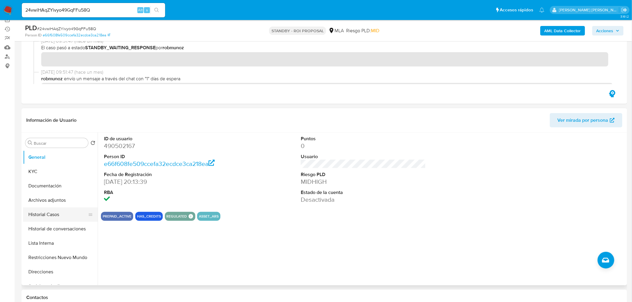
click at [59, 217] on button "Historial Casos" at bounding box center [58, 215] width 70 height 14
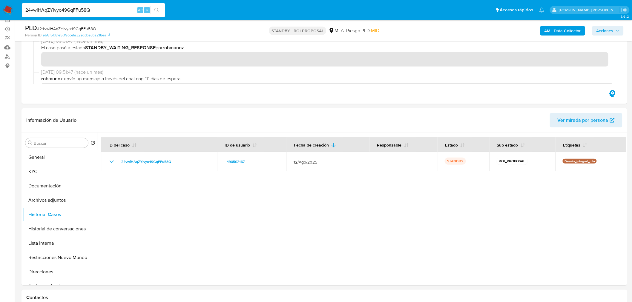
click at [87, 11] on input "24vwiHAqZYivyo49GqFFu58Q" at bounding box center [93, 10] width 143 height 8
paste input "QGn9qbVkpPLQvGszth7f2VuW"
type input "QGn9qbVkpPLQvGszth7f2VuW"
click at [160, 10] on button "search-icon" at bounding box center [157, 10] width 12 height 8
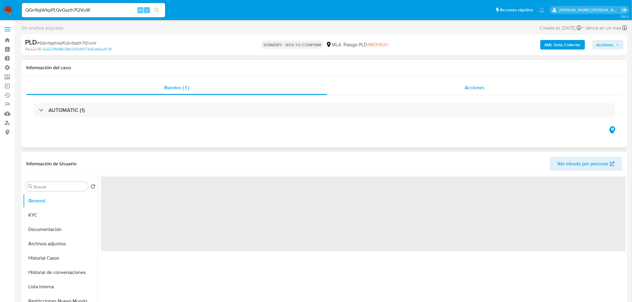
click at [479, 89] on span "Acciones" at bounding box center [475, 87] width 20 height 7
select select "10"
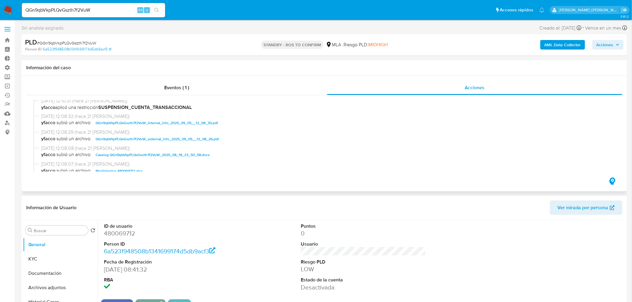
scroll to position [66, 0]
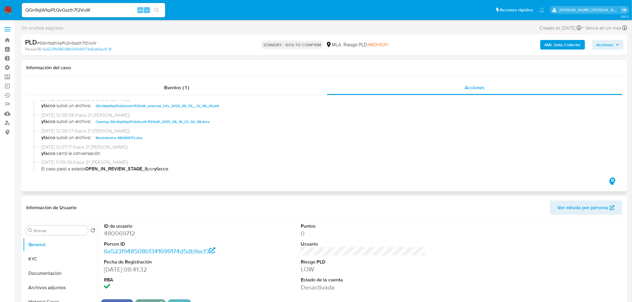
click at [191, 121] on span "Caselog QGn9qbVkpPLQvGszth7f2VuW_2025_08_18_23_50_58.docx" at bounding box center [153, 121] width 114 height 7
click at [59, 301] on button "Historial Casos" at bounding box center [58, 302] width 70 height 14
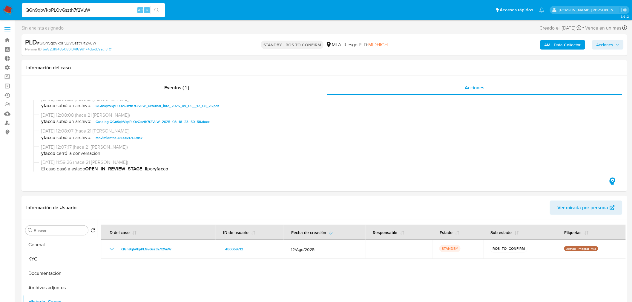
click at [95, 13] on input "QGn9qbVkpPLQvGszth7f2VuW" at bounding box center [93, 10] width 143 height 8
paste input "GNinCg7WukMRY68nC1x6rbmM"
type input "GNinCg7WukMRY68nC1x6rbmM"
click at [162, 10] on button "search-icon" at bounding box center [157, 10] width 12 height 8
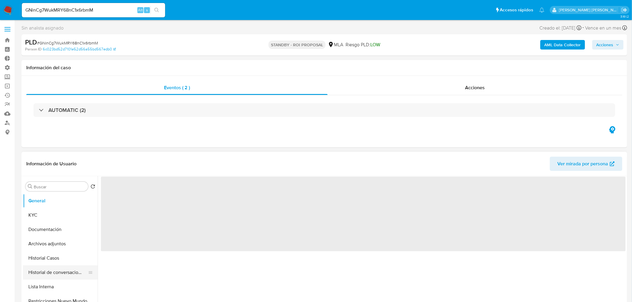
select select "10"
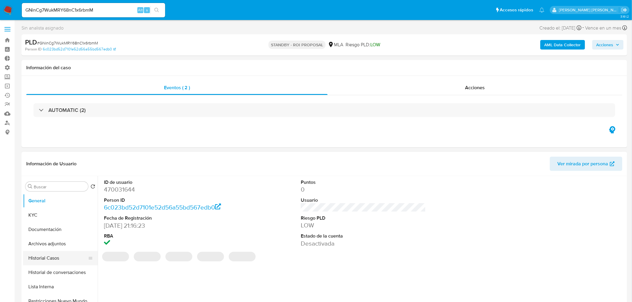
click at [52, 261] on button "Historial Casos" at bounding box center [58, 258] width 70 height 14
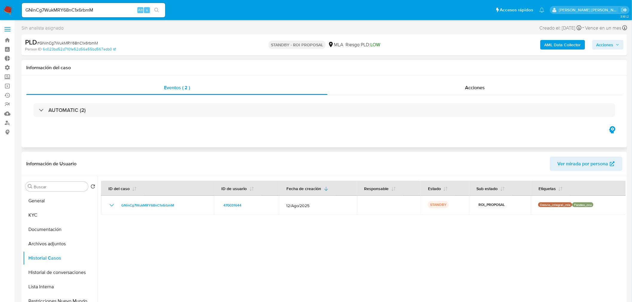
click at [476, 70] on h1 "Información del caso" at bounding box center [324, 68] width 596 height 6
drag, startPoint x: 481, startPoint y: 90, endPoint x: 476, endPoint y: 99, distance: 10.7
click at [481, 90] on span "Acciones" at bounding box center [475, 87] width 20 height 7
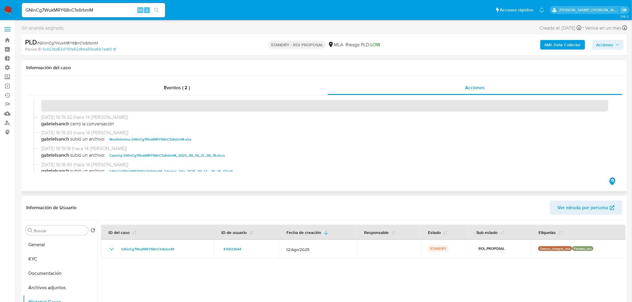
scroll to position [33, 0]
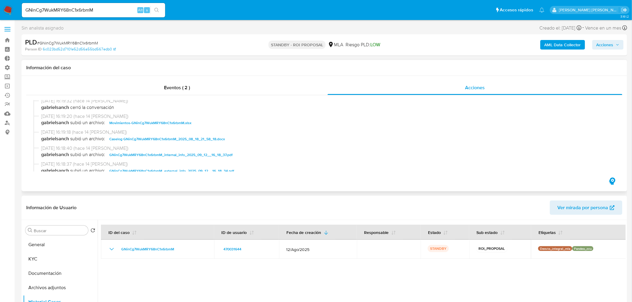
click at [172, 139] on span "Caselog GNinCg7WukMRY68nC1x6rbmM_2025_08_18_21_58_18.docx" at bounding box center [167, 139] width 116 height 7
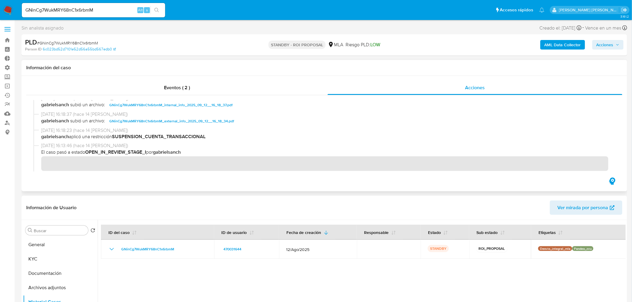
scroll to position [100, 0]
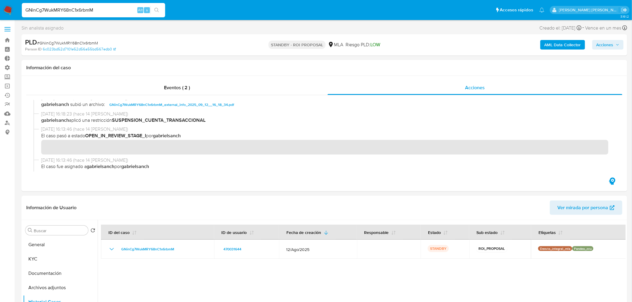
click at [81, 9] on input "GNinCg7WukMRY68nC1x6rbmM" at bounding box center [93, 10] width 143 height 8
paste input "W47uqoU0TCc0ZjG2itEdvWok"
type input "W47uqoU0TCc0ZjG2itEdvWok"
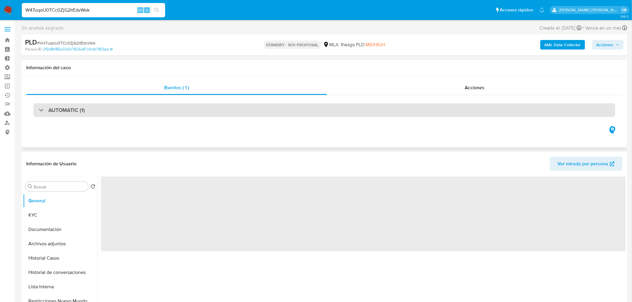
select select "10"
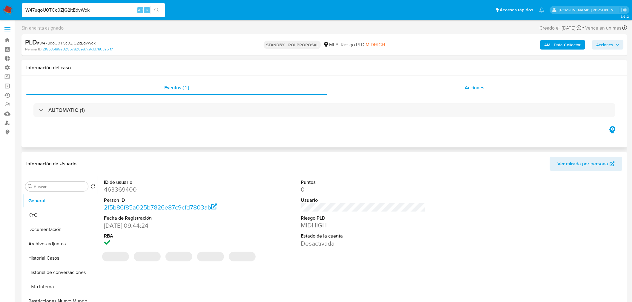
click at [448, 85] on div "Acciones" at bounding box center [475, 88] width 296 height 14
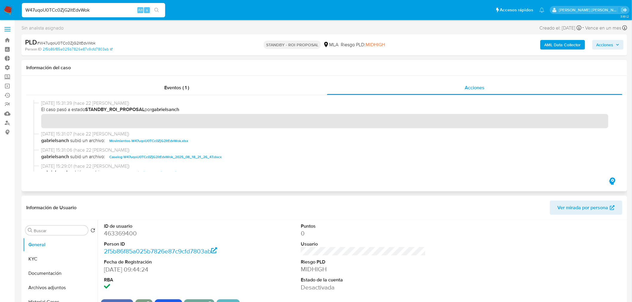
click at [183, 158] on span "Caselog W47uqoU0TCc0ZjG2itEdvWok_2025_08_18_21_26_47.docx" at bounding box center [165, 157] width 112 height 7
click at [57, 272] on button "Historial Casos" at bounding box center [58, 269] width 70 height 14
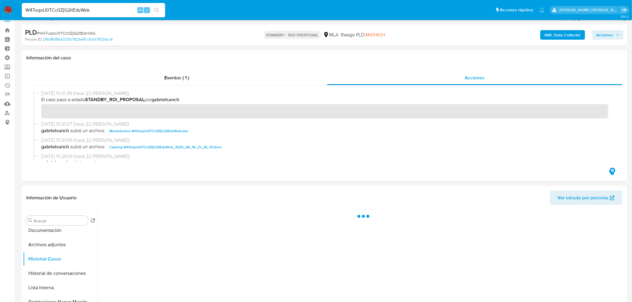
scroll to position [66, 0]
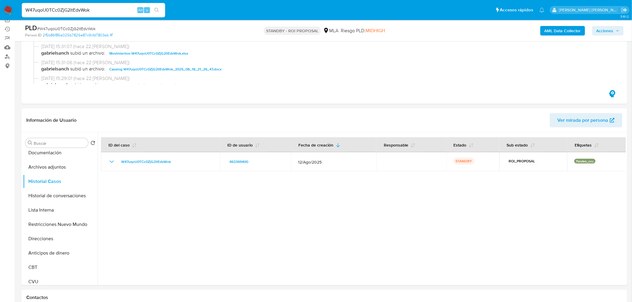
click at [77, 7] on input "W47uqoU0TCc0ZjG2itEdvWok" at bounding box center [93, 10] width 143 height 8
paste input "4e7X7kq57jvV6ZaaiKJausm9"
type input "4e7X7kq57jvV6ZaaiKJausm9"
click at [158, 10] on icon "search-icon" at bounding box center [156, 10] width 5 height 5
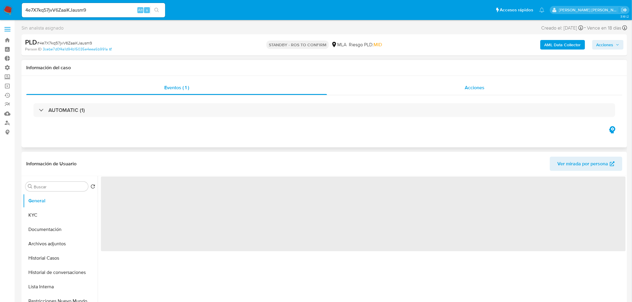
click at [523, 94] on div "Eventos ( 1 ) Acciones AUTOMATIC (1)" at bounding box center [324, 103] width 596 height 45
click at [518, 89] on div "Acciones" at bounding box center [475, 88] width 296 height 14
